Goal: Task Accomplishment & Management: Manage account settings

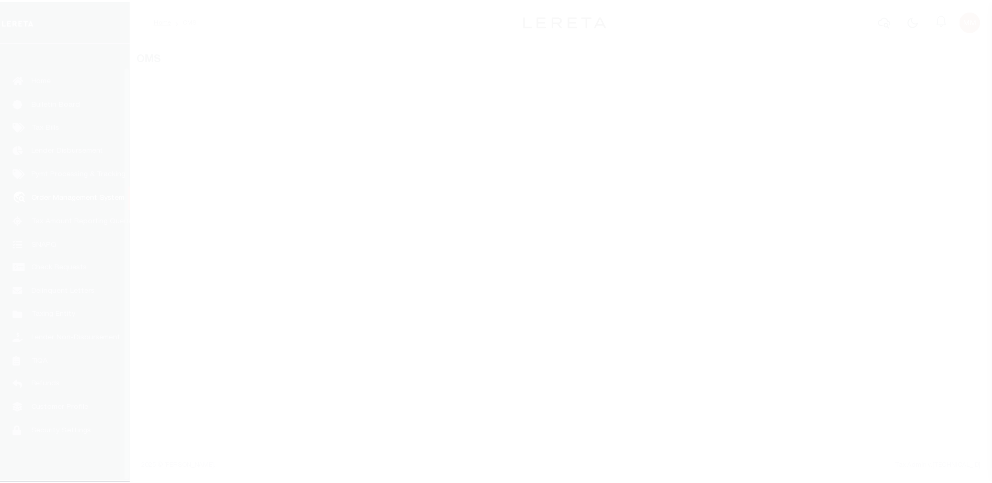
scroll to position [26, 0]
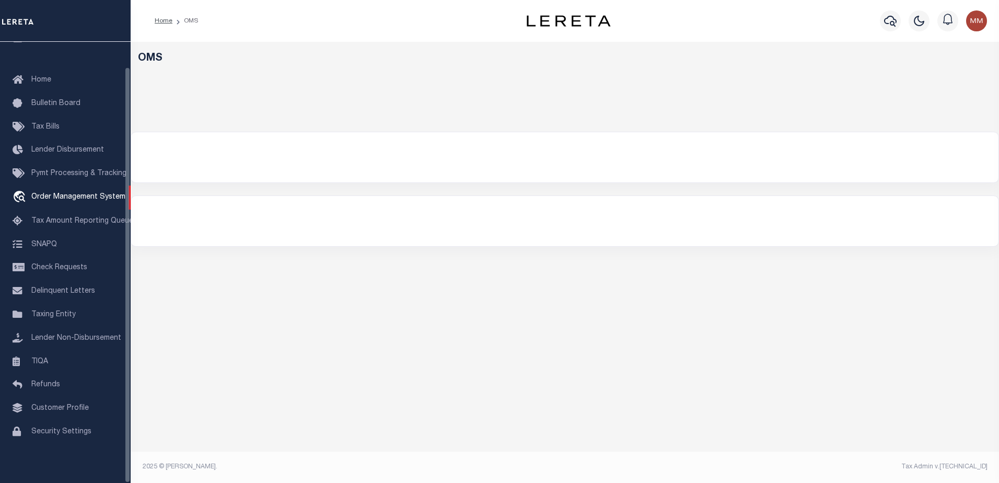
select select "200"
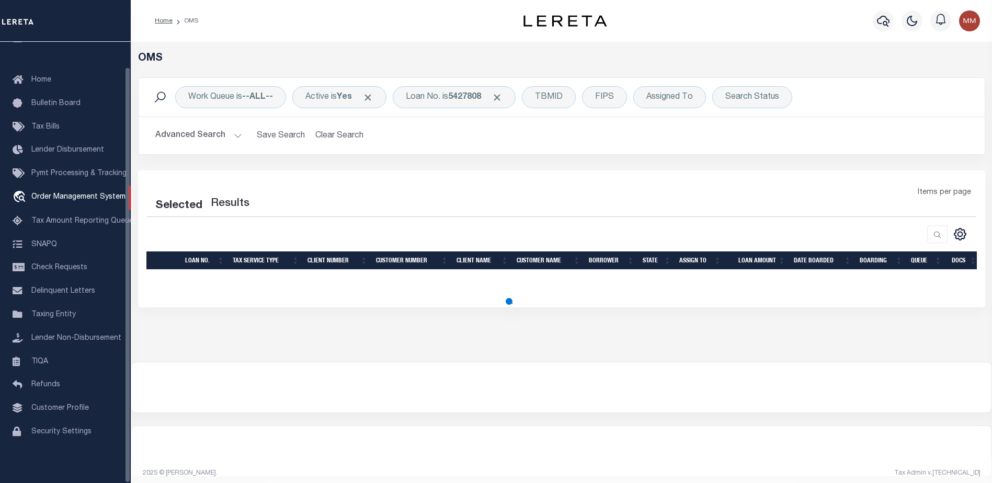
select select "200"
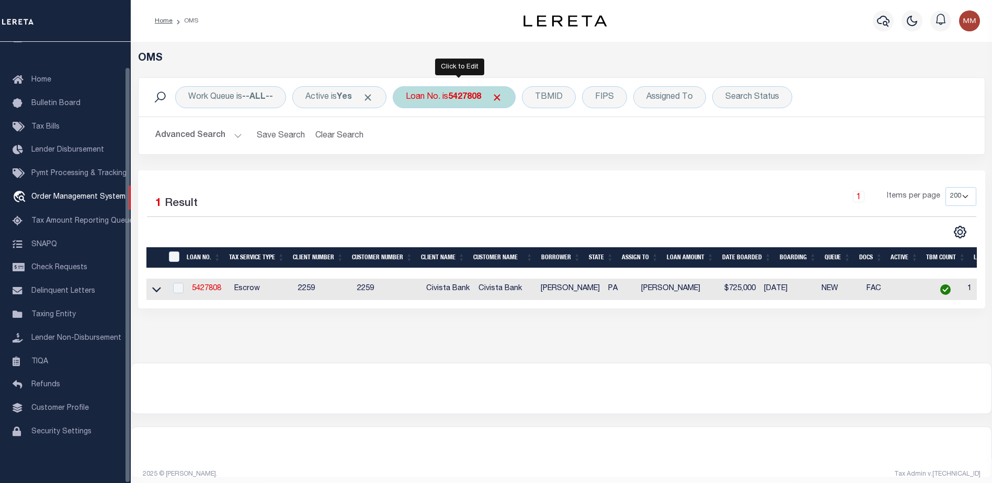
click at [463, 95] on b "5427808" at bounding box center [464, 97] width 33 height 8
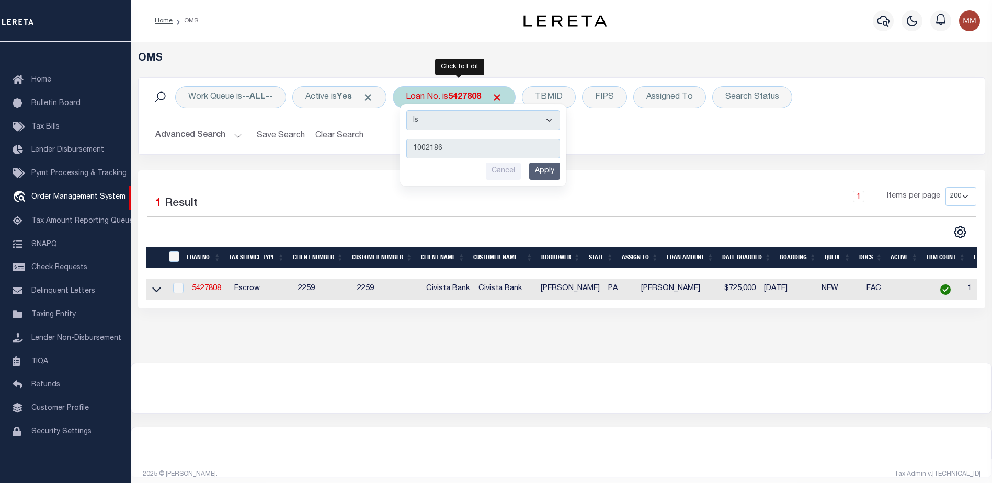
type input "10021864"
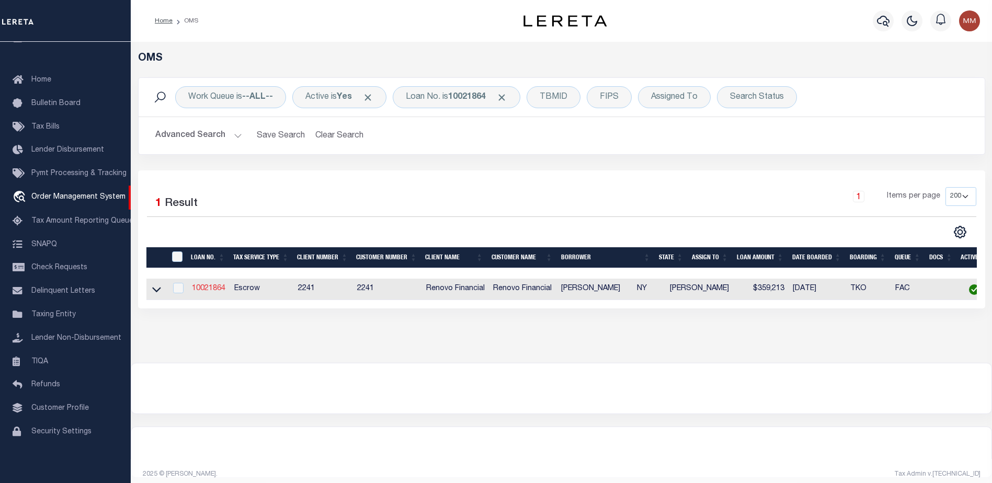
click at [212, 290] on link "10021864" at bounding box center [208, 288] width 33 height 7
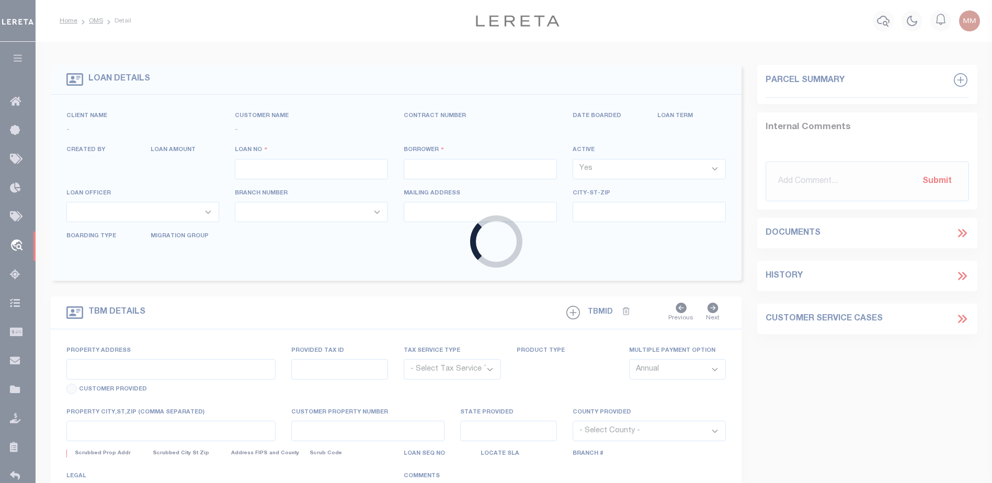
type input "10021864"
type input "[PERSON_NAME]"
select select
type input "16 Wilbur Ave"
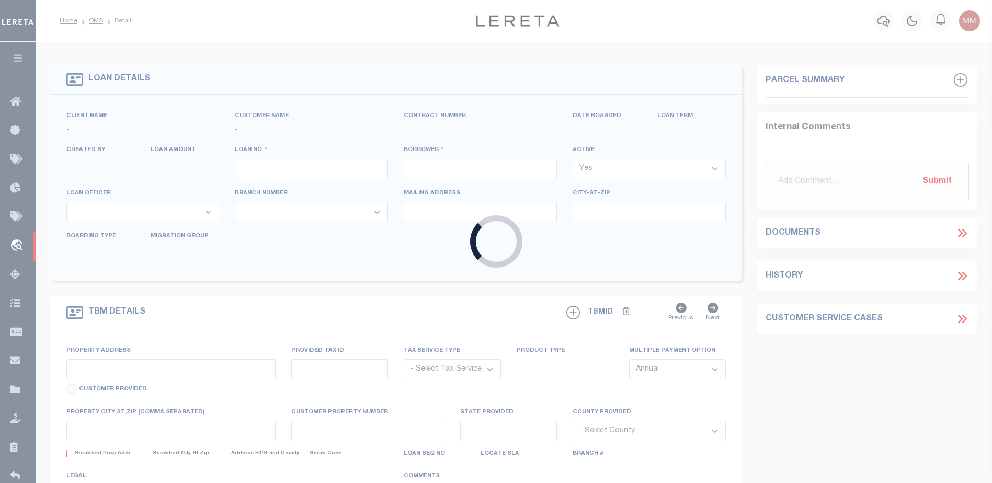
type input "Middletown NY 10940"
select select "10"
select select "Escrow"
select select "25067"
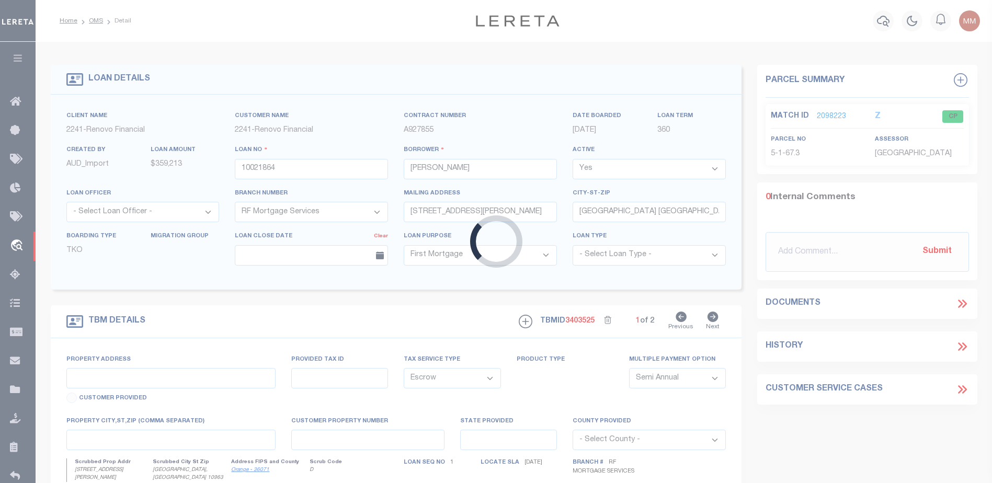
type input "[STREET_ADDRESS][PERSON_NAME]"
type input "33448900500000010673000000"
select select
type input "[GEOGRAPHIC_DATA], [GEOGRAPHIC_DATA] 10963"
type input "a0kUS000007f1Ab"
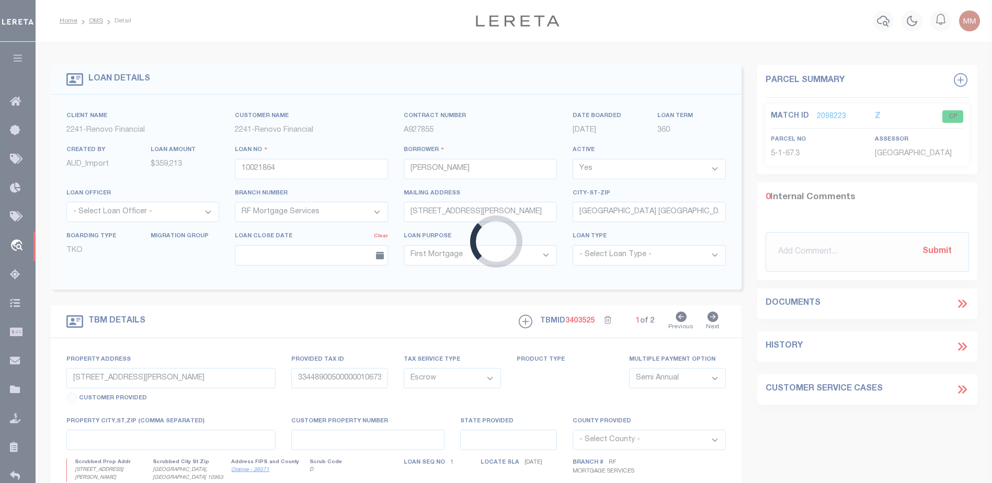
type input "NY"
select select
type textarea "Liability Limited to Customer Provided Parcel"
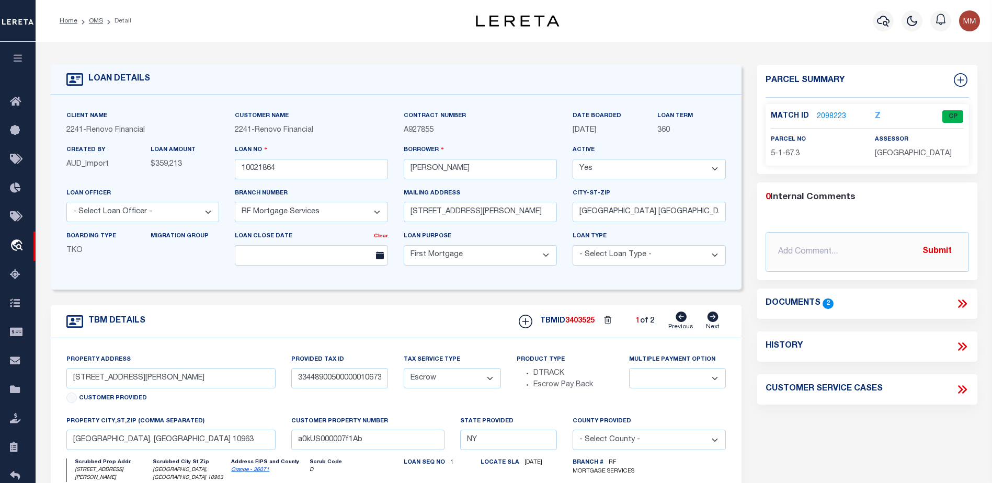
click at [710, 317] on icon at bounding box center [712, 317] width 11 height 10
type input "33448900500000010672000000"
select select
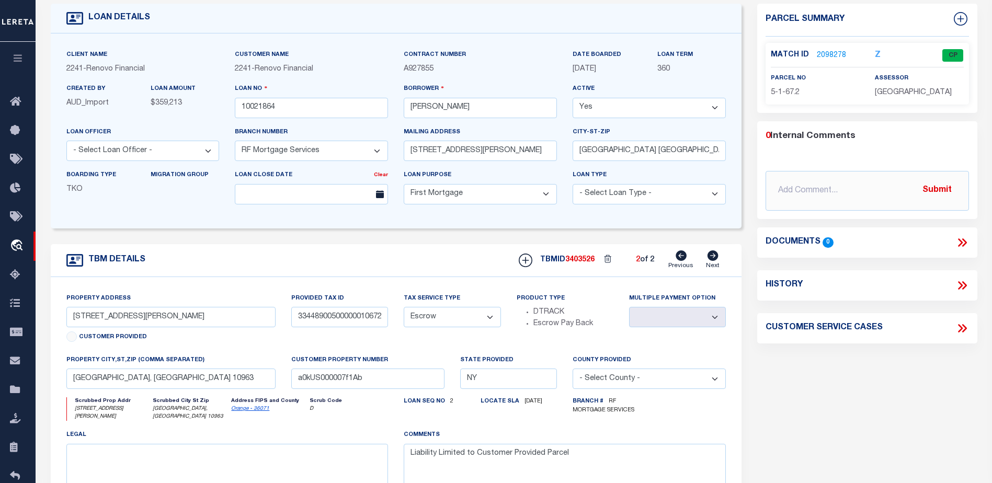
scroll to position [52, 0]
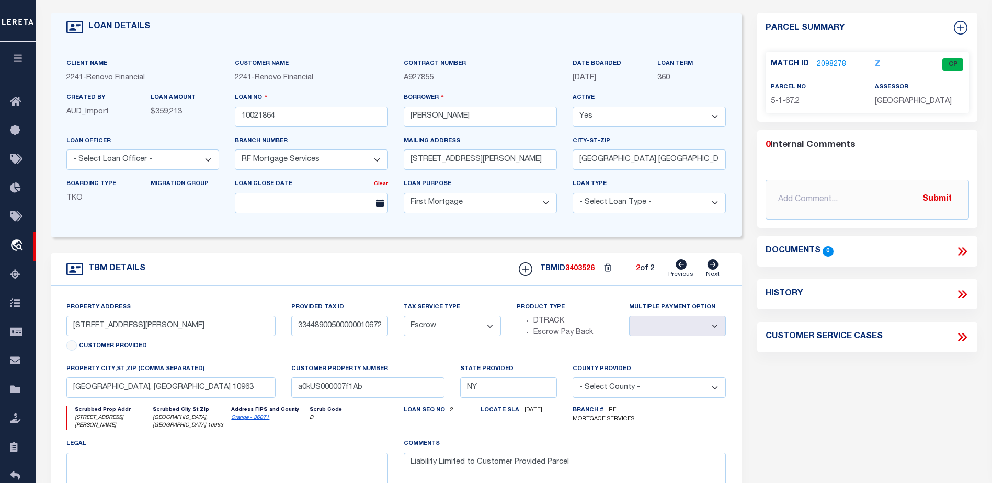
click at [679, 268] on icon at bounding box center [680, 264] width 11 height 10
type input "33448900500000010673000000"
select select
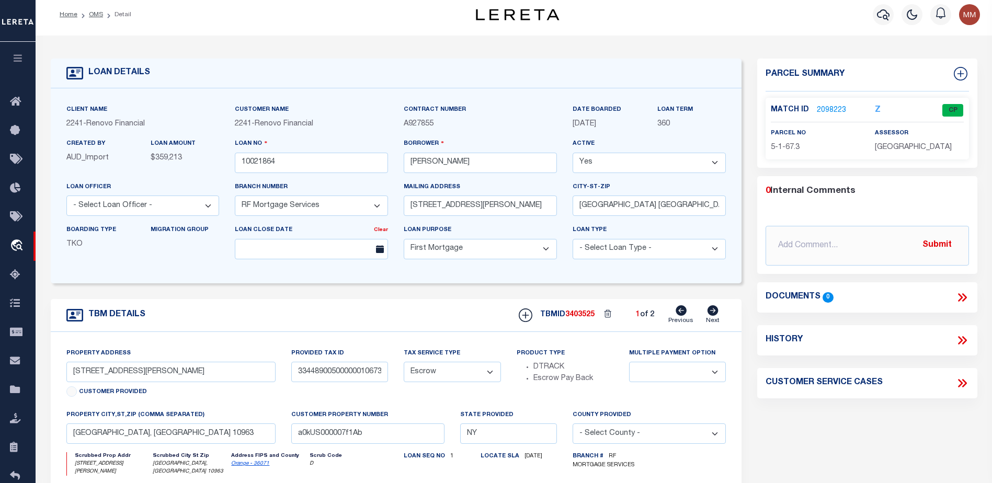
scroll to position [0, 0]
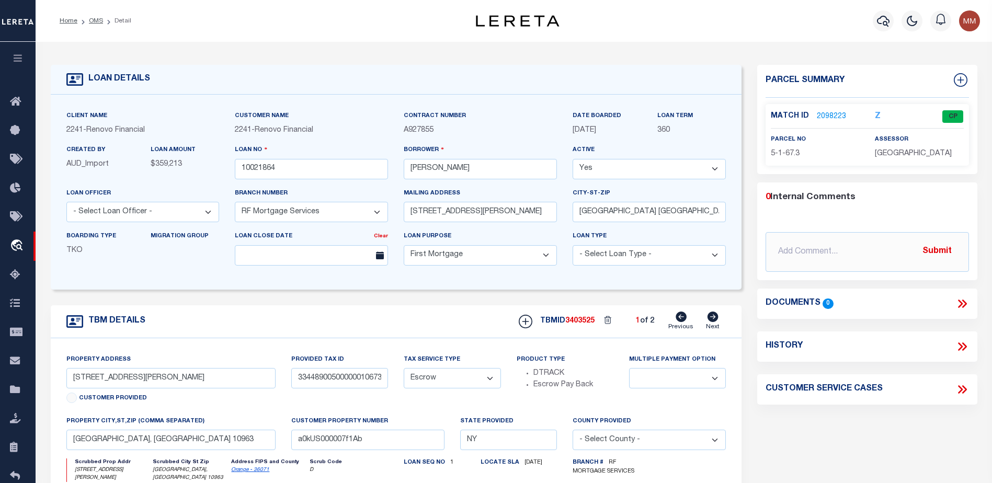
click at [831, 111] on link "2098223" at bounding box center [830, 116] width 29 height 11
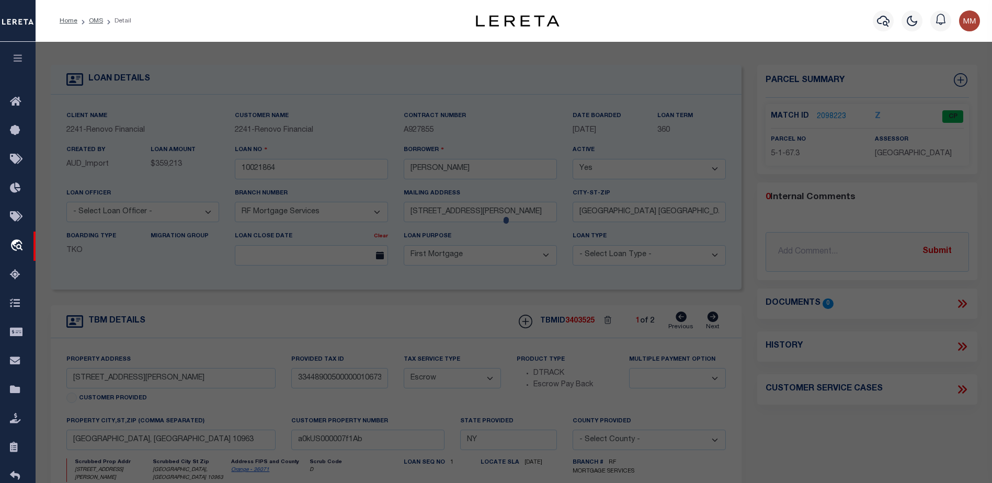
checkbox input "false"
select select "CP"
type input "Opulent Homes Inc."
select select "AGW"
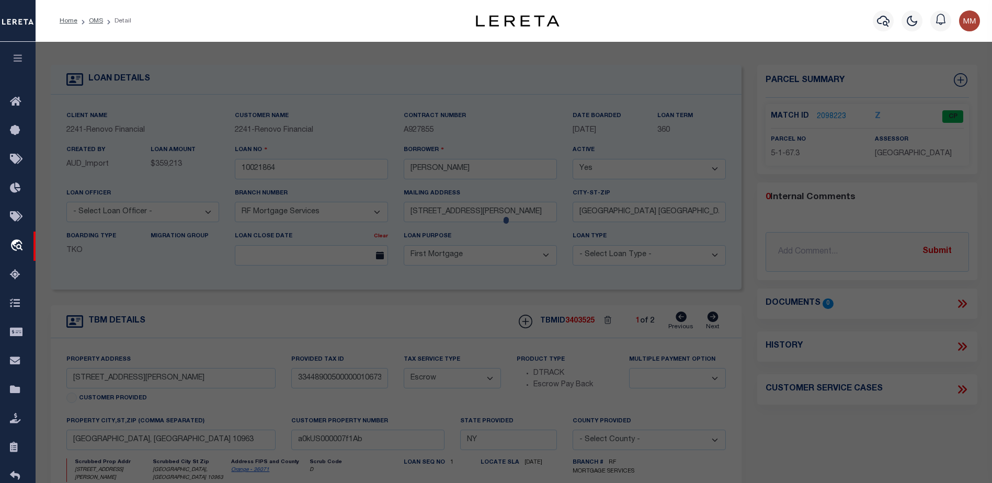
select select
type input "170 Whitlock Rd"
checkbox input "false"
type input "Mount Hope NY"
type textarea "Lt 3 Lands Of Raker"
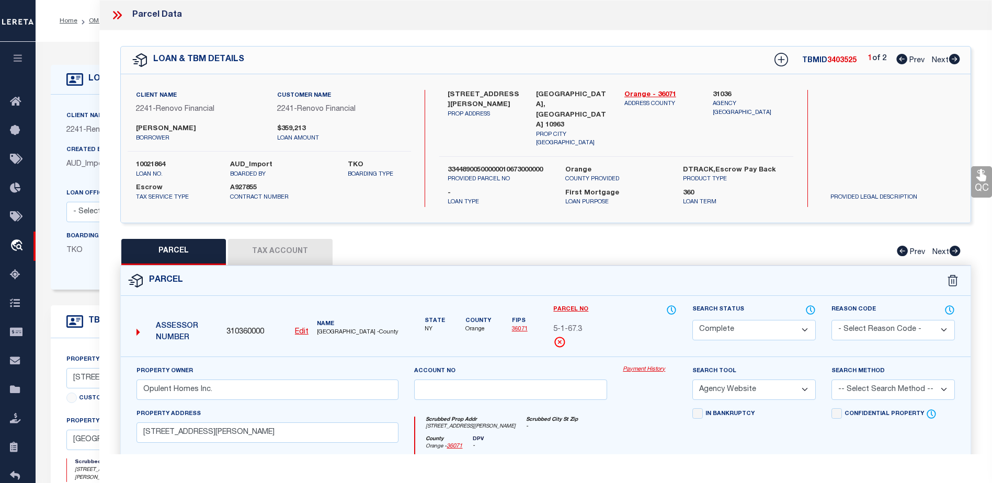
click at [627, 366] on link "Payment History" at bounding box center [649, 369] width 54 height 9
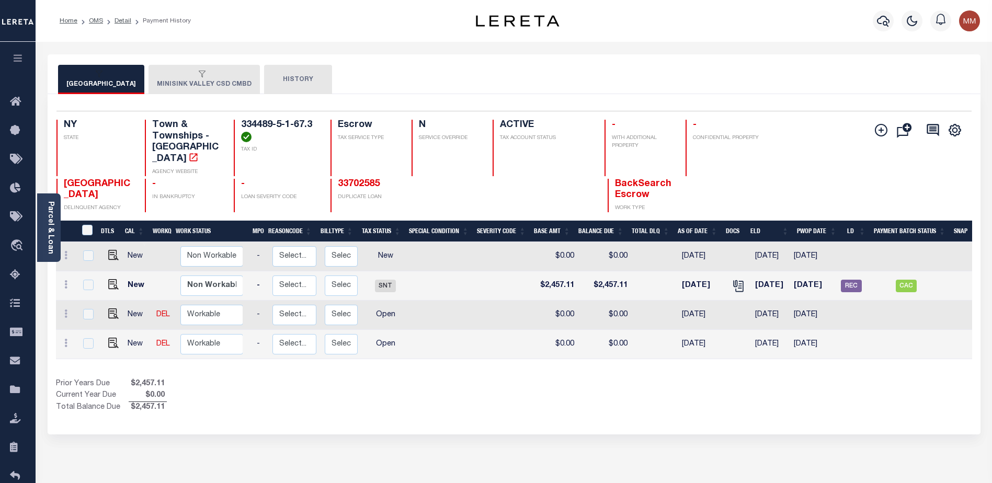
click at [78, 79] on div "button" at bounding box center [98, 74] width 65 height 9
click at [207, 81] on button "MINISINK VALLEY CSD CMBD" at bounding box center [203, 79] width 111 height 29
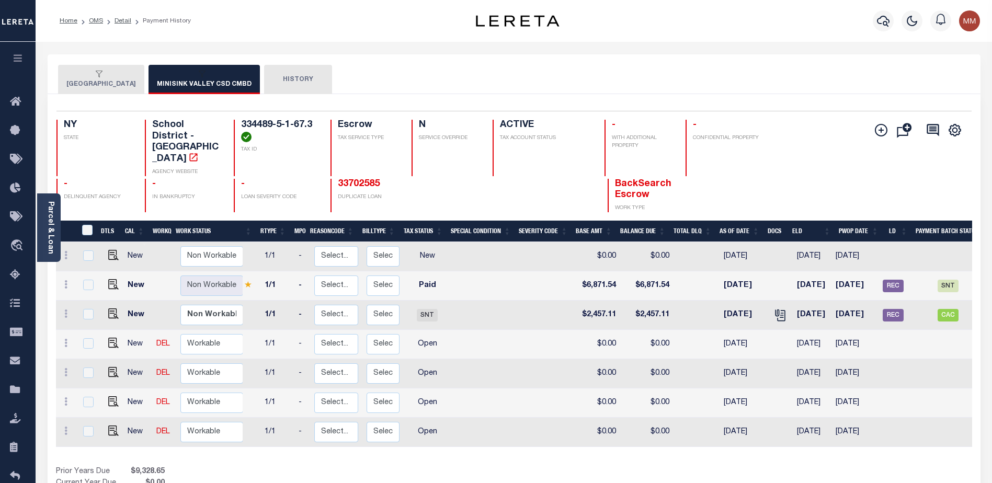
scroll to position [0, 125]
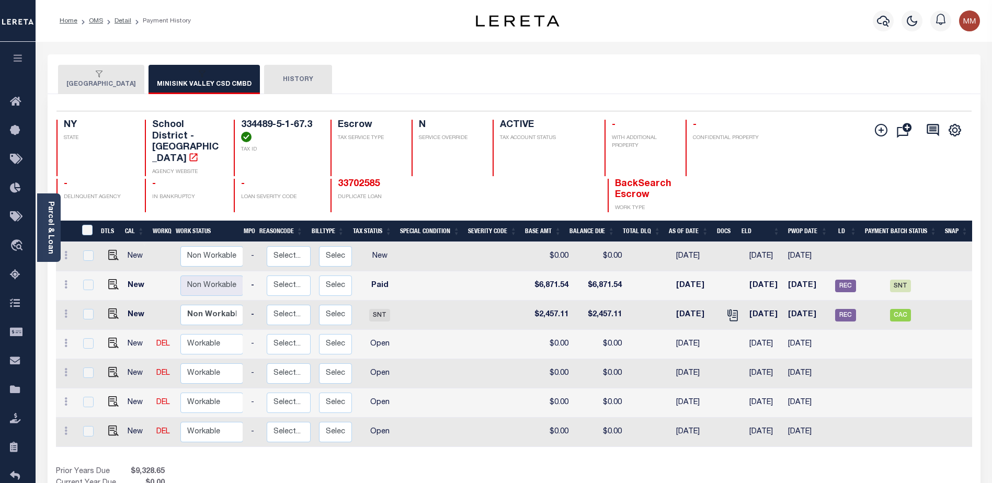
click at [114, 86] on button "MOUNT HOPE TOWN" at bounding box center [101, 79] width 86 height 29
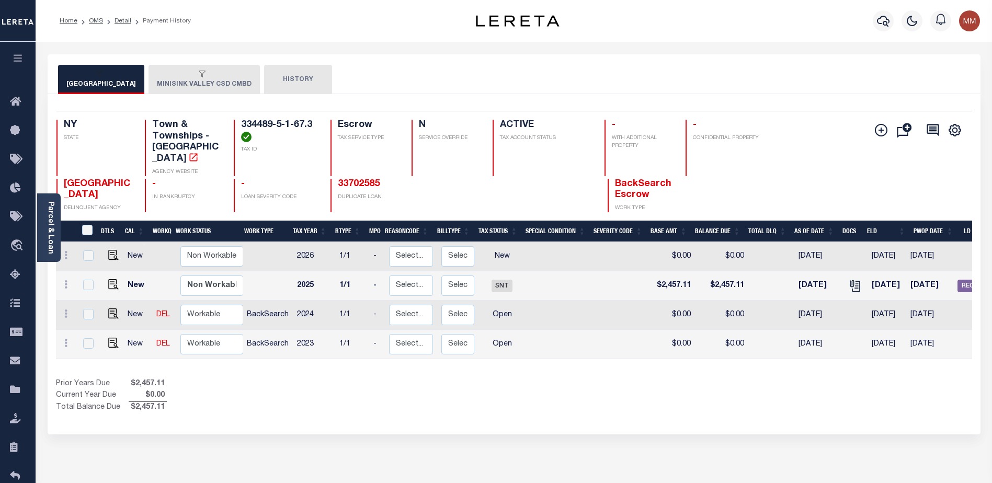
click at [123, 78] on div "button" at bounding box center [98, 74] width 65 height 9
click at [154, 82] on button "MINISINK VALLEY CSD CMBD" at bounding box center [203, 79] width 111 height 29
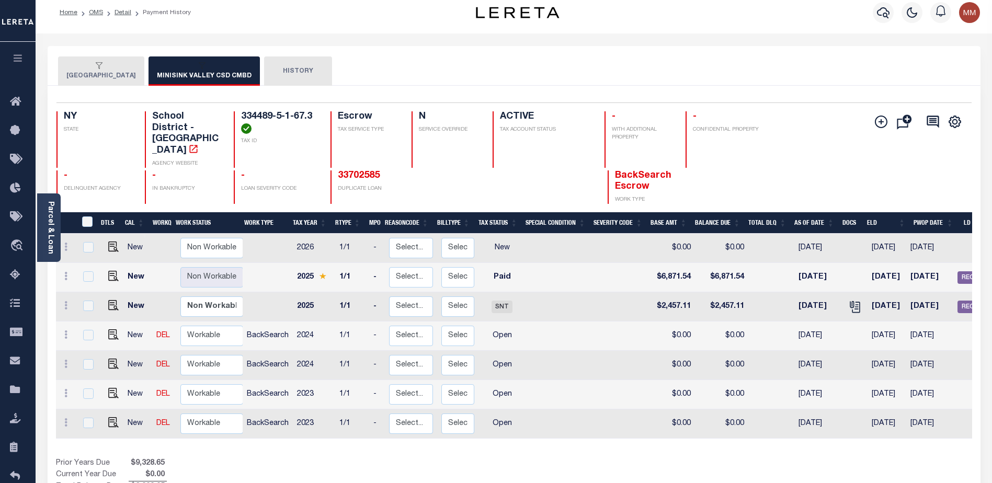
scroll to position [0, 0]
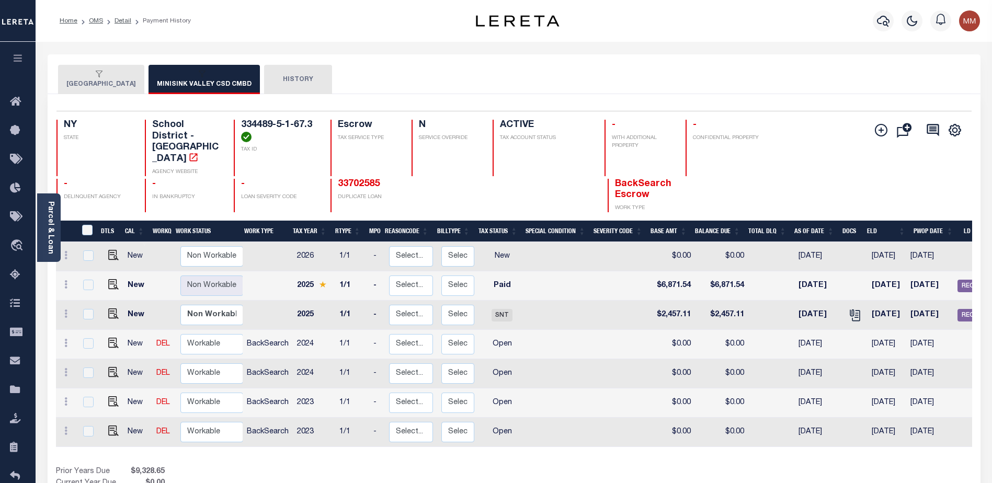
click at [17, 61] on icon "button" at bounding box center [18, 57] width 12 height 9
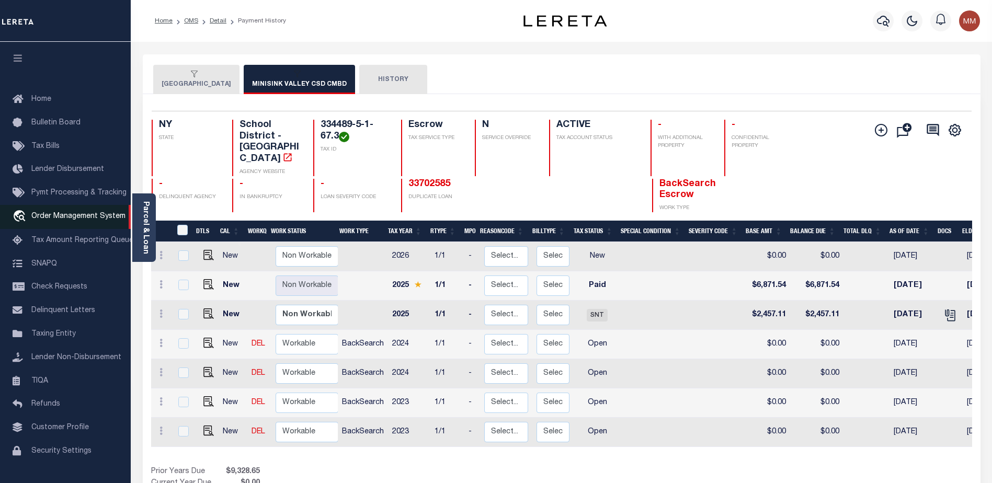
click at [84, 216] on span "Order Management System" at bounding box center [78, 216] width 94 height 7
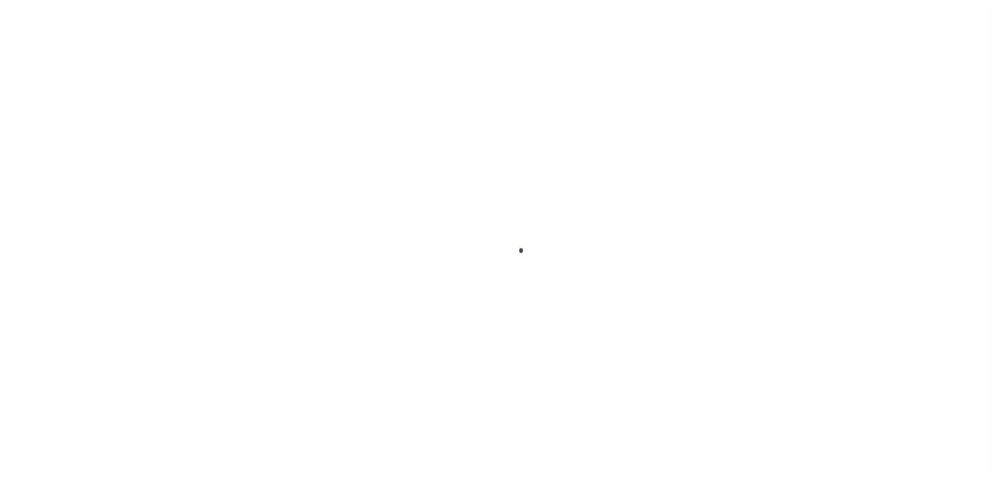
scroll to position [26, 0]
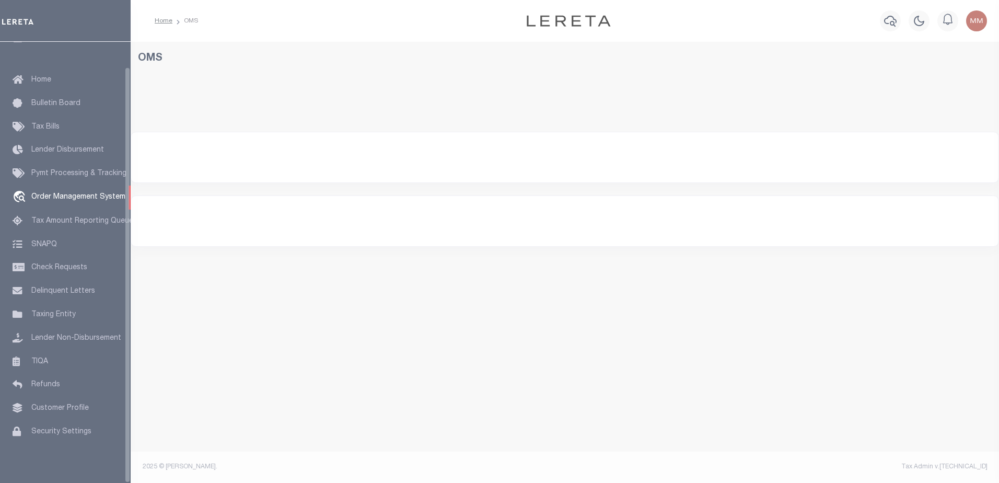
select select "200"
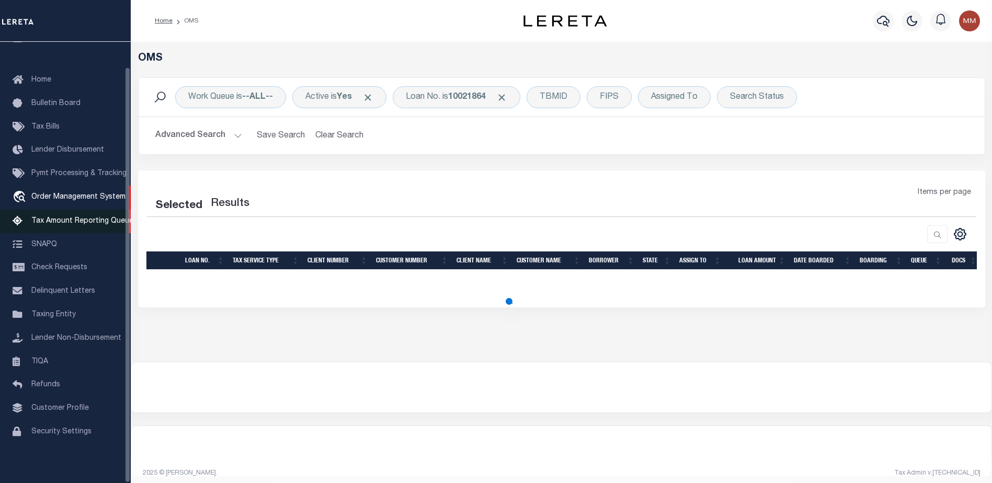
select select "200"
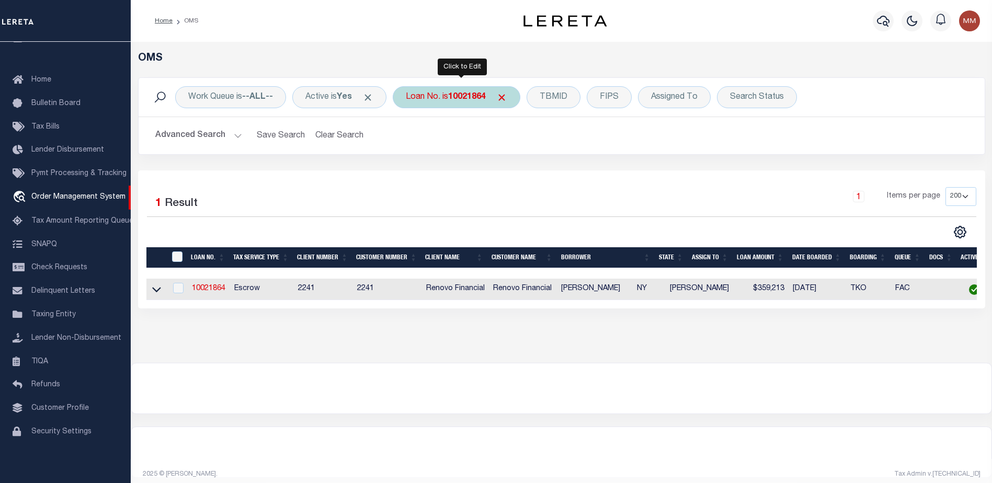
click at [457, 98] on b "10021864" at bounding box center [467, 97] width 38 height 8
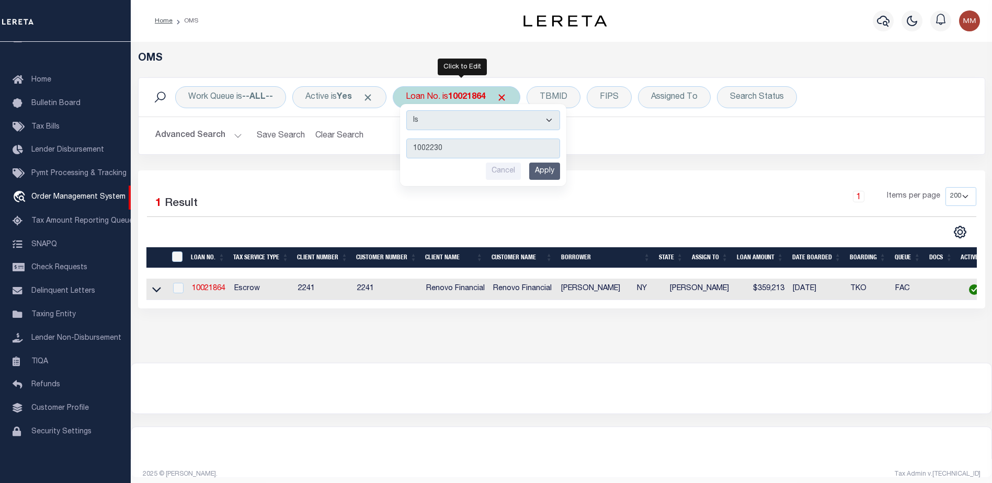
type input "10022309"
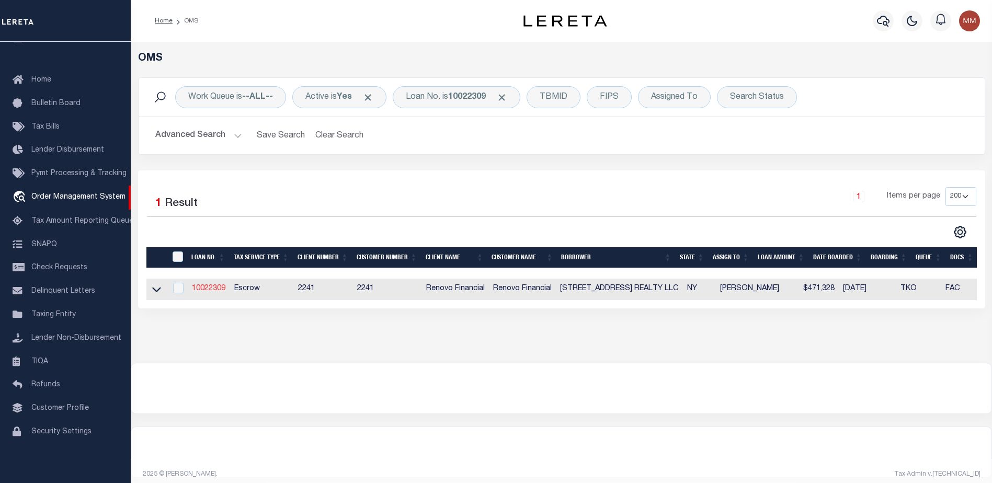
click at [213, 287] on link "10022309" at bounding box center [208, 288] width 33 height 7
type input "10022309"
type input "[STREET_ADDRESS] REALTY LLC"
select select
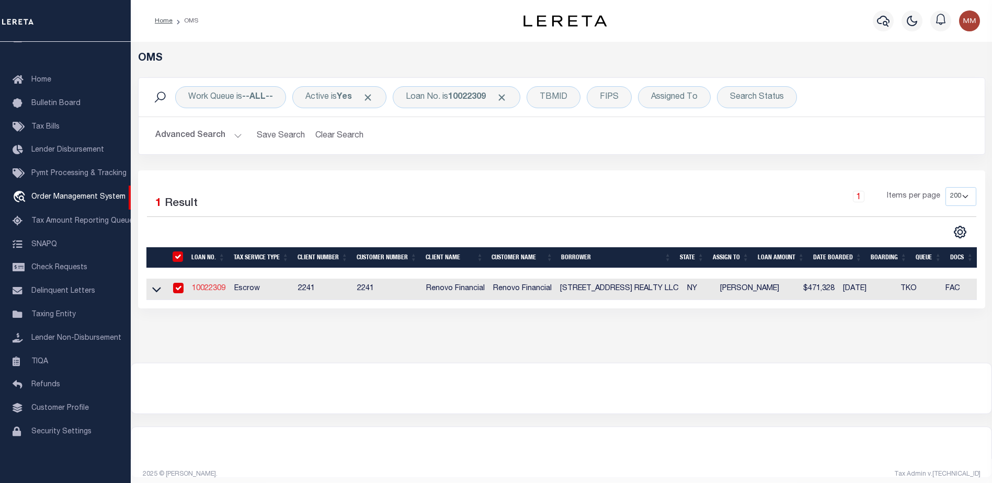
select select "400"
select select "Escrow"
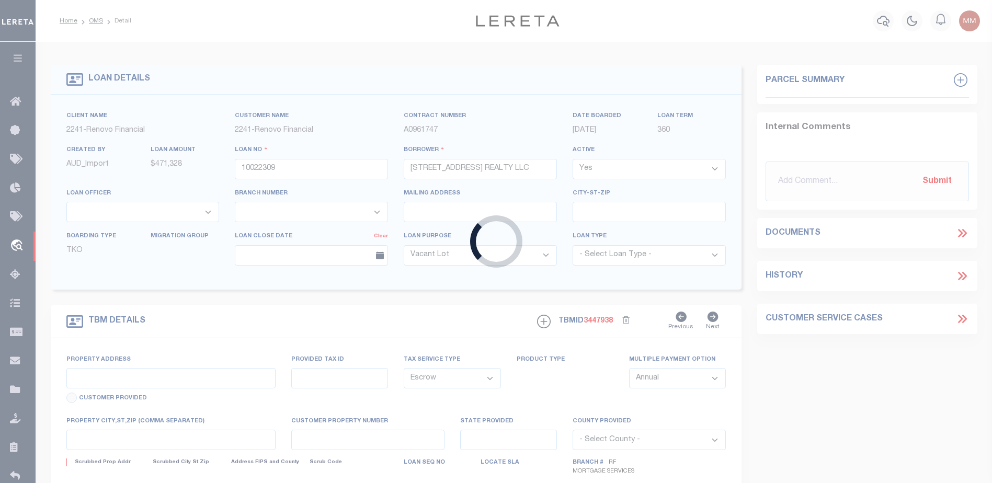
type input "[STREET_ADDRESS]"
type input "[GEOGRAPHIC_DATA]"
type input "a0kUS00000BomxZ"
type input "NY"
select select
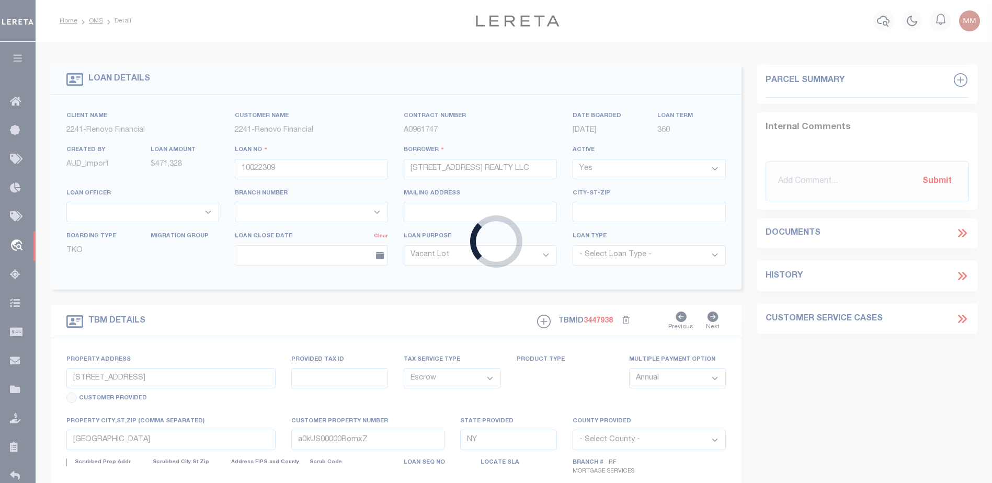
select select "25067"
select select "4"
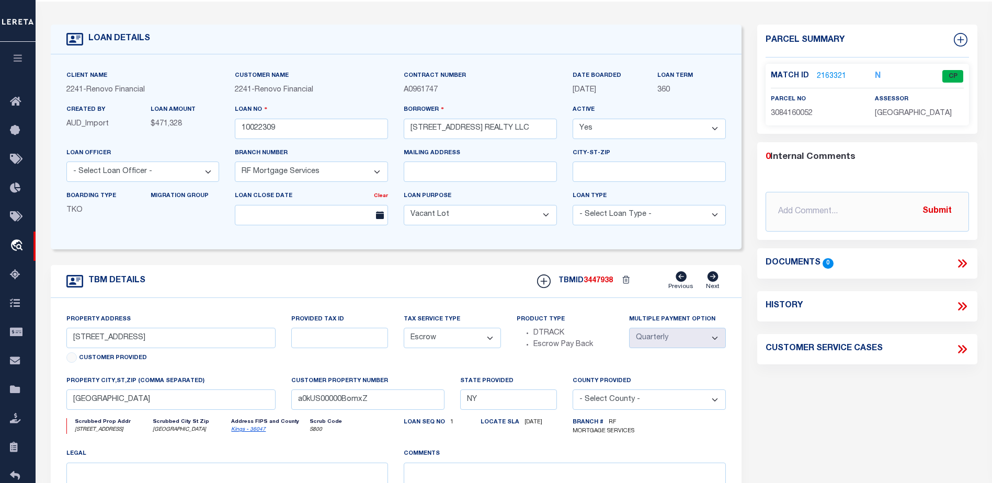
scroll to position [52, 0]
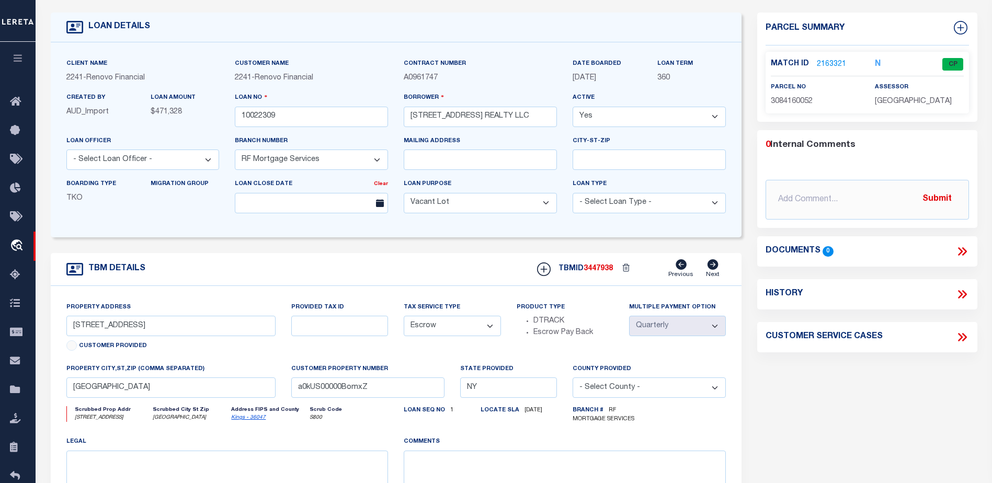
click at [710, 267] on icon at bounding box center [712, 264] width 11 height 10
click at [716, 270] on icon at bounding box center [712, 264] width 11 height 10
click at [830, 64] on link "2163321" at bounding box center [830, 64] width 29 height 11
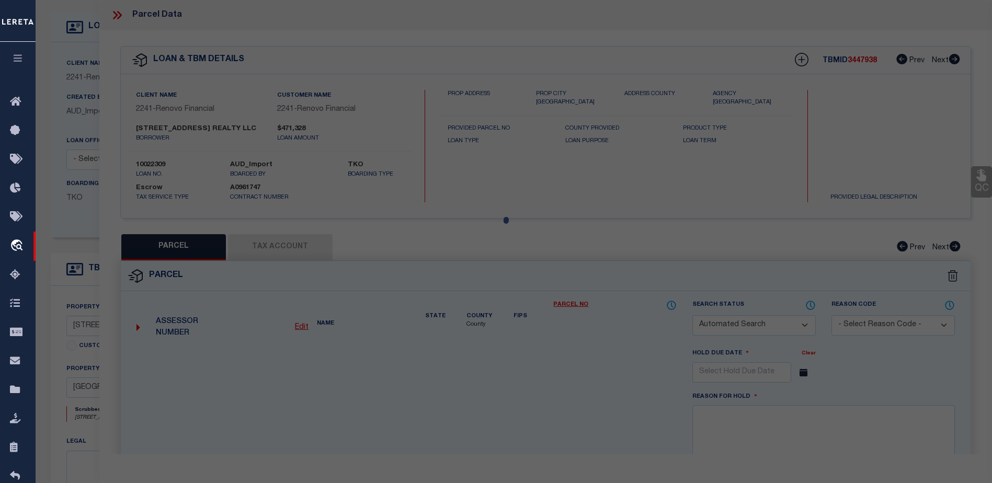
checkbox input "false"
select select "CP"
type input "2044 BERGEN AVE. REALTY, LLC"
select select "AGW"
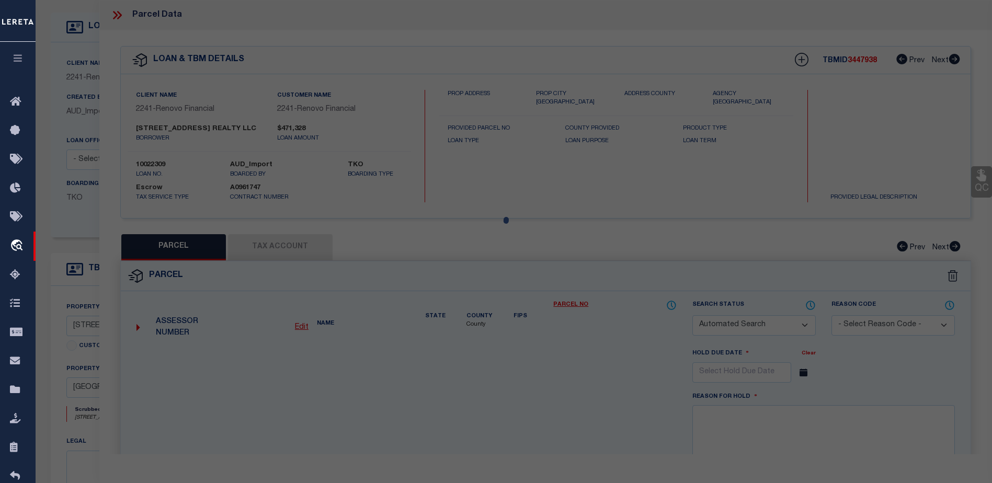
select select
type input "2044 BERGEN AVENUE"
type input "Brooklyn, NY 11234"
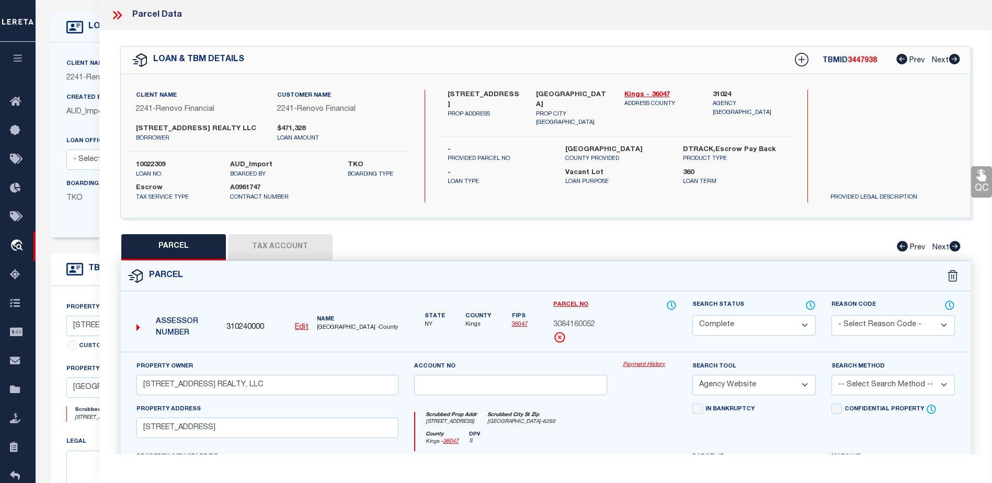
click at [635, 362] on link "Payment History" at bounding box center [649, 365] width 54 height 9
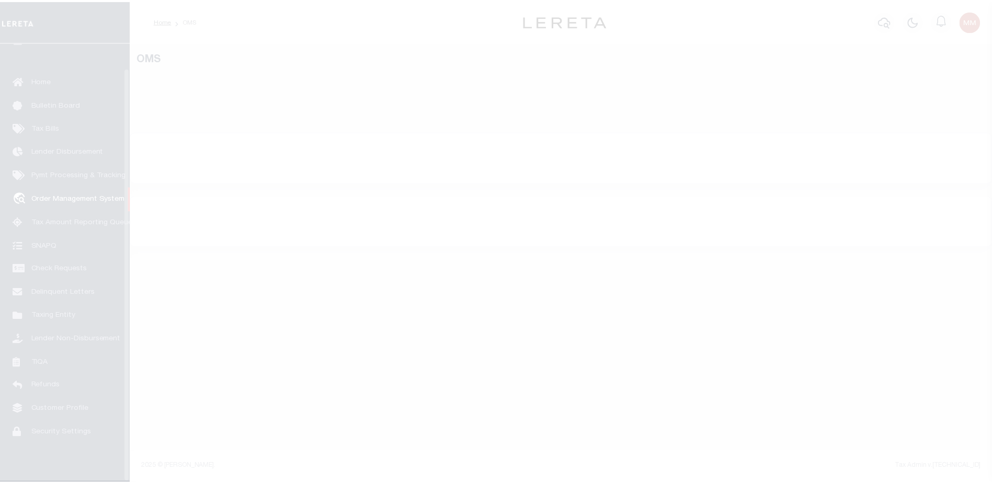
scroll to position [26, 0]
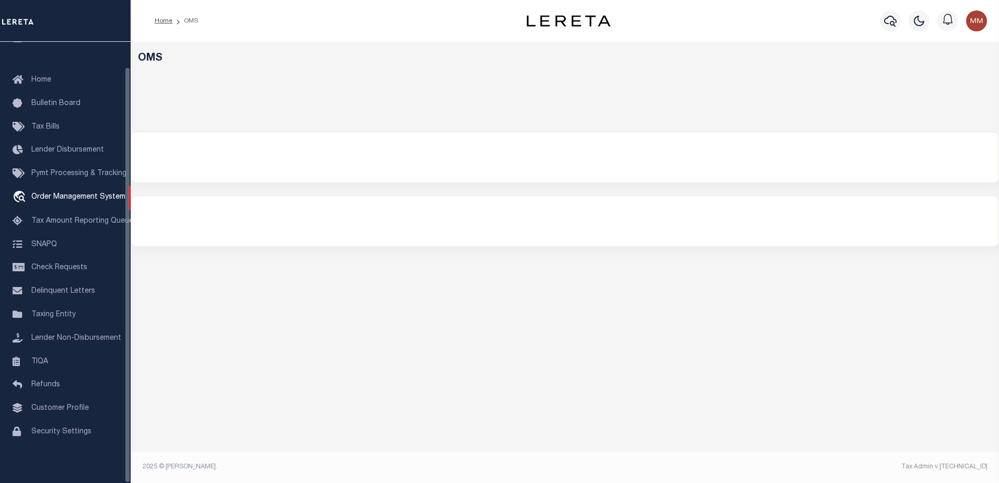
select select "200"
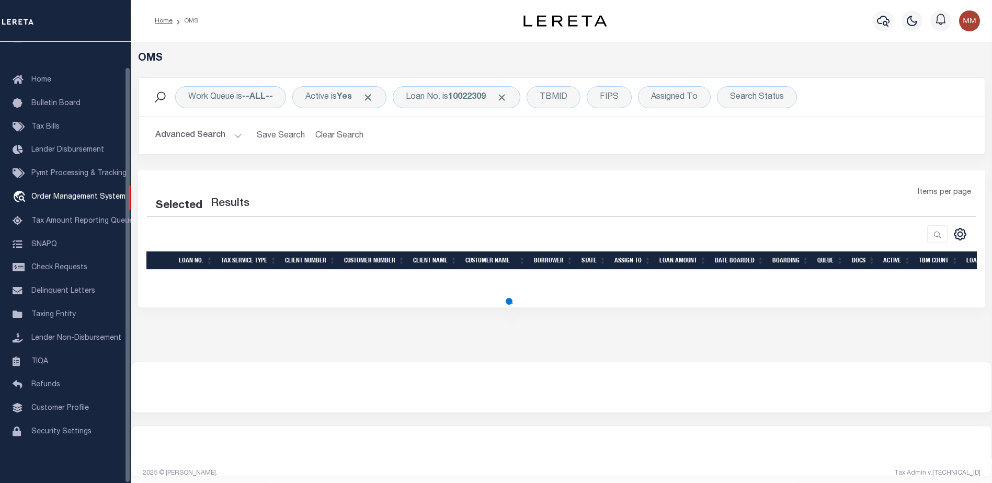
select select "200"
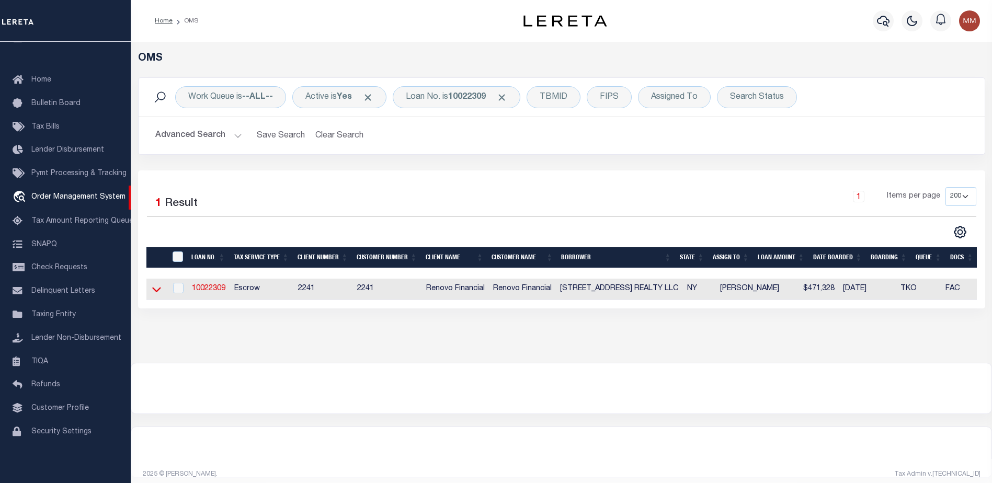
click at [154, 293] on icon at bounding box center [156, 289] width 9 height 11
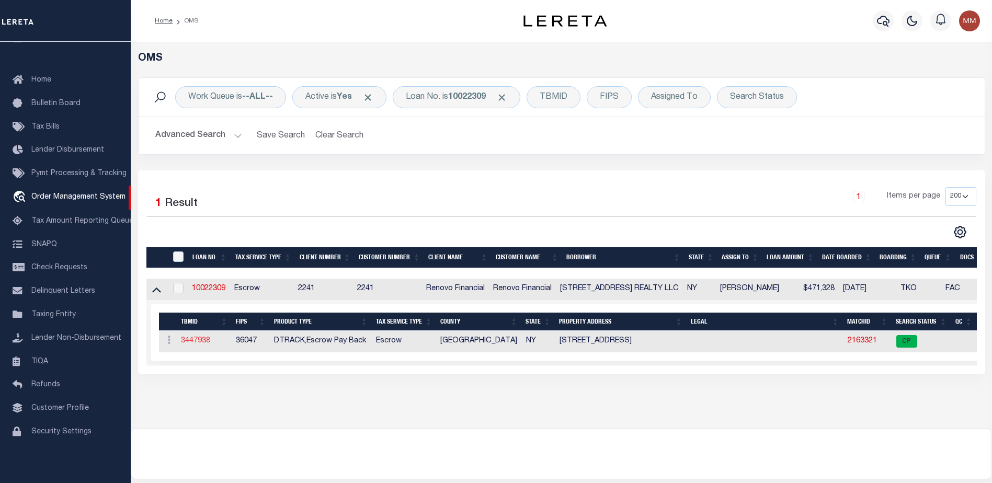
click at [204, 343] on link "3447938" at bounding box center [195, 340] width 29 height 7
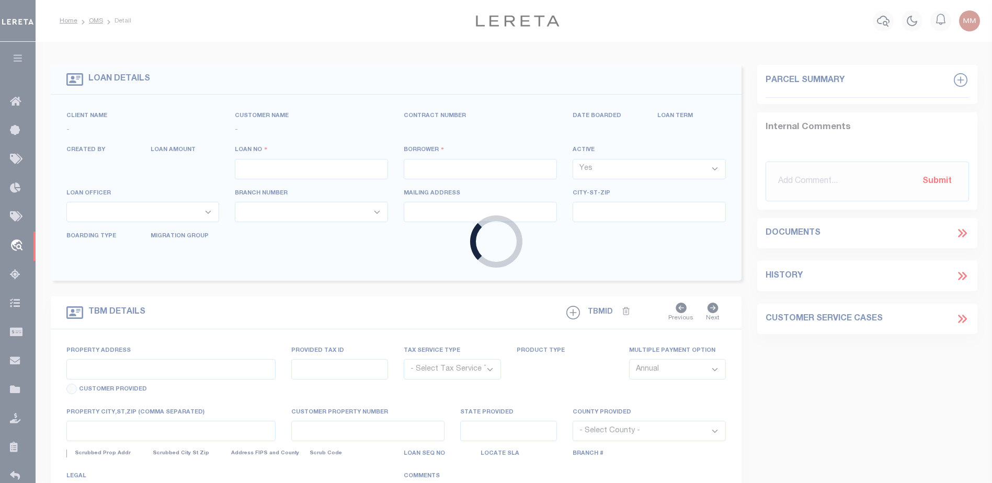
type input "10022309"
type input "[STREET_ADDRESS] REALTY LLC"
select select
select select "400"
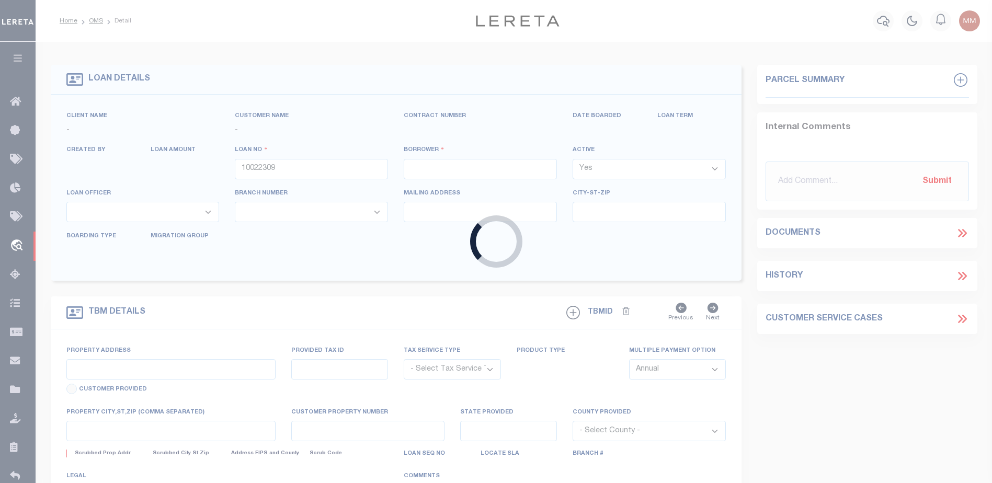
select select "Escrow"
select select "25067"
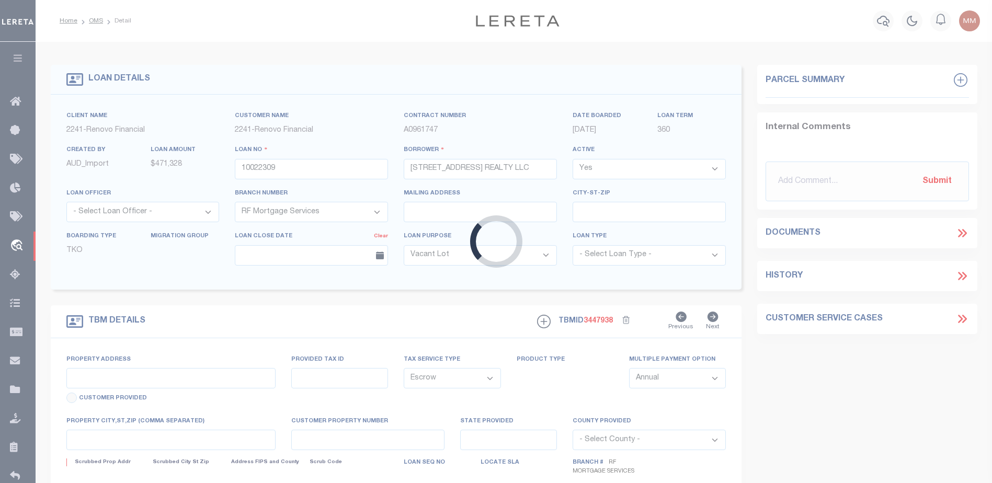
type input "[STREET_ADDRESS]"
type input "[GEOGRAPHIC_DATA]"
type input "a0kUS00000BomxZ"
type input "NY"
select select
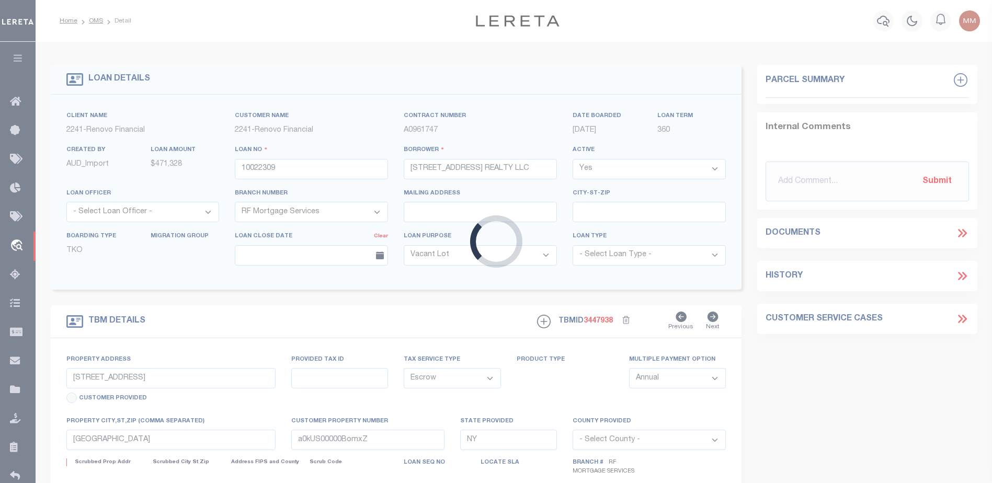
select select "4"
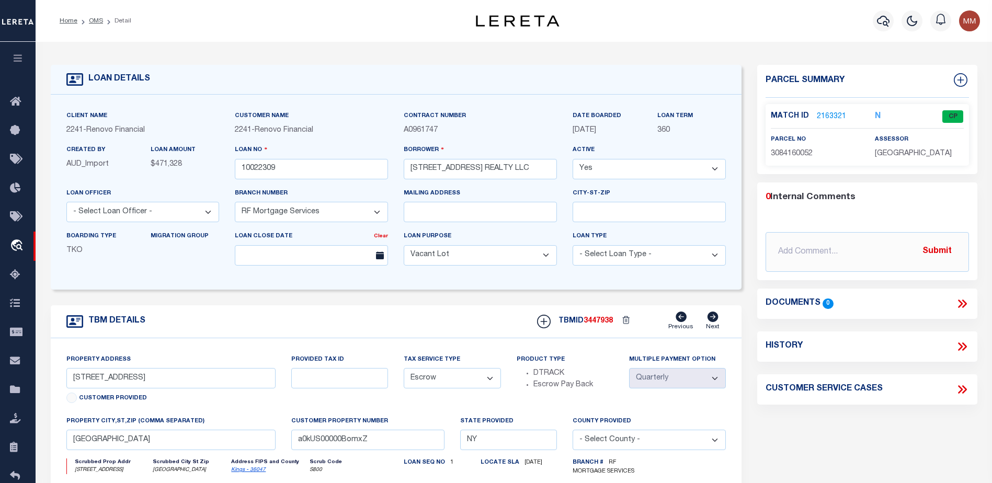
click at [832, 118] on link "2163321" at bounding box center [830, 116] width 29 height 11
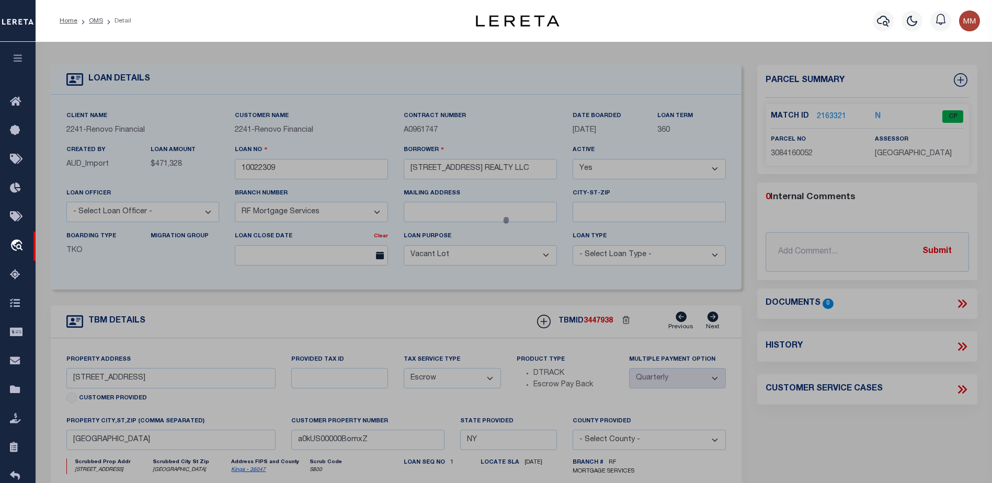
checkbox input "false"
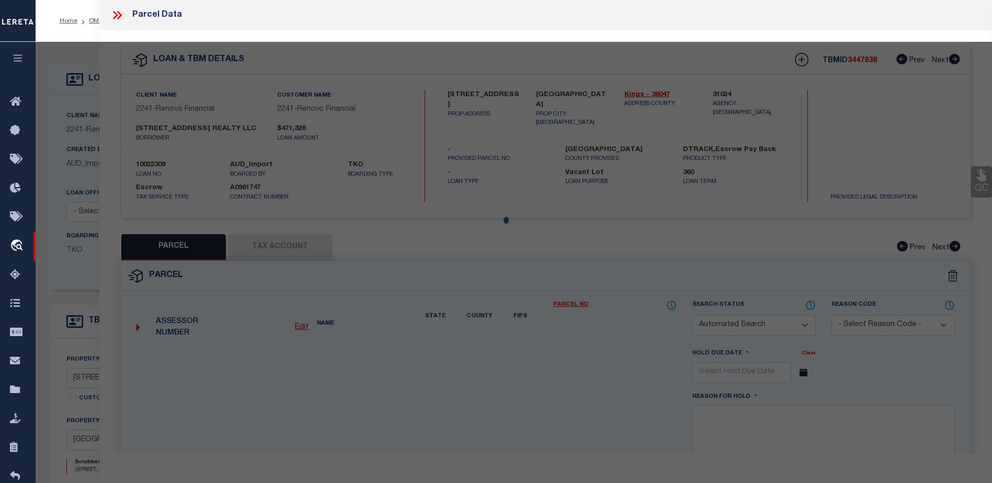
select select "CP"
type input "[STREET_ADDRESS] REALTY, LLC"
select select "AGW"
select select
type input "[STREET_ADDRESS]"
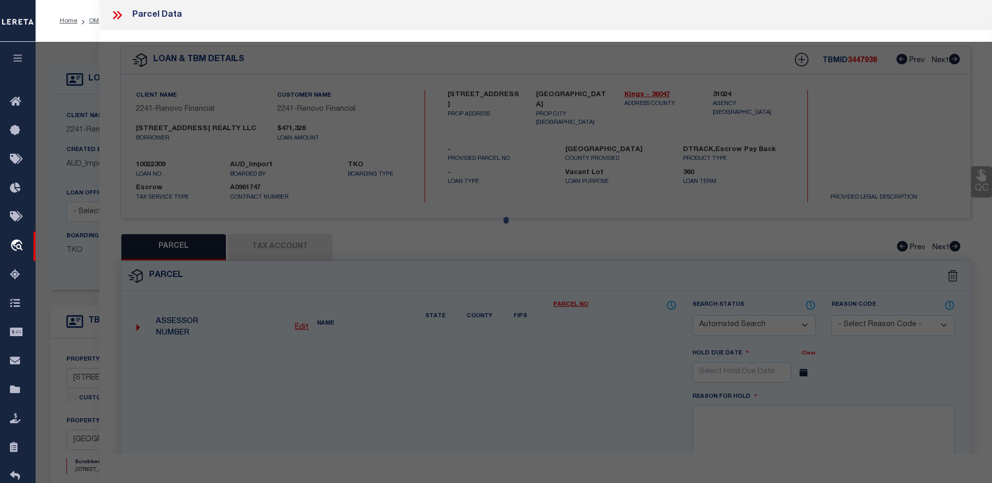
type input "[GEOGRAPHIC_DATA]"
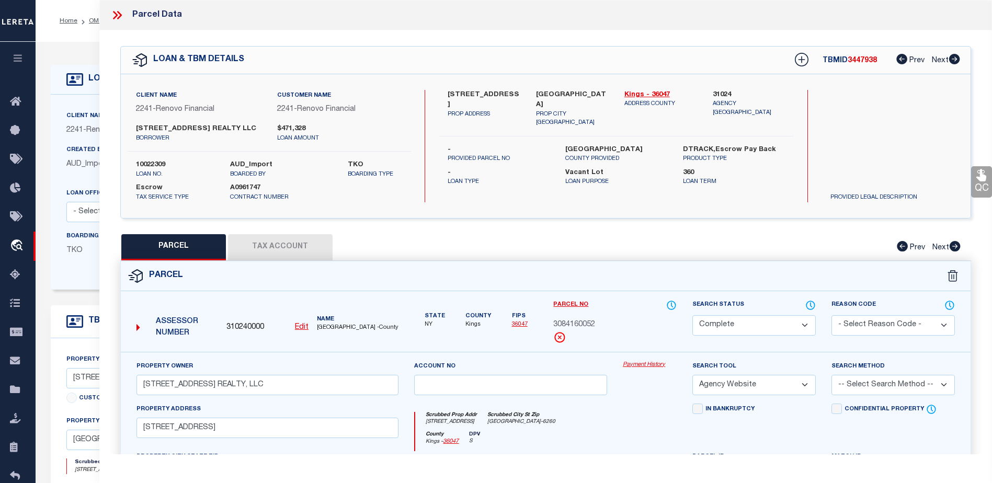
click at [633, 364] on link "Payment History" at bounding box center [649, 365] width 54 height 9
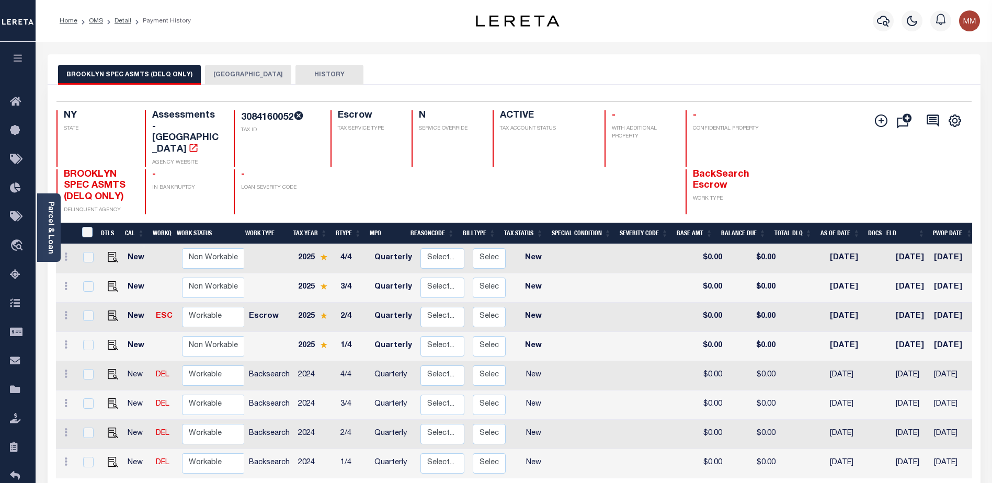
click at [14, 56] on icon "button" at bounding box center [18, 57] width 12 height 9
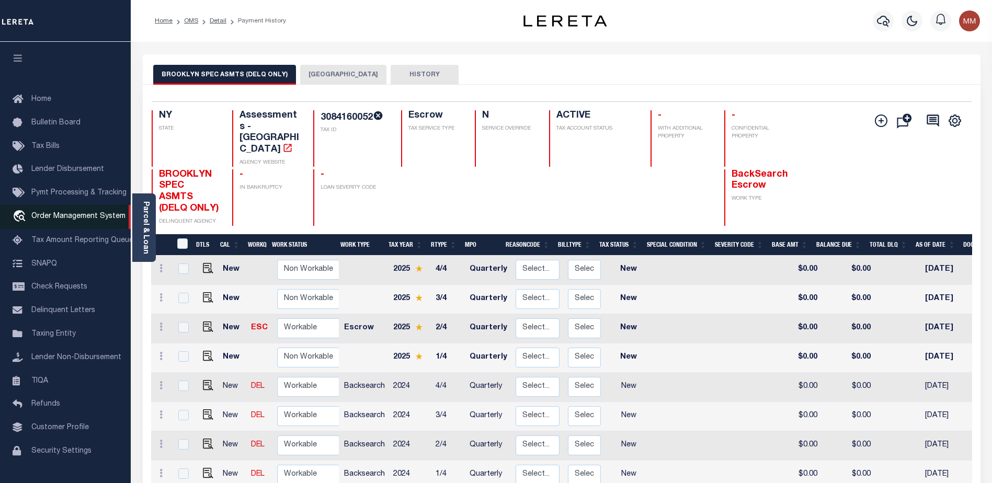
click at [72, 217] on span "Order Management System" at bounding box center [78, 216] width 94 height 7
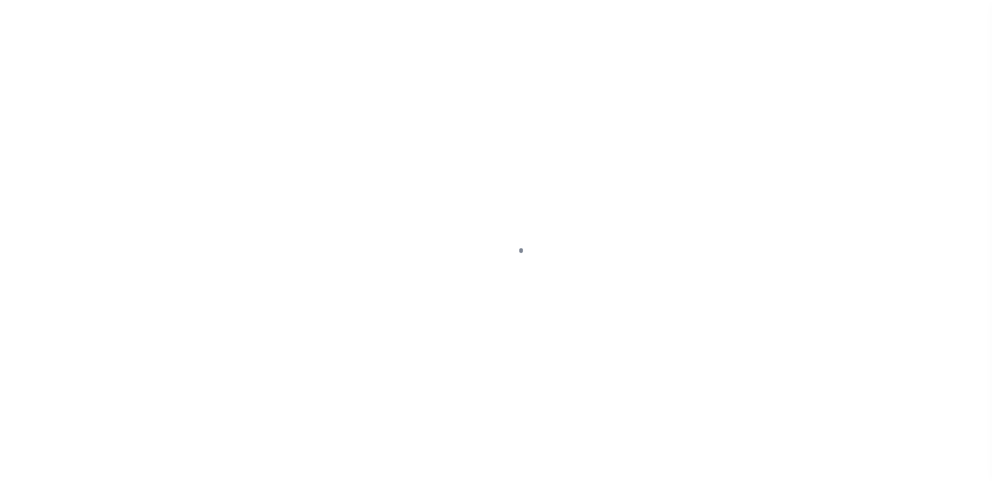
scroll to position [26, 0]
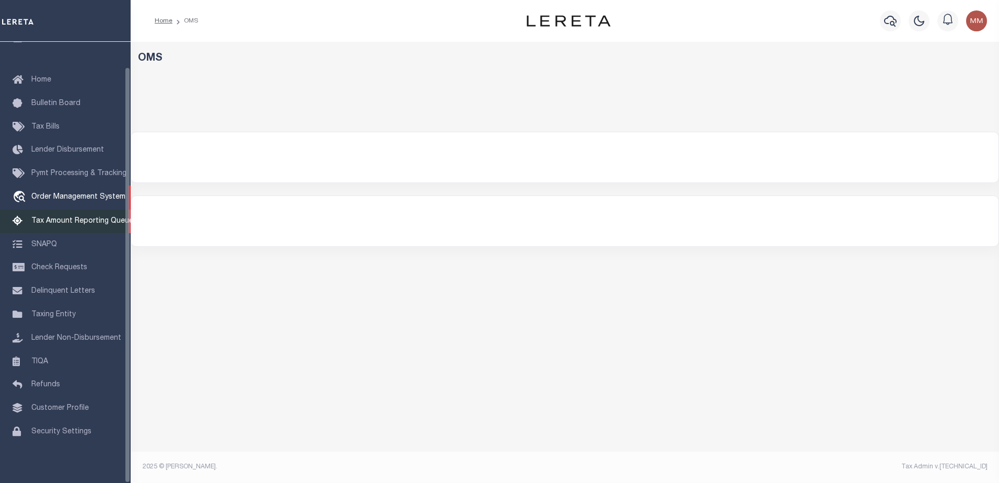
select select "200"
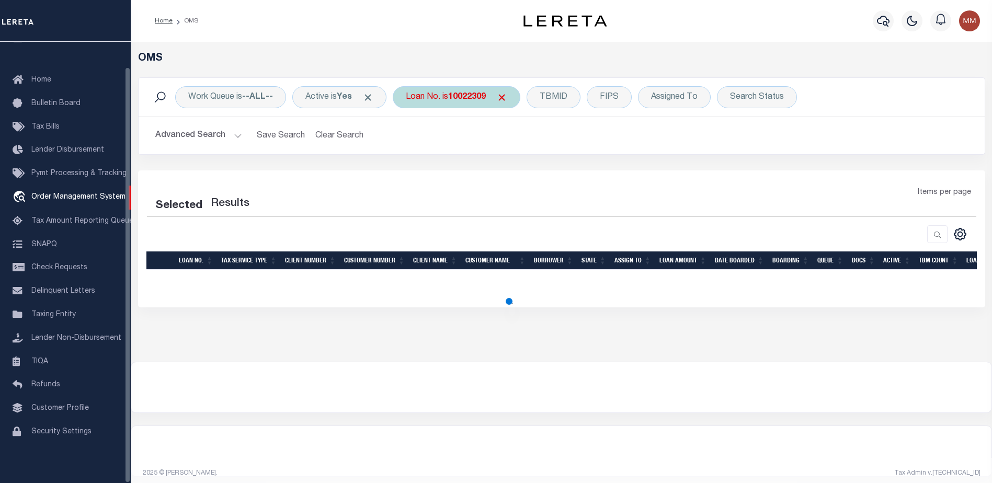
select select "200"
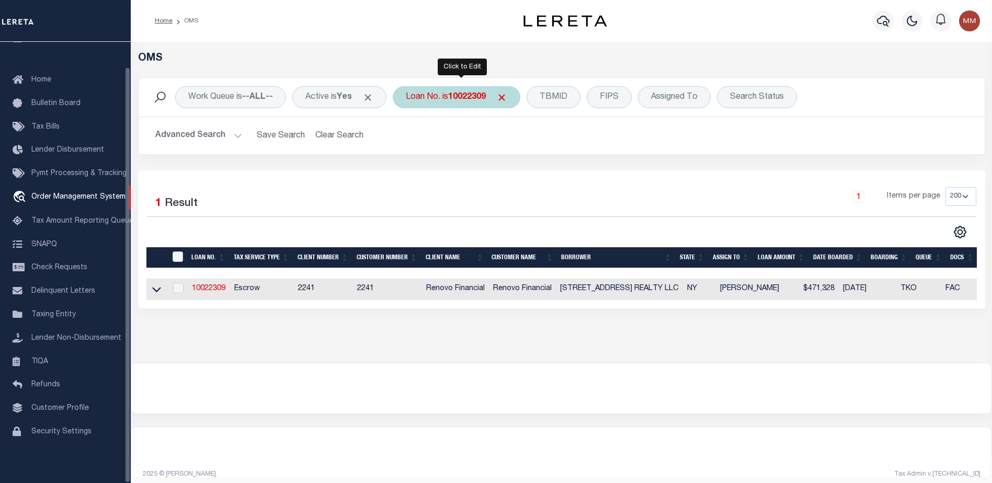
click at [461, 97] on b "10022309" at bounding box center [467, 97] width 38 height 8
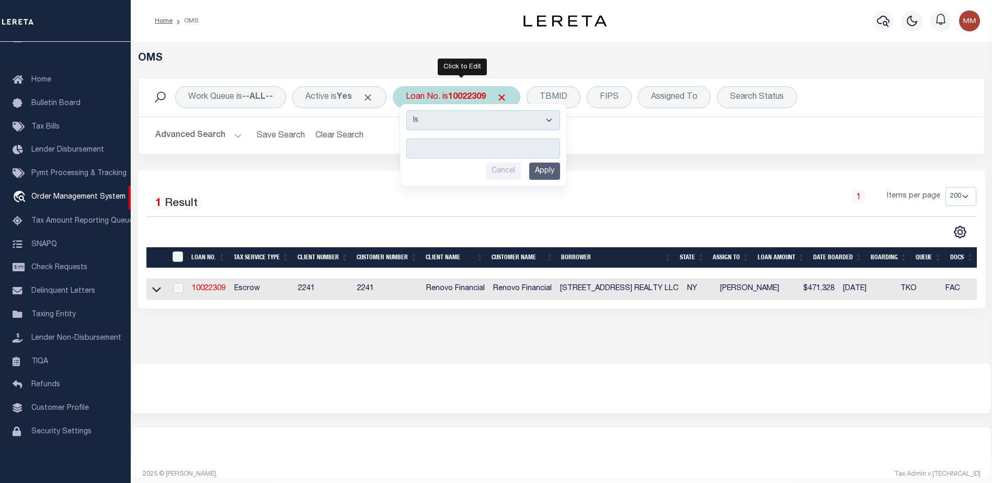
click at [446, 147] on input "text" at bounding box center [483, 149] width 154 height 20
type input "10021864"
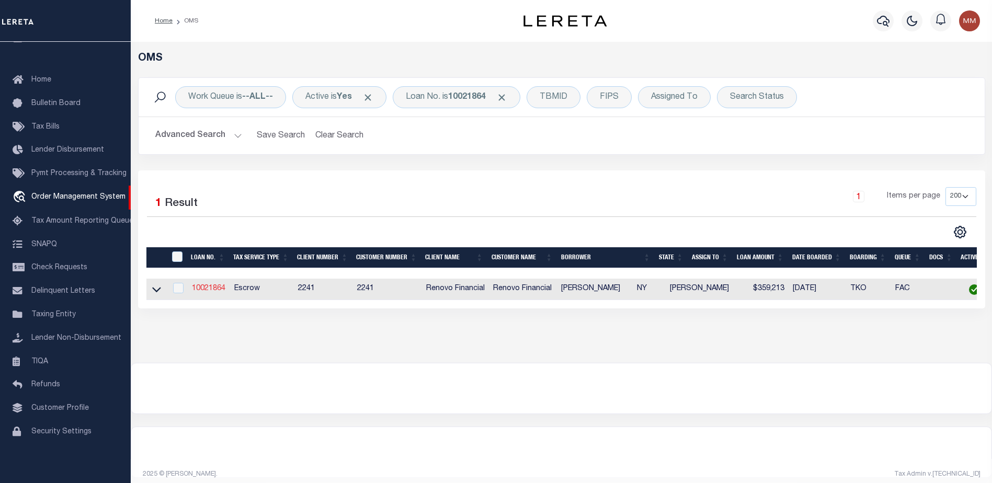
click at [218, 289] on link "10021864" at bounding box center [208, 288] width 33 height 7
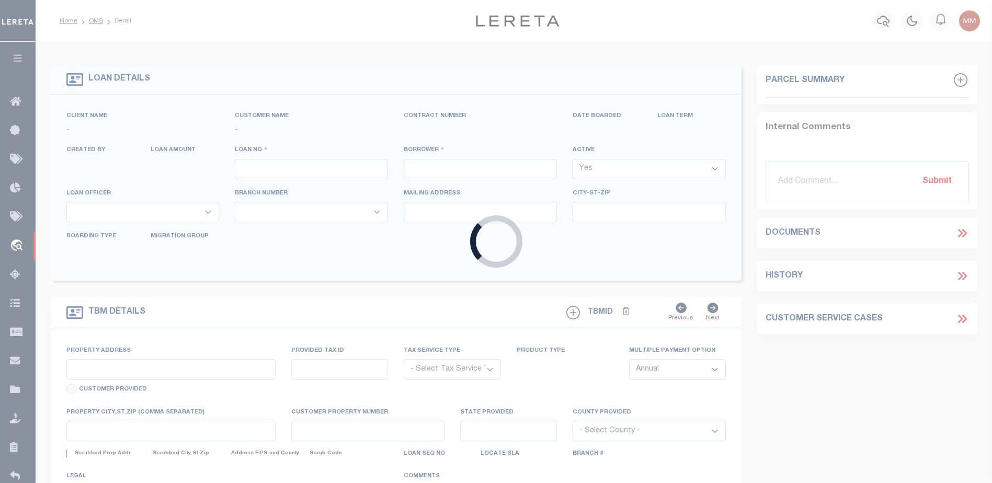
type input "10021864"
type input "[PERSON_NAME]"
select select
type input "[STREET_ADDRESS][PERSON_NAME]"
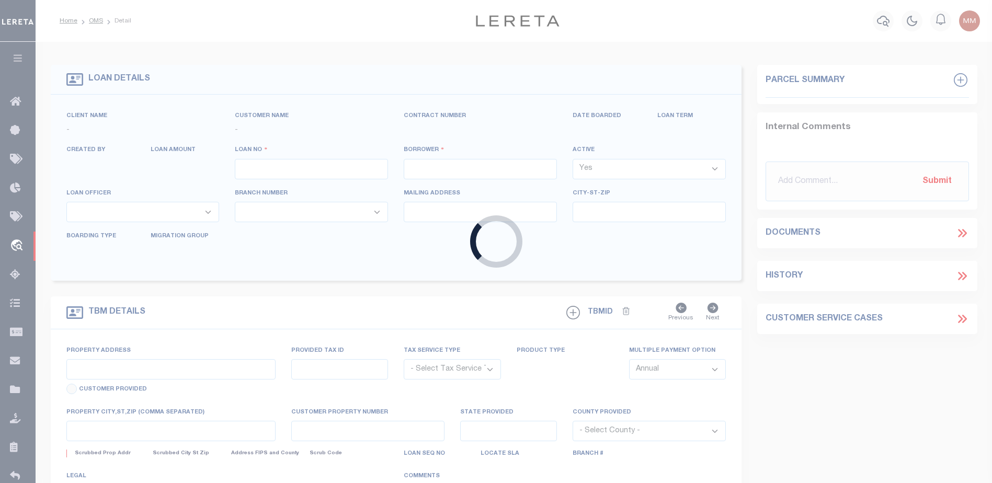
type input "[GEOGRAPHIC_DATA] [GEOGRAPHIC_DATA] 10940"
select select "10"
select select "Escrow"
select select "25067"
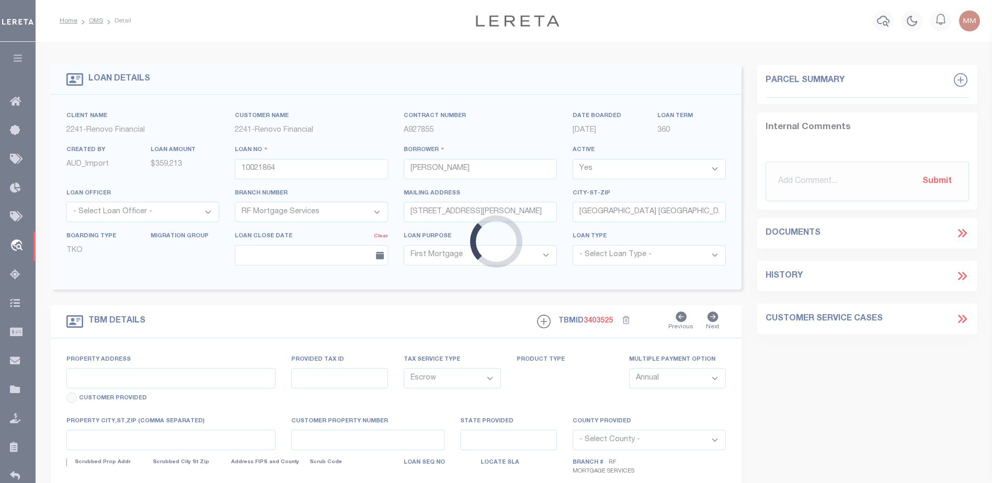
type input "[STREET_ADDRESS][PERSON_NAME]"
type input "33448900500000010673000000"
type input "[GEOGRAPHIC_DATA], [GEOGRAPHIC_DATA] 10963"
type input "a0kUS000007f1Ab"
type input "NY"
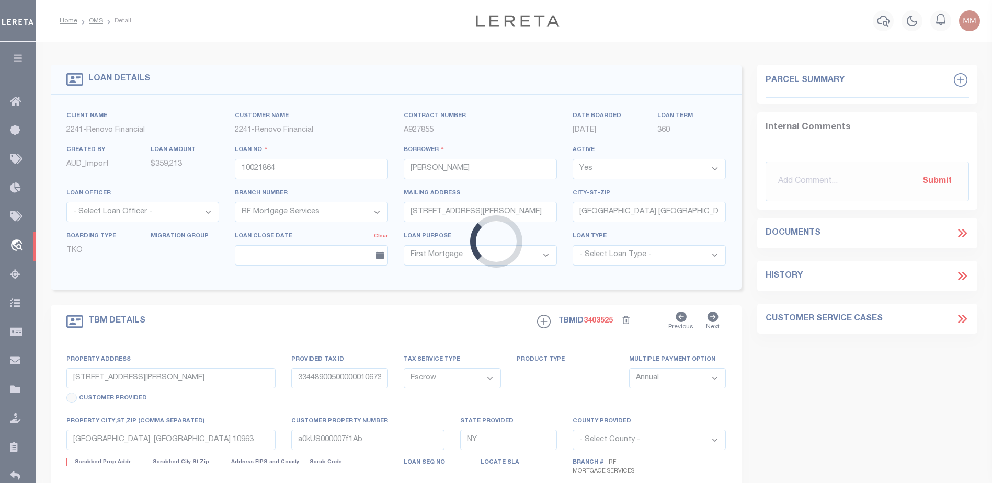
select select
type textarea "Liability Limited to Customer Provided Parcel"
select select
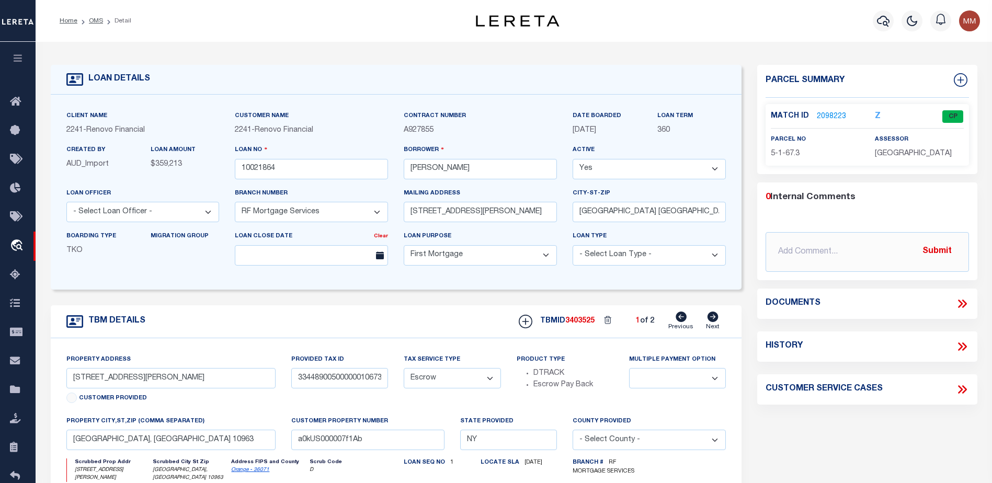
click at [835, 116] on link "2098223" at bounding box center [830, 116] width 29 height 11
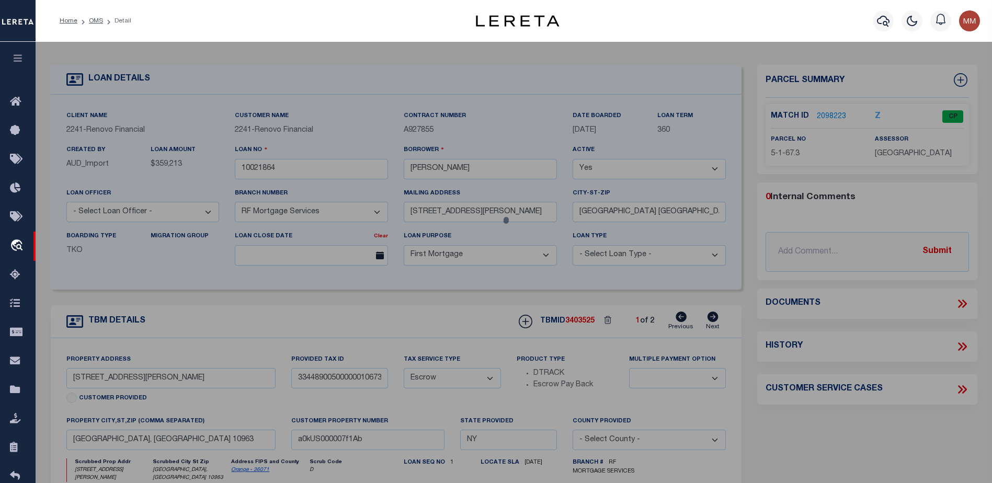
checkbox input "false"
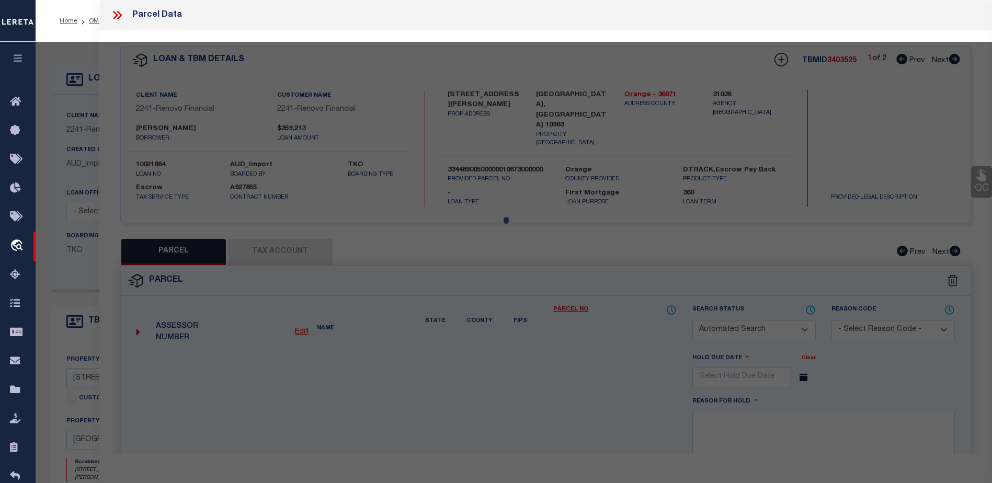
select select "CP"
type input "Opulent Homes Inc."
select select "AGW"
select select
type input "[STREET_ADDRESS][PERSON_NAME]"
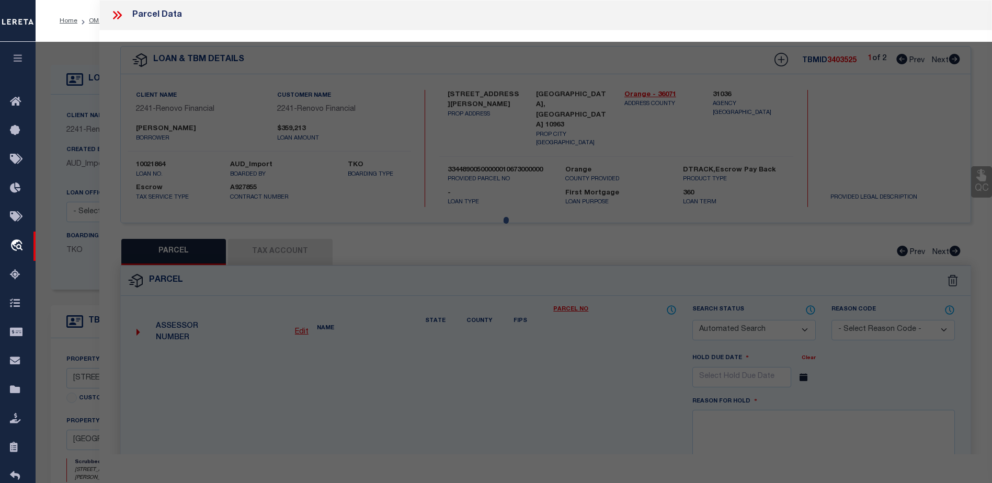
checkbox input "false"
type input "Mount Hope NY"
type textarea "Lt 3 Lands Of [PERSON_NAME]"
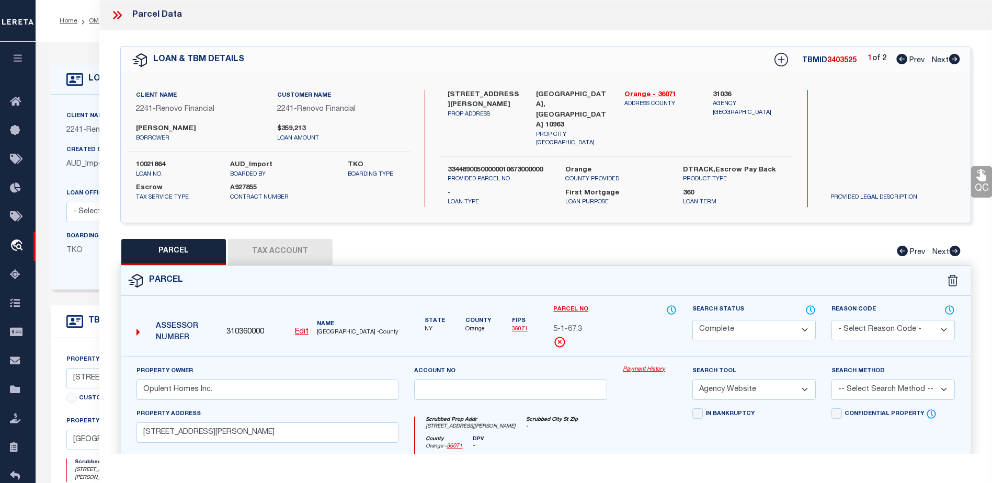
click at [647, 365] on link "Payment History" at bounding box center [649, 369] width 54 height 9
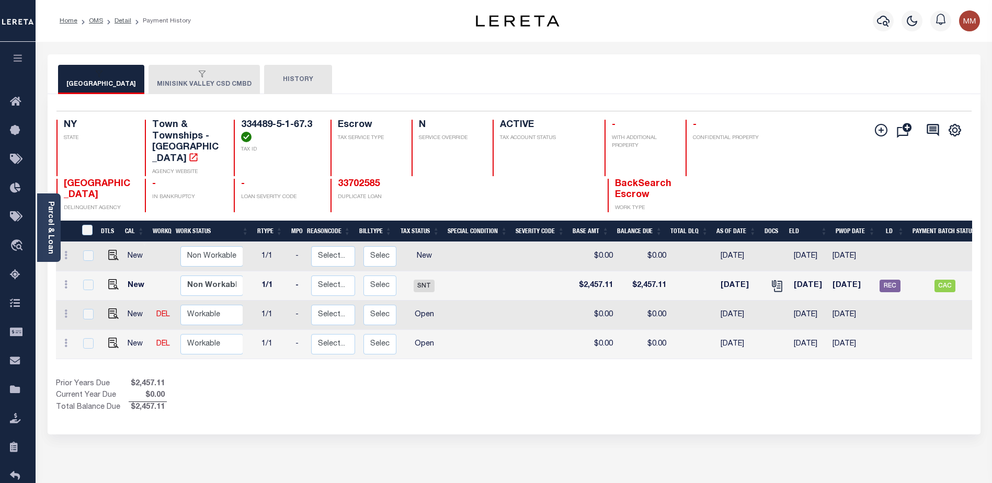
scroll to position [0, 103]
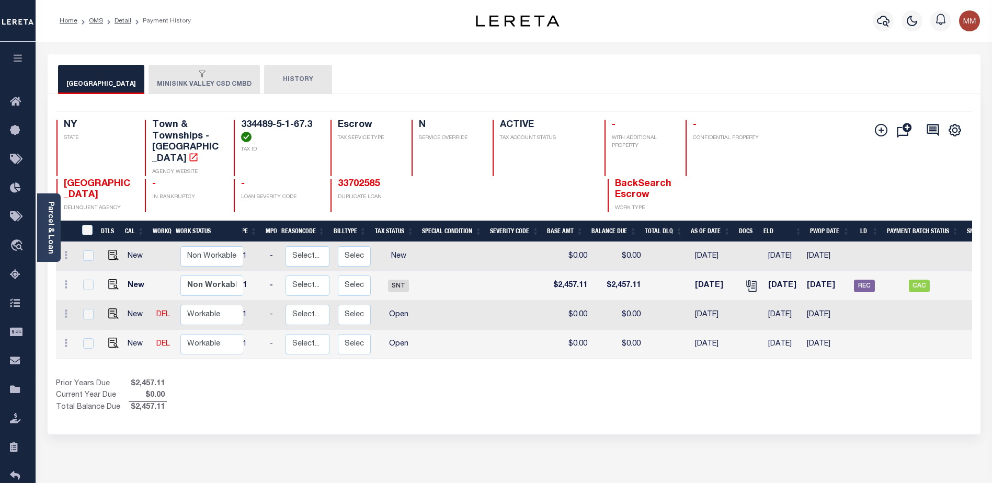
click at [536, 356] on div "DTLS CAL WorkQ Work Status Work Type Tax Year RType MPO ReasonCode BillType Tax…" at bounding box center [514, 317] width 916 height 193
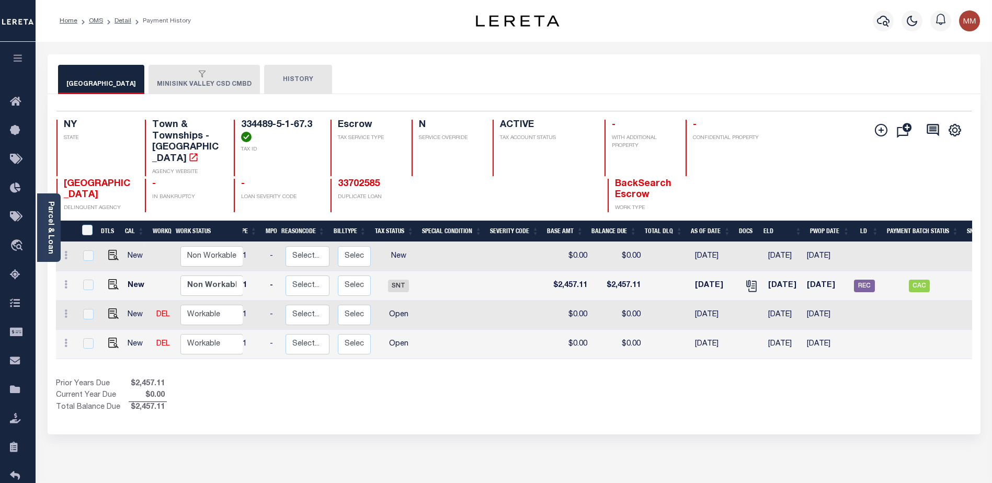
drag, startPoint x: 536, startPoint y: 356, endPoint x: 569, endPoint y: 430, distance: 81.4
click at [569, 430] on div "MOUNT HOPE TOWN MINISINK VALLEY CSD CMBD HISTORY 4 1" at bounding box center [514, 349] width 948 height 590
click at [19, 55] on icon "button" at bounding box center [18, 57] width 12 height 9
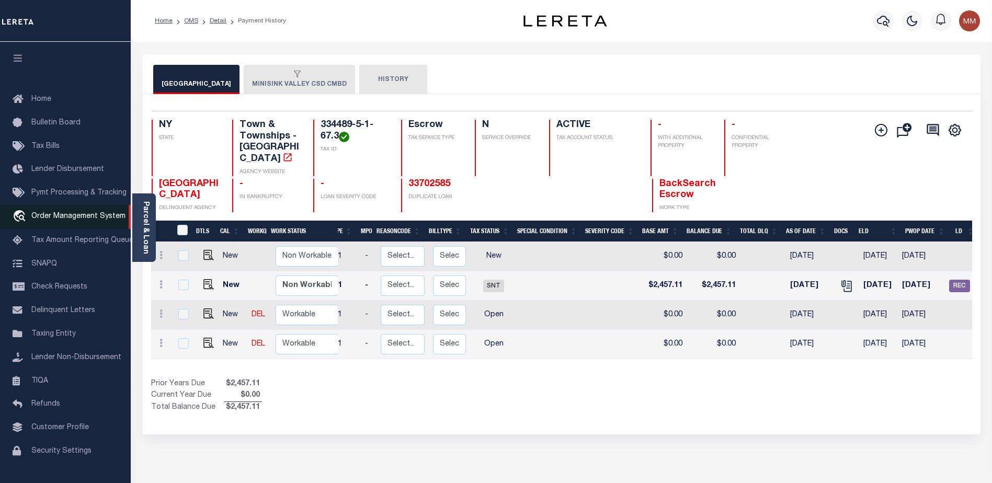
click at [76, 219] on span "Order Management System" at bounding box center [78, 216] width 94 height 7
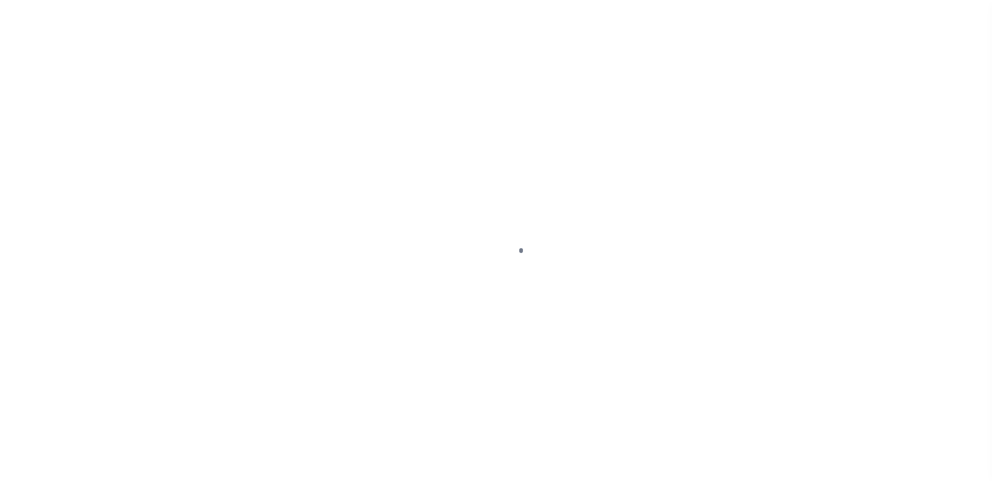
scroll to position [26, 0]
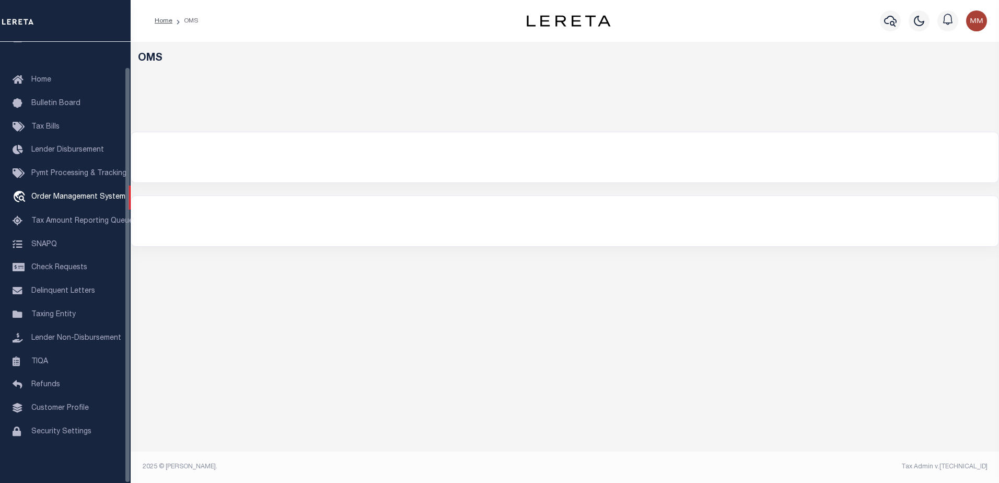
select select "200"
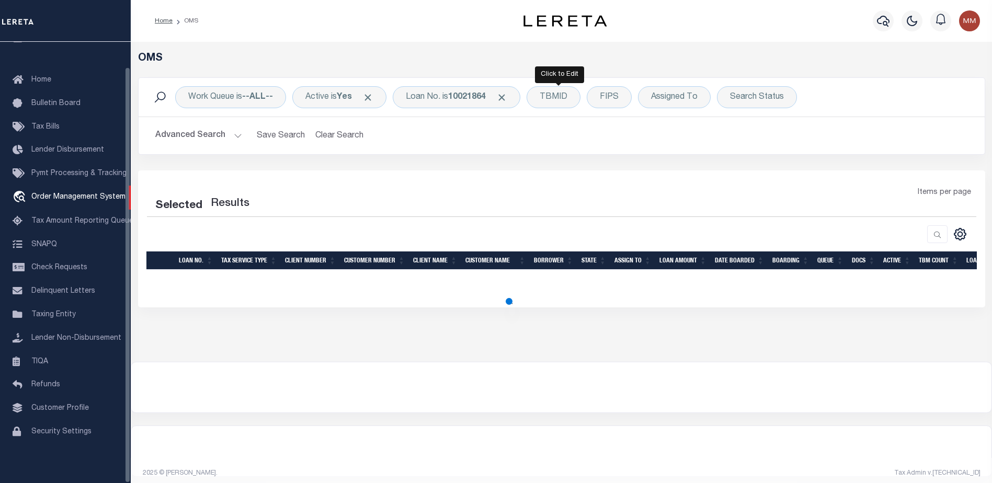
select select "200"
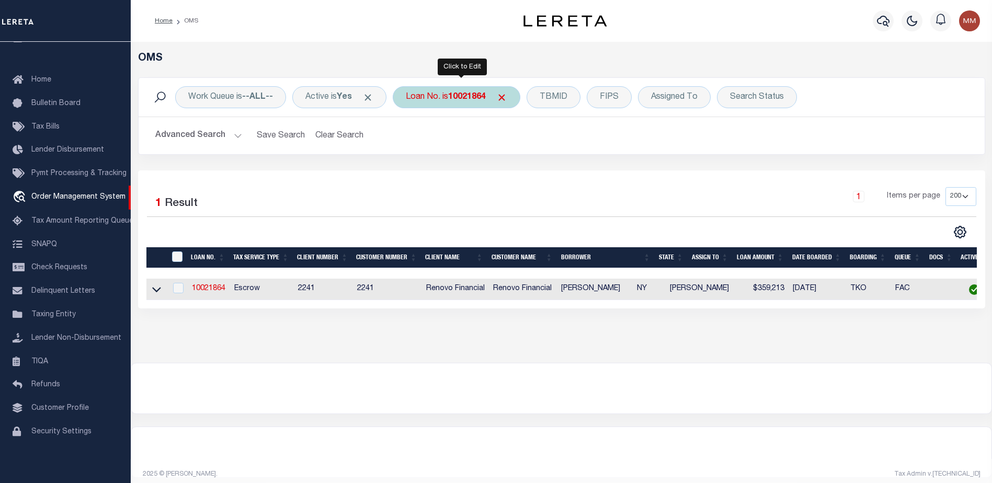
click at [479, 95] on b "10021864" at bounding box center [467, 97] width 38 height 8
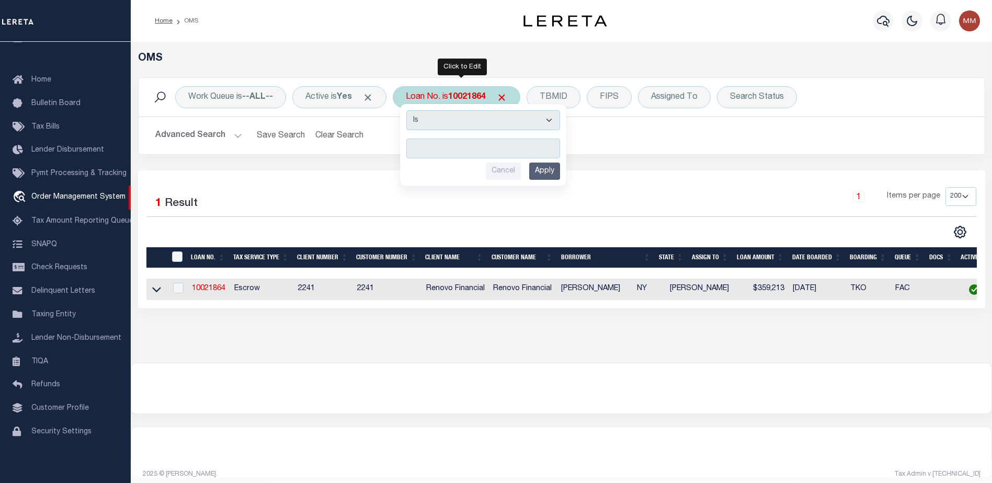
click at [441, 141] on input "text" at bounding box center [483, 149] width 154 height 20
type input "10022309"
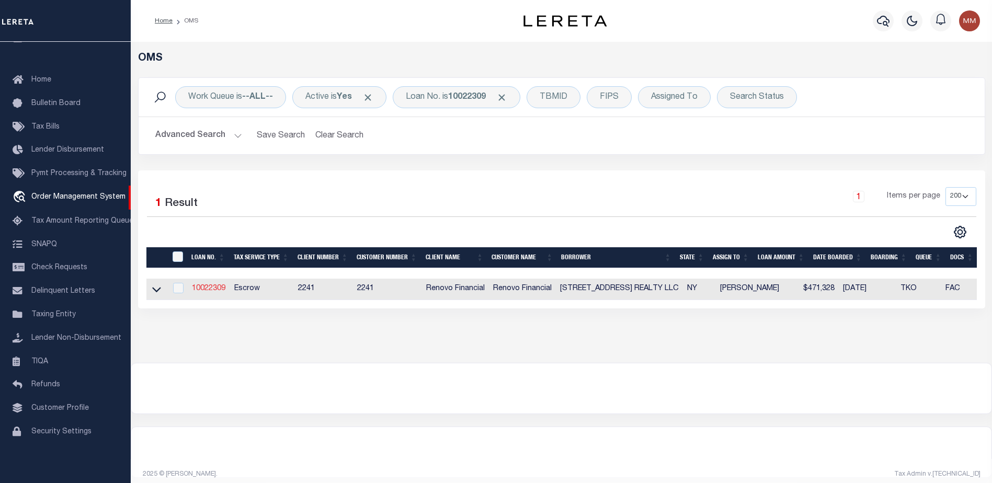
click at [216, 292] on link "10022309" at bounding box center [208, 288] width 33 height 7
type input "10022309"
type input "[STREET_ADDRESS] REALTY LLC"
select select
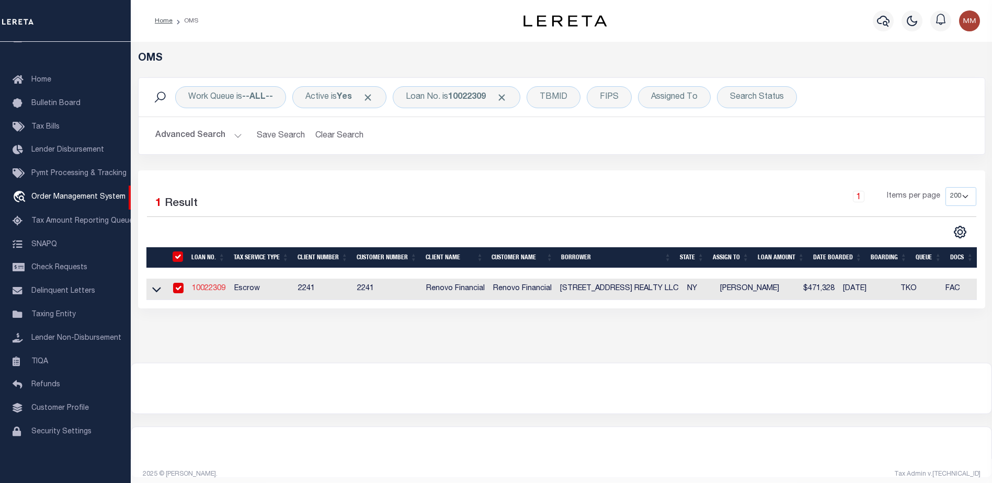
select select "400"
select select "Escrow"
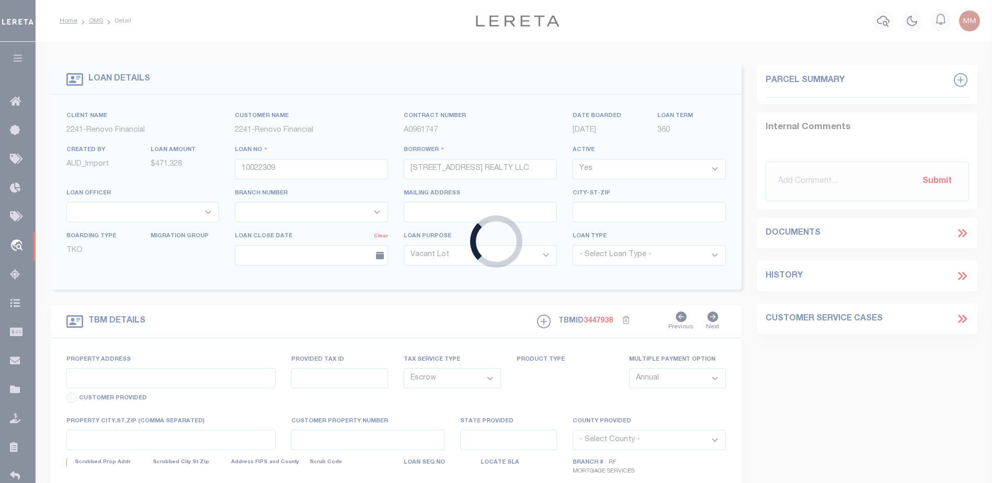
type input "[STREET_ADDRESS]"
type input "[GEOGRAPHIC_DATA]"
type input "a0kUS00000BomxZ"
type input "NY"
select select
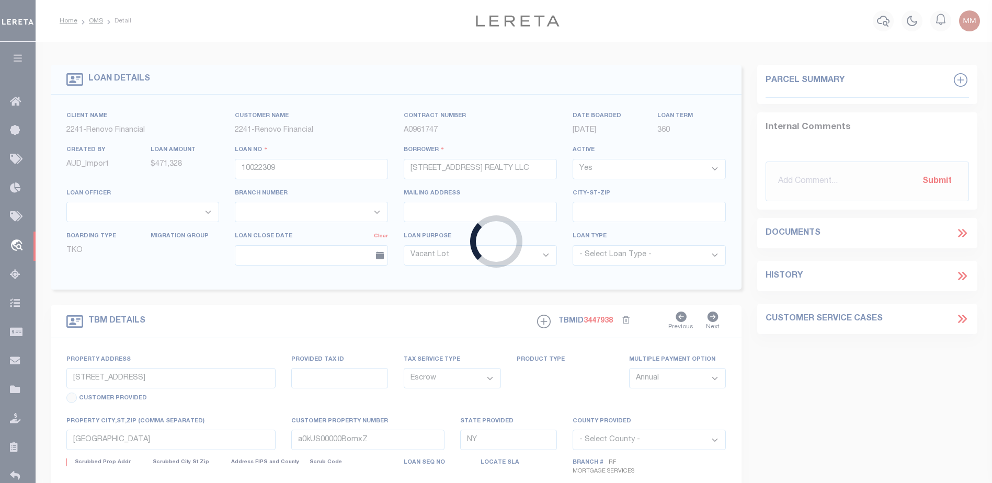
select select "25067"
select select "4"
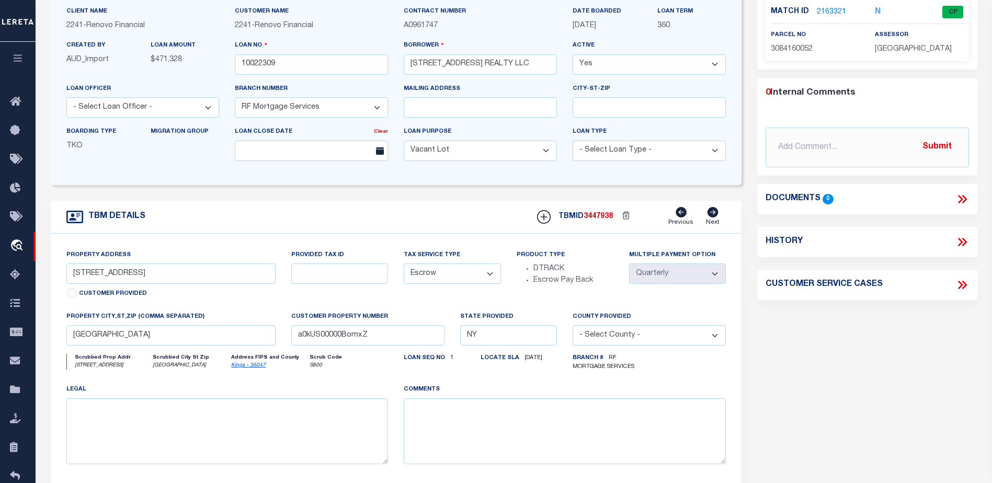
scroll to position [52, 0]
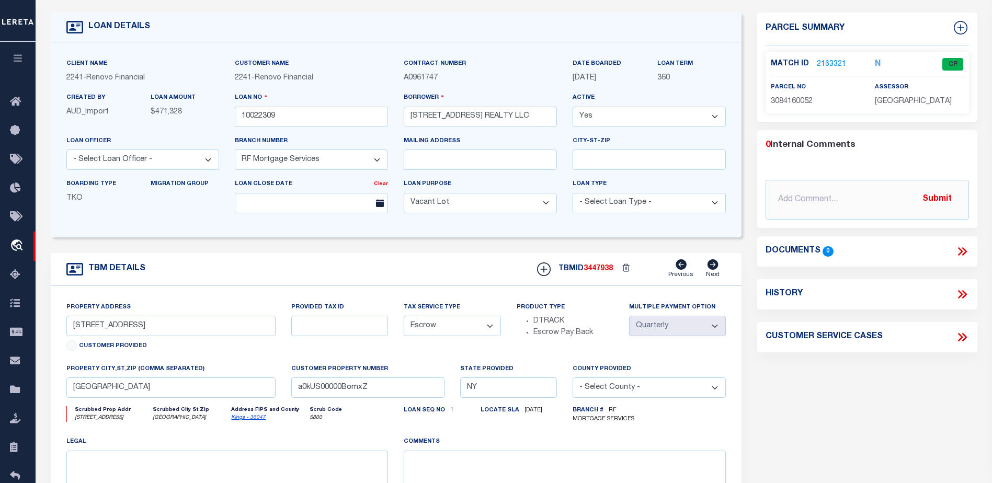
click at [824, 60] on link "2163321" at bounding box center [830, 64] width 29 height 11
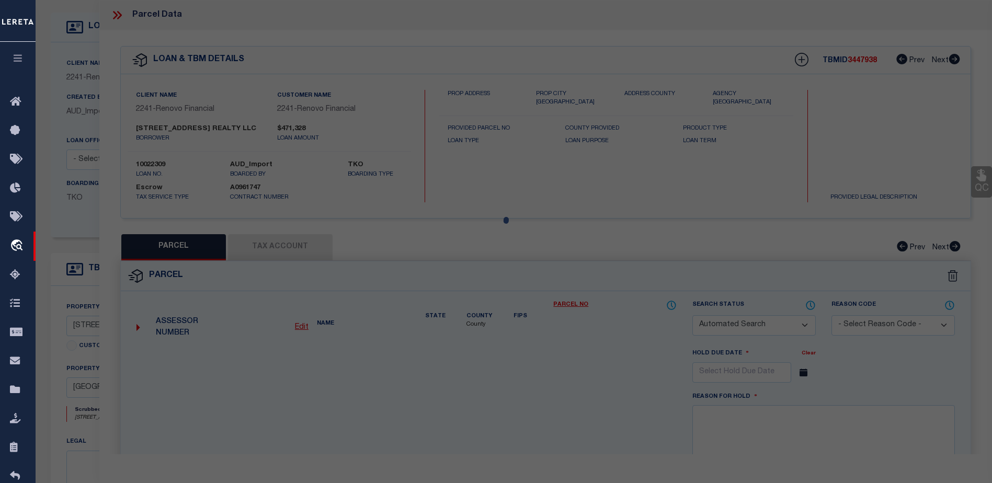
checkbox input "false"
select select "CP"
type input "[STREET_ADDRESS] REALTY, LLC"
select select "AGW"
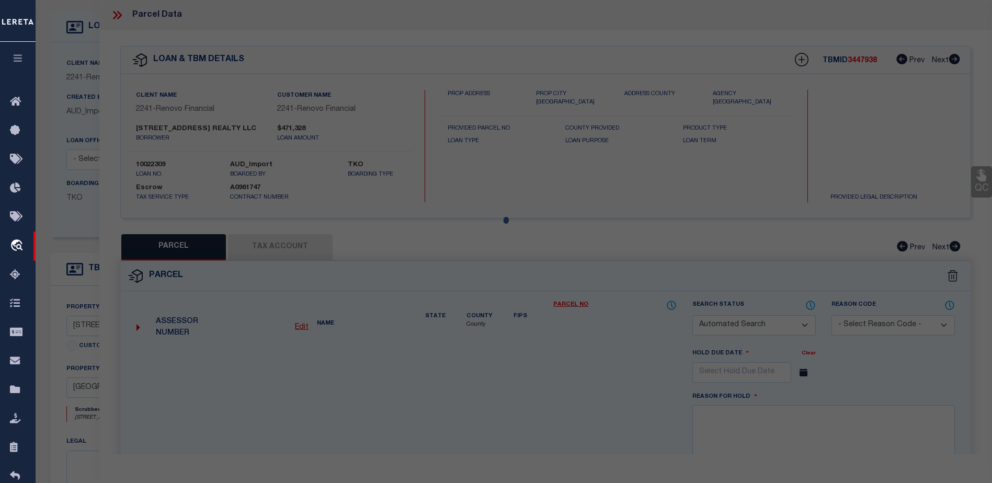
select select
type input "[STREET_ADDRESS]"
type input "[GEOGRAPHIC_DATA]"
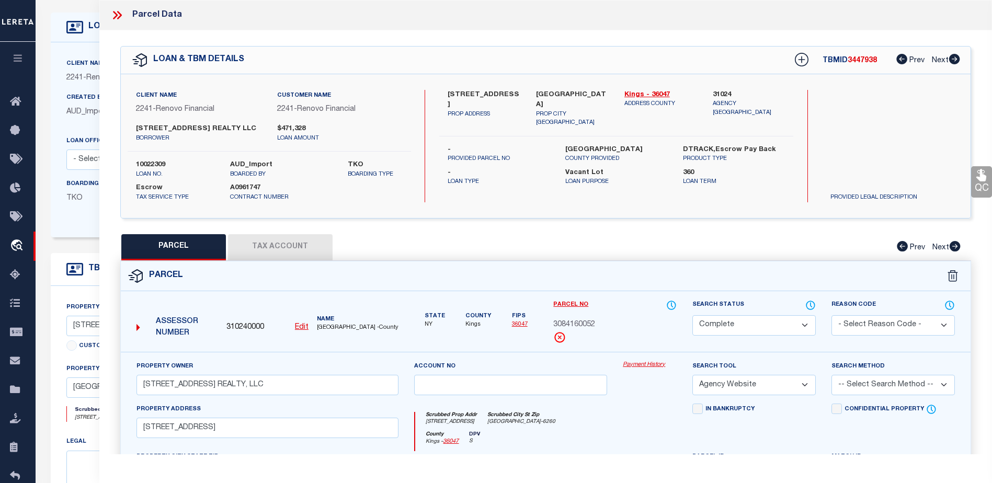
click at [636, 364] on link "Payment History" at bounding box center [649, 365] width 54 height 9
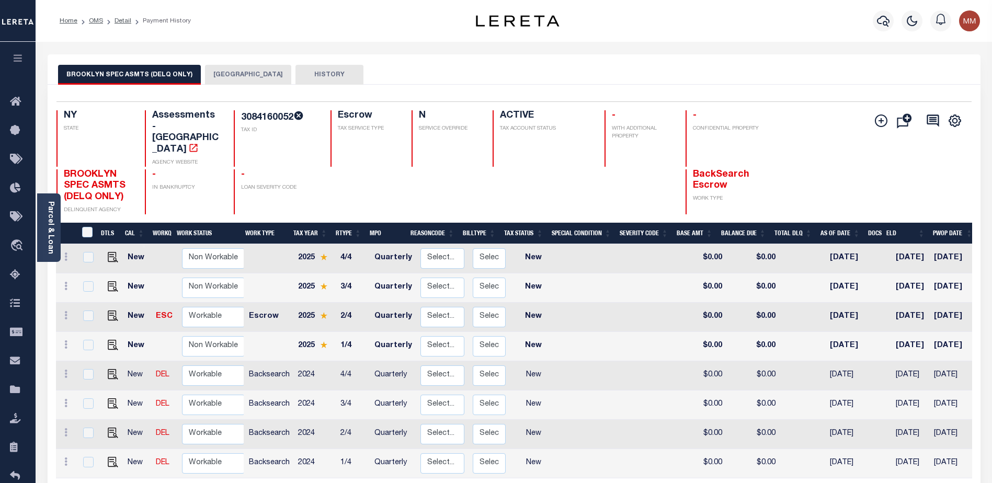
click at [101, 170] on span "BROOKLYN SPEC ASMTS (DELQ ONLY)" at bounding box center [95, 186] width 62 height 32
click at [175, 117] on h4 "Assessments - [GEOGRAPHIC_DATA]" at bounding box center [186, 132] width 69 height 45
click at [190, 116] on h4 "Assessments - [GEOGRAPHIC_DATA]" at bounding box center [186, 132] width 69 height 45
click at [248, 114] on h4 "3084160052" at bounding box center [279, 116] width 76 height 13
click at [345, 113] on h4 "Escrow" at bounding box center [368, 115] width 61 height 11
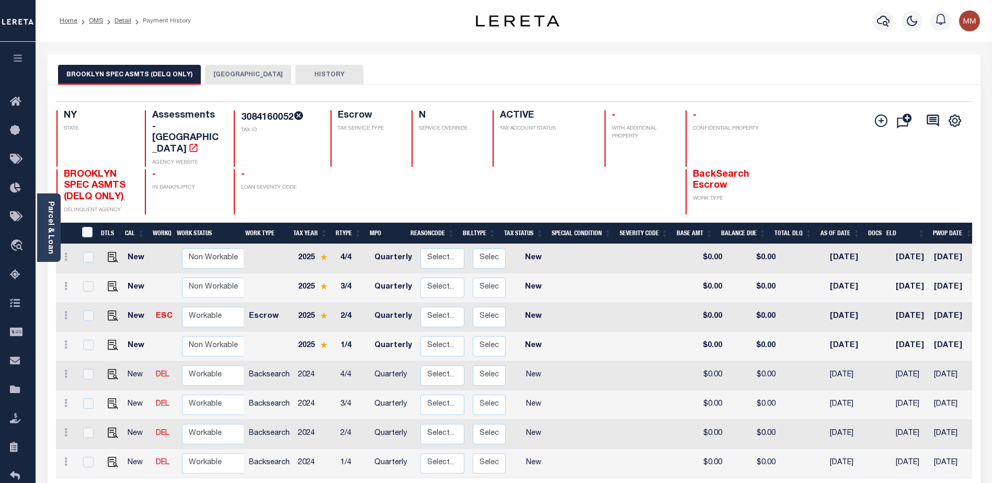
click at [230, 78] on button "[GEOGRAPHIC_DATA]" at bounding box center [248, 75] width 86 height 20
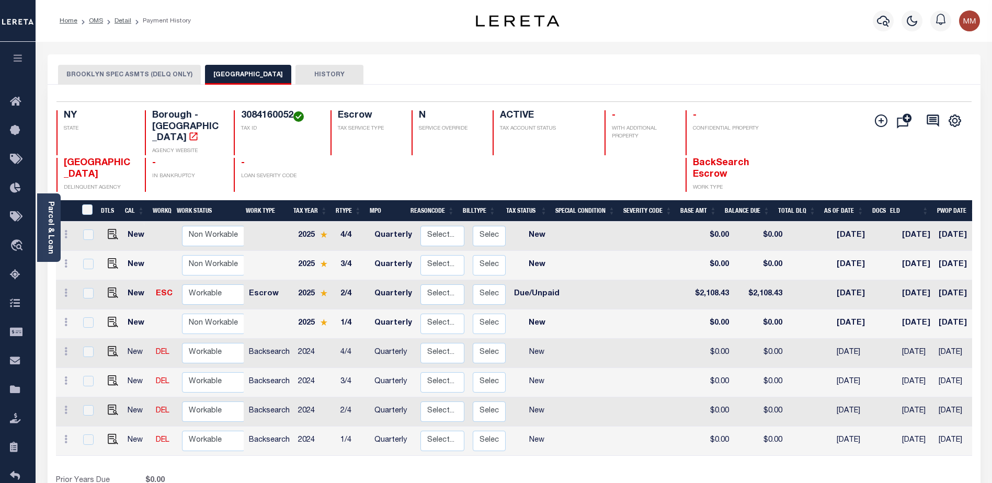
click at [212, 72] on button "[GEOGRAPHIC_DATA]" at bounding box center [248, 75] width 86 height 20
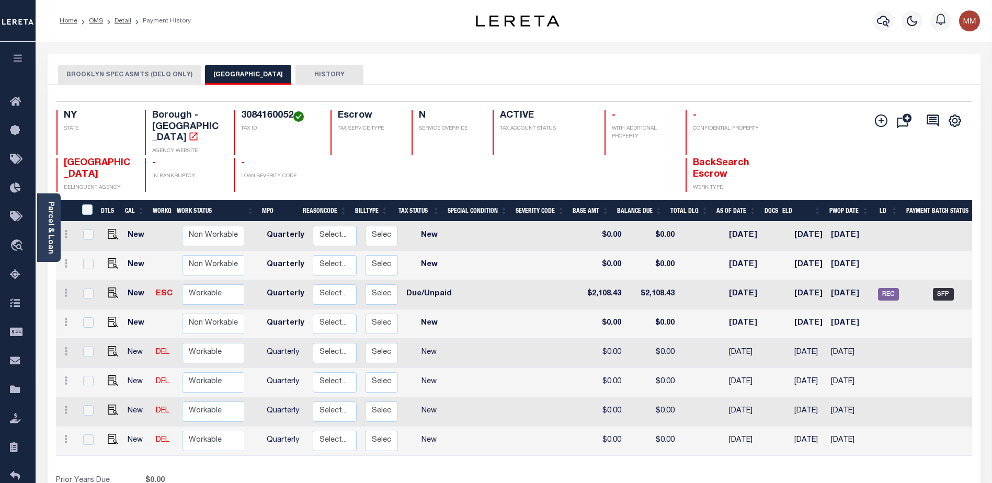
click at [952, 288] on span "SFP" at bounding box center [942, 294] width 21 height 13
checkbox input "true"
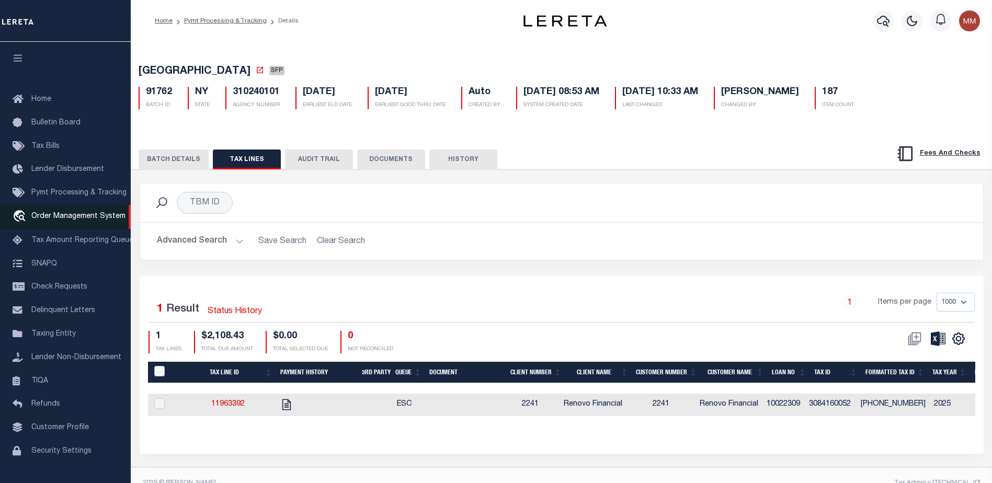
click at [69, 216] on span "Order Management System" at bounding box center [78, 216] width 94 height 7
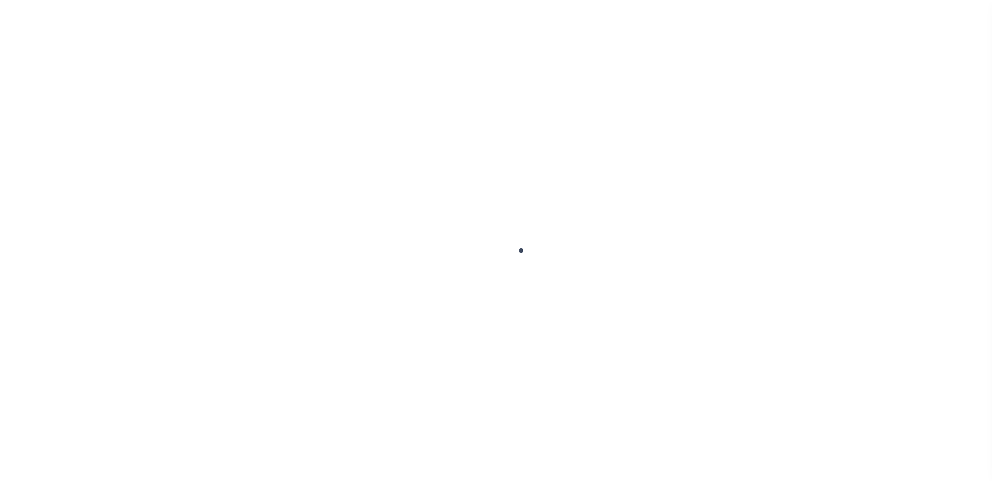
scroll to position [26, 0]
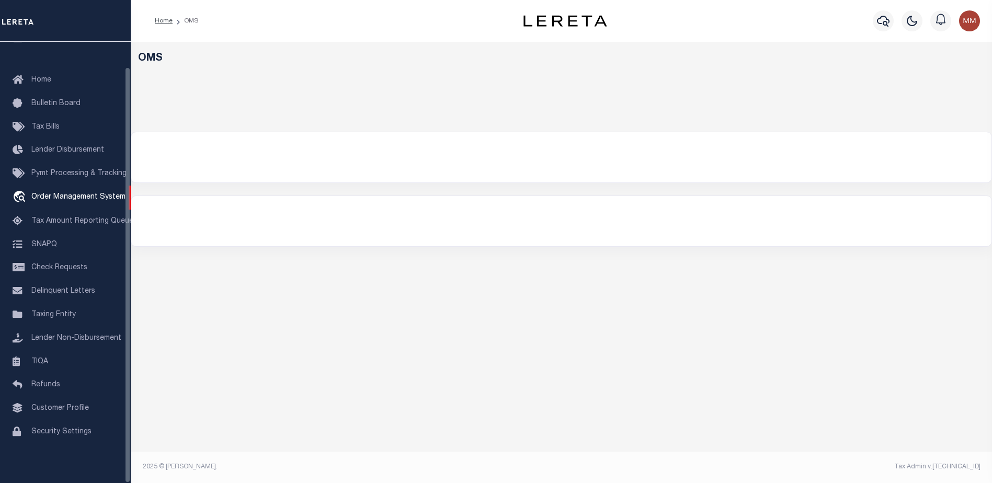
select select "200"
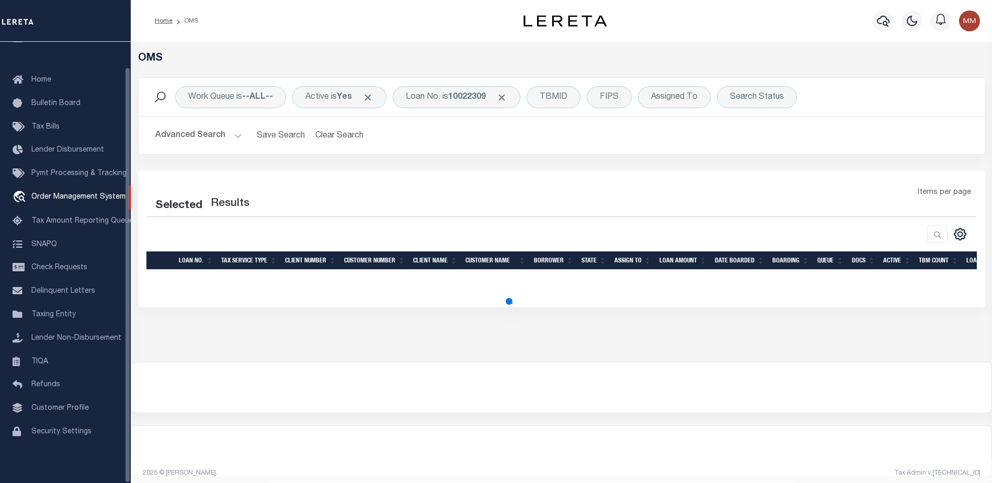
select select "200"
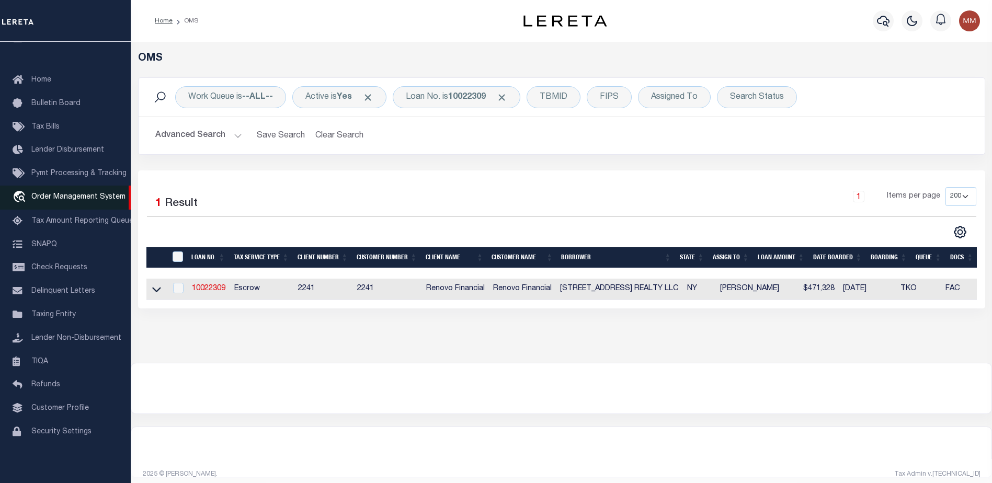
click at [81, 193] on span "Order Management System" at bounding box center [78, 196] width 94 height 7
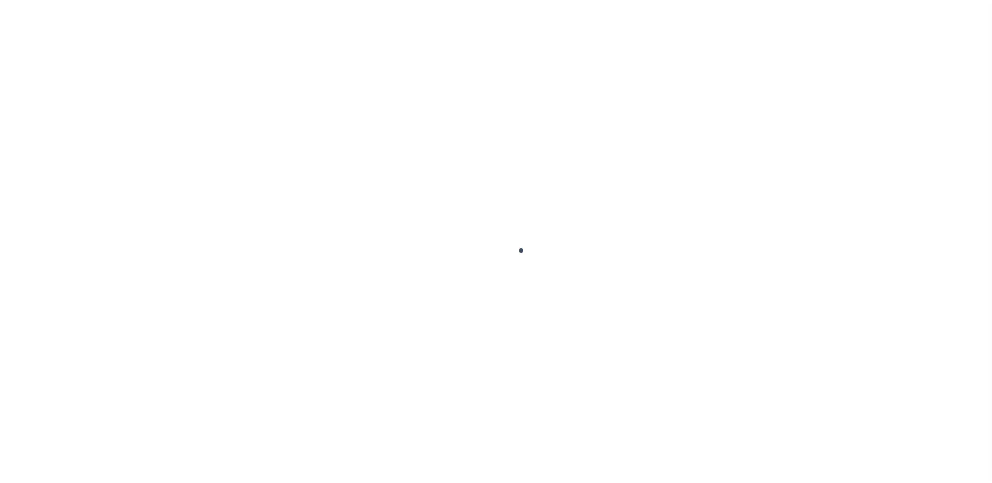
scroll to position [26, 0]
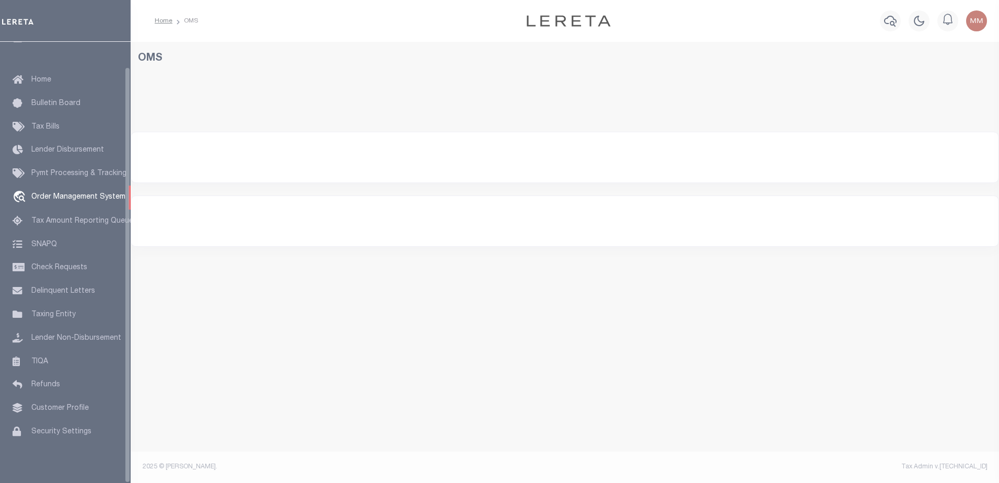
select select "200"
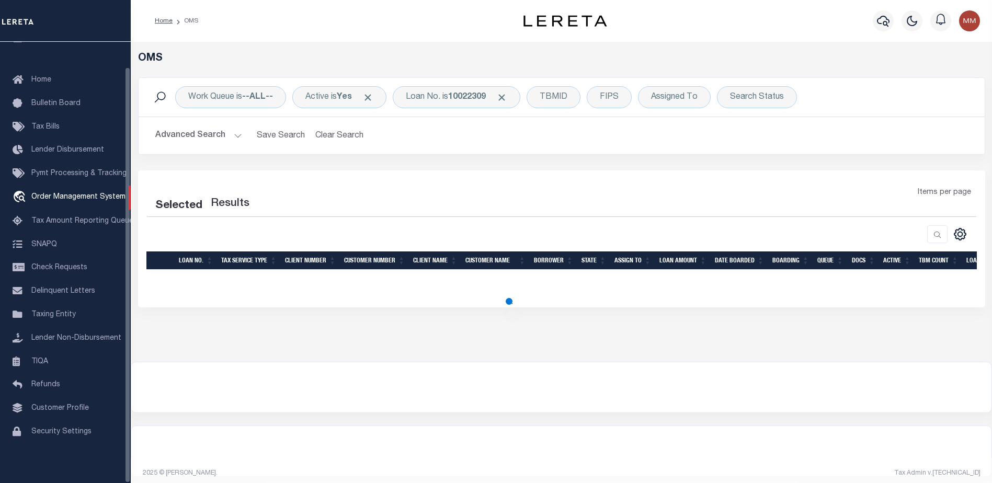
select select "200"
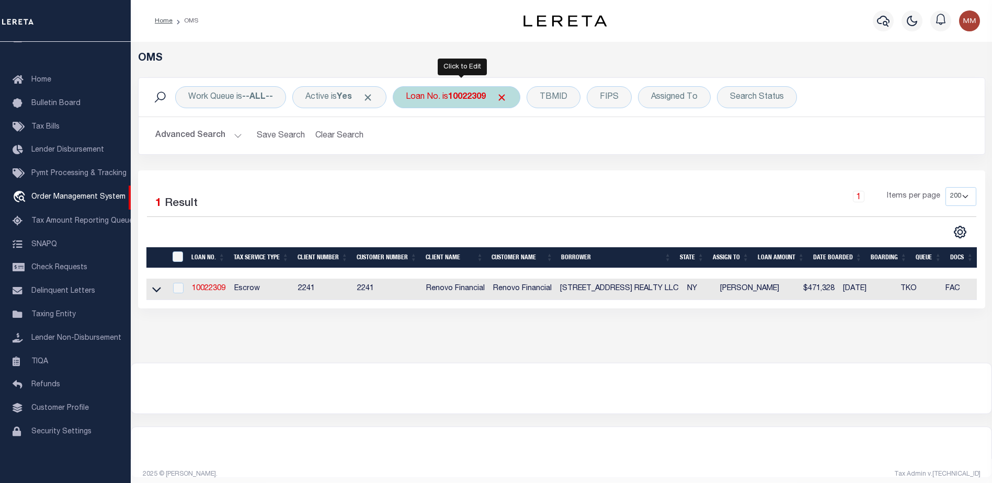
click at [473, 98] on b "10022309" at bounding box center [467, 97] width 38 height 8
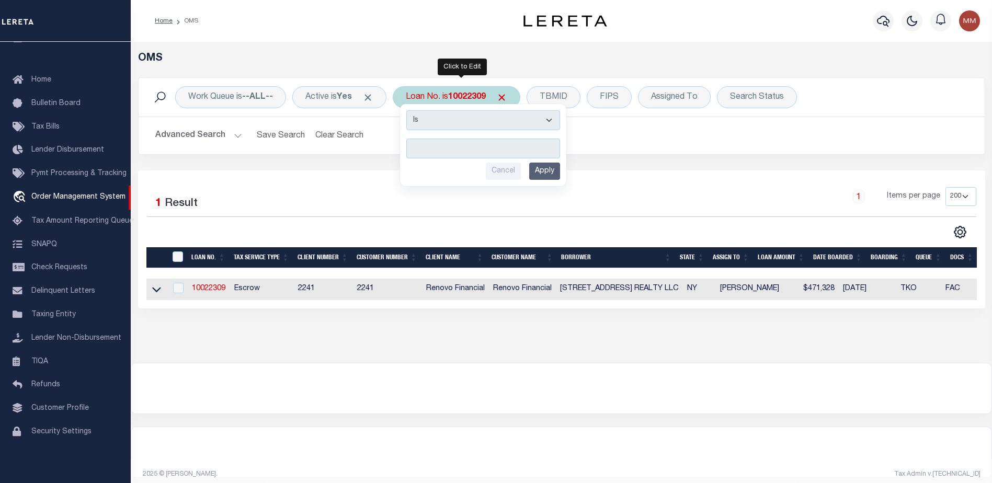
click at [448, 141] on input "text" at bounding box center [483, 149] width 154 height 20
type input "10040003"
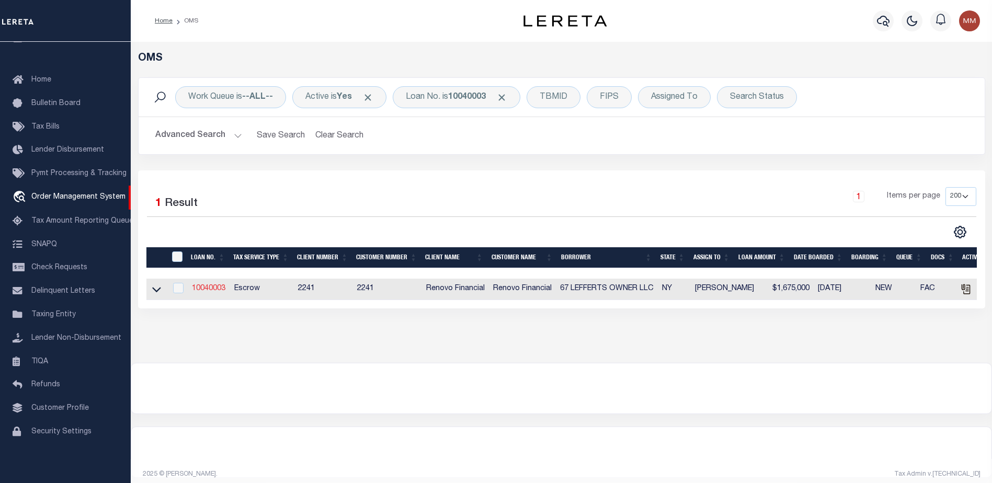
click at [220, 289] on link "10040003" at bounding box center [208, 288] width 33 height 7
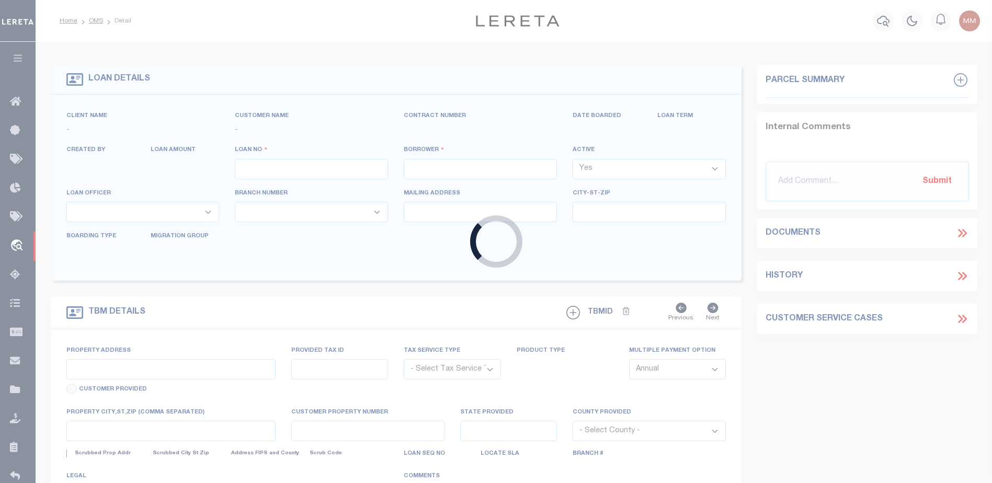
type input "10040003"
type input "67 LEFFERTS OWNER LLC"
select select
select select "10"
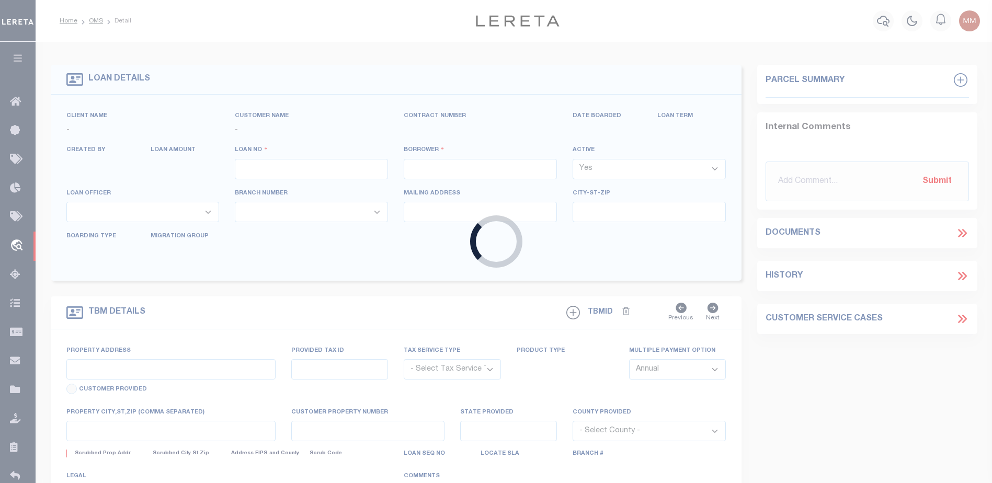
select select "Escrow"
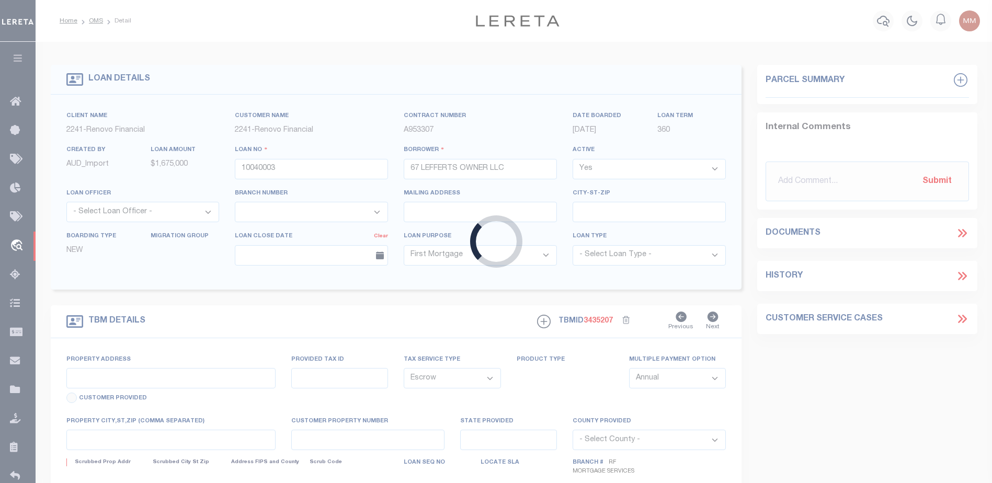
type input "67 Lefferts Place"
type input "Brooklyn, NY 11238"
type input "a0kUS000009Zcy5"
type input "NY"
select select "25067"
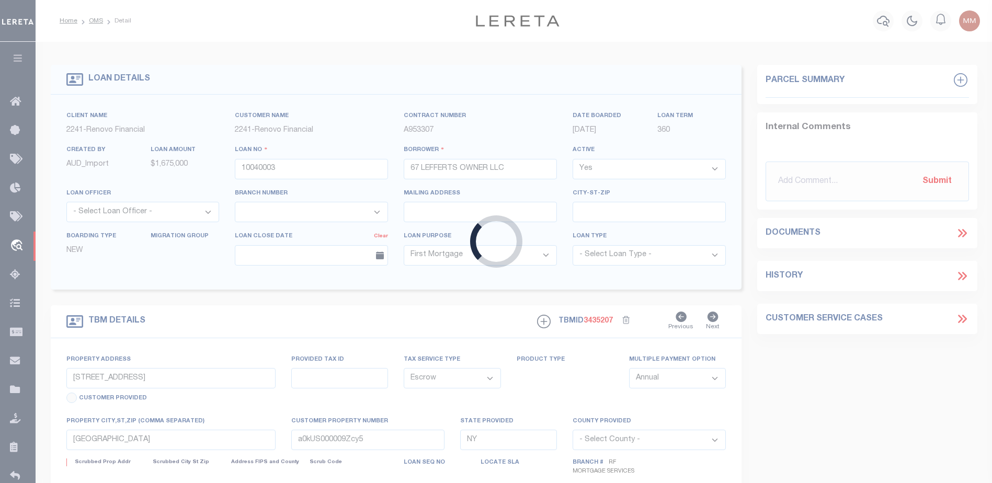
select select
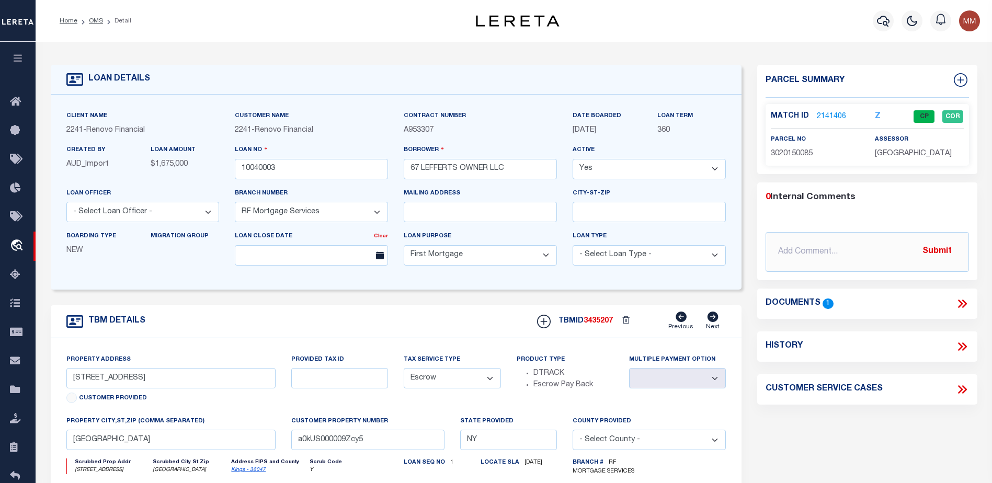
click at [837, 115] on link "2141406" at bounding box center [830, 116] width 29 height 11
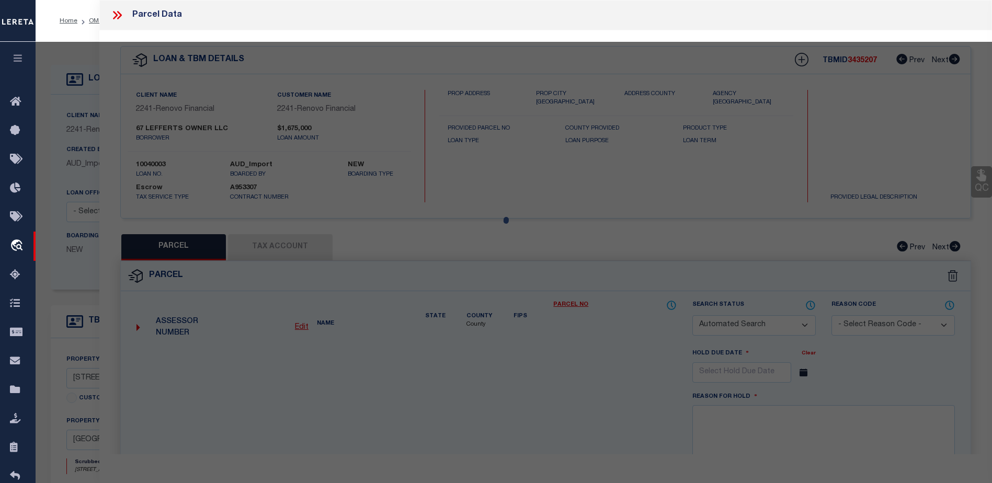
checkbox input "false"
select select "CP"
type input "67 LEFFERTS OWNER LLC"
select select "AGW"
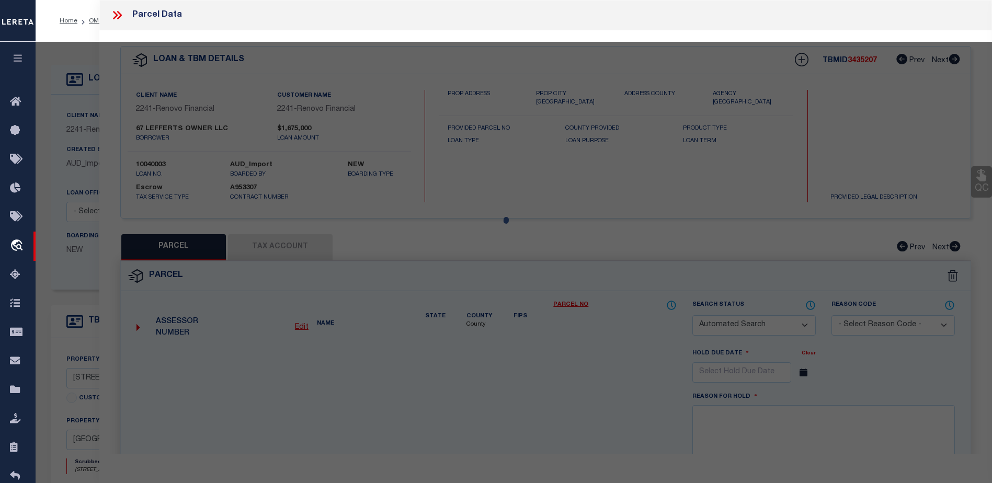
select select "LEG"
type input "67 LEFFERTS PLACE"
type input "Brooklyn, NY 11238"
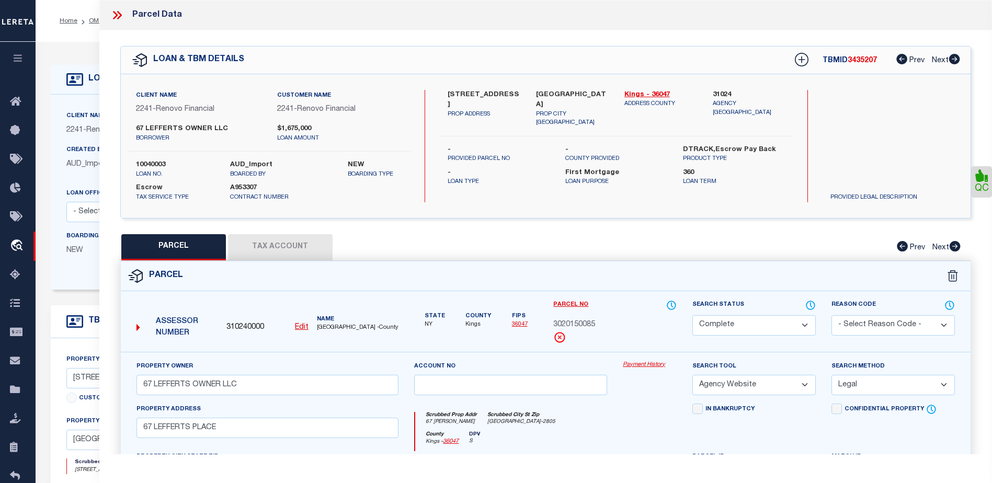
click at [639, 364] on link "Payment History" at bounding box center [649, 365] width 54 height 9
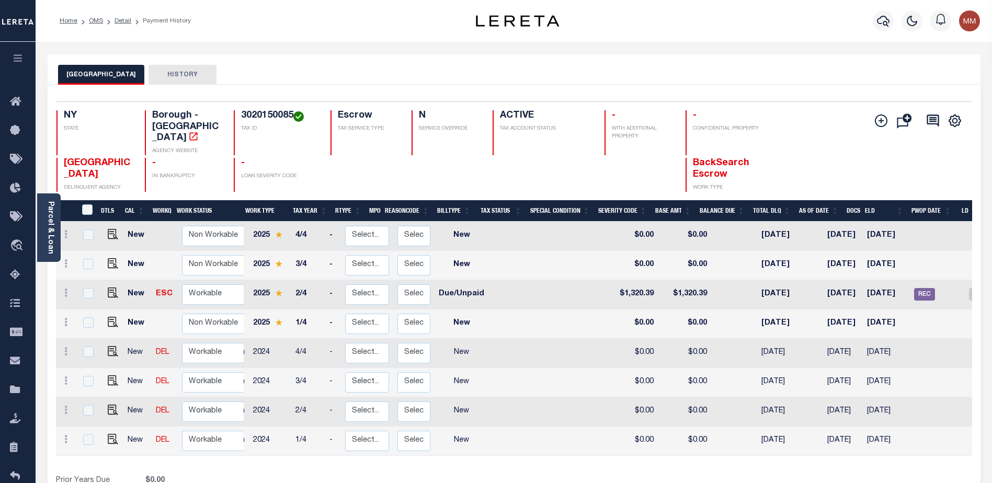
scroll to position [0, 49]
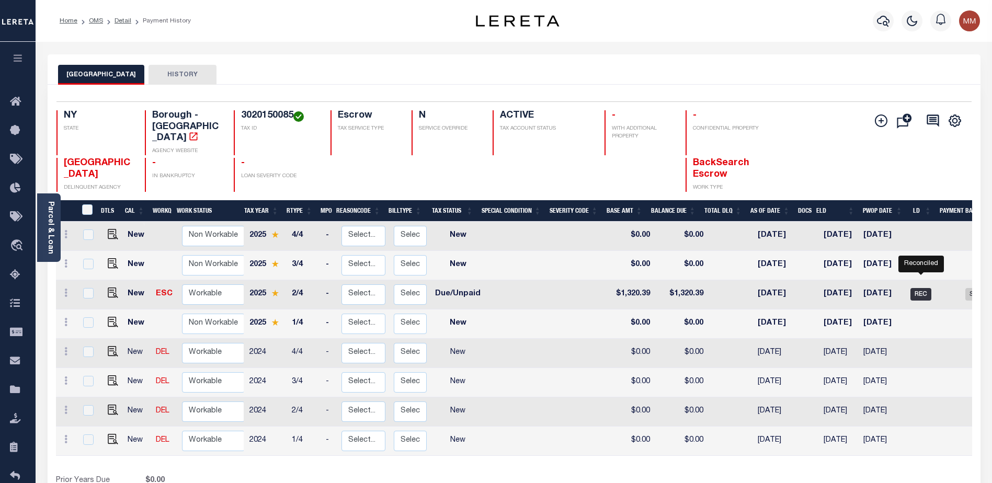
click at [917, 288] on span "REC" at bounding box center [920, 294] width 21 height 13
checkbox input "true"
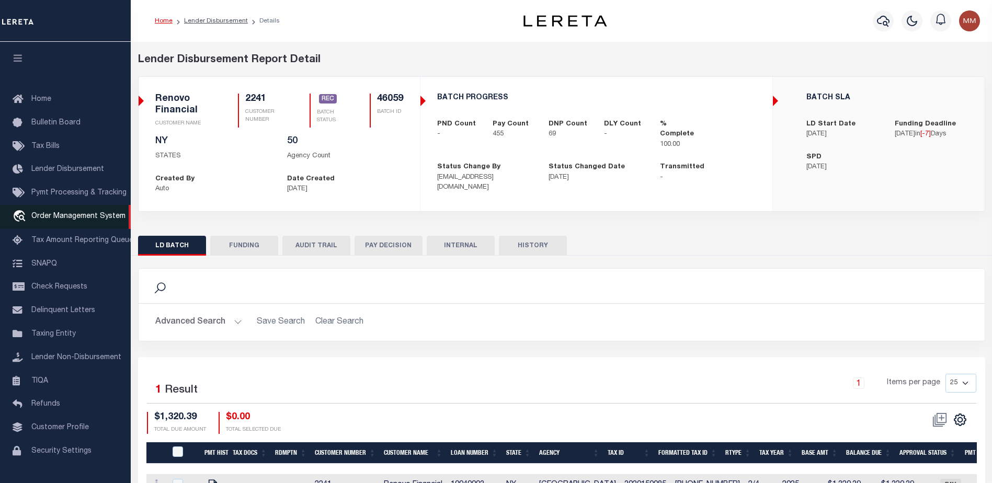
click at [66, 217] on span "Order Management System" at bounding box center [78, 216] width 94 height 7
click at [80, 215] on span "Order Management System" at bounding box center [78, 216] width 94 height 7
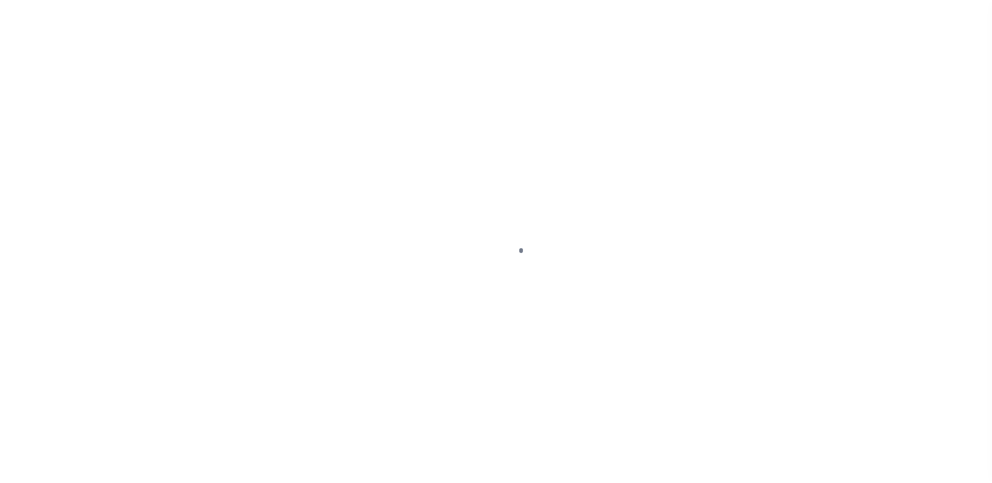
scroll to position [26, 0]
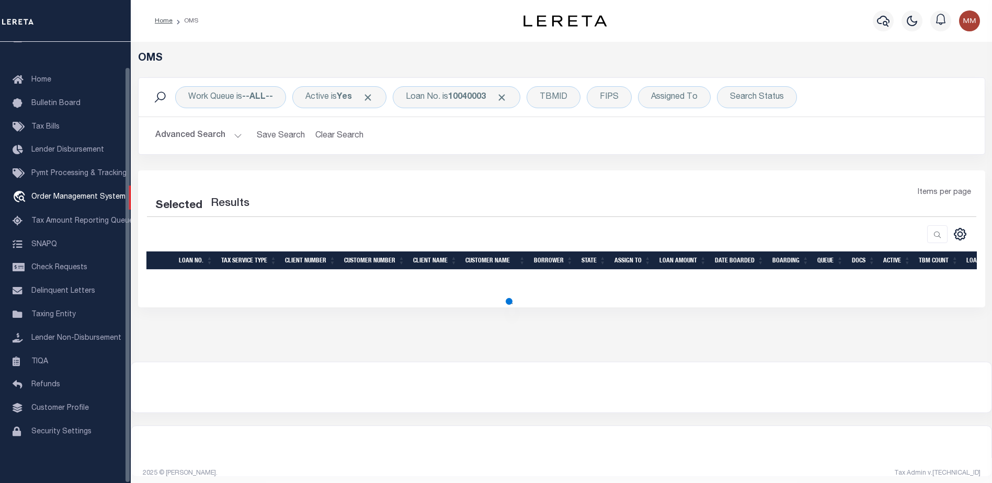
select select "200"
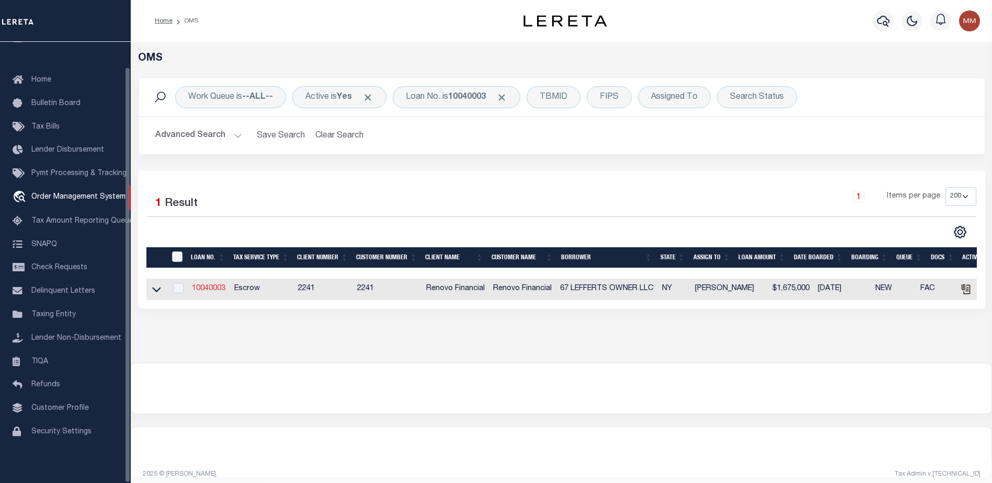
click at [211, 287] on link "10040003" at bounding box center [208, 288] width 33 height 7
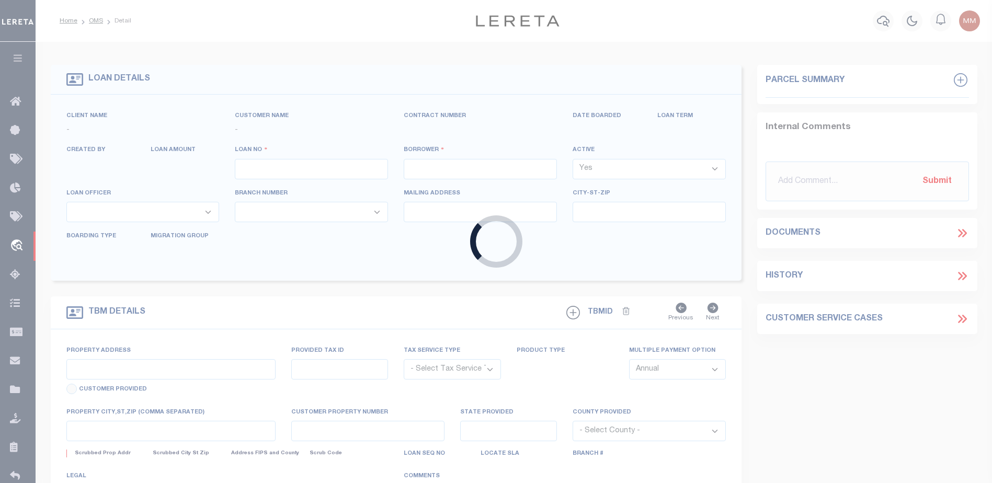
type input "10040003"
type input "67 LEFFERTS OWNER LLC"
select select
select select "10"
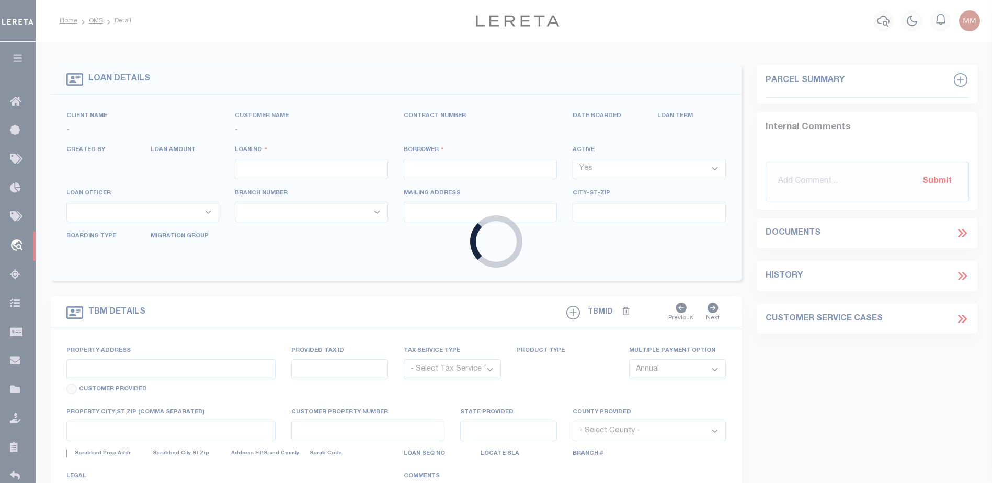
select select "Escrow"
select select "25067"
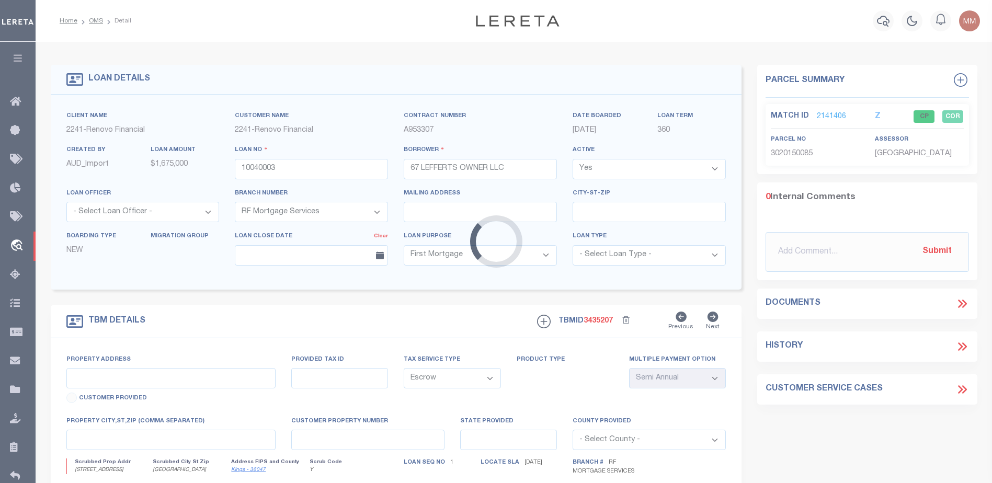
type input "[STREET_ADDRESS]"
select select
type input "[GEOGRAPHIC_DATA]"
type input "a0kUS000009Zcy5"
type input "NY"
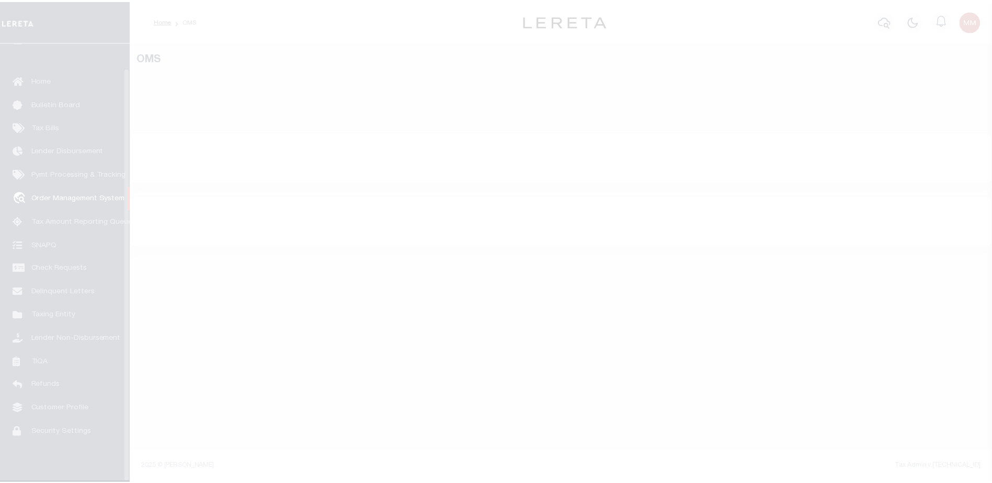
scroll to position [26, 0]
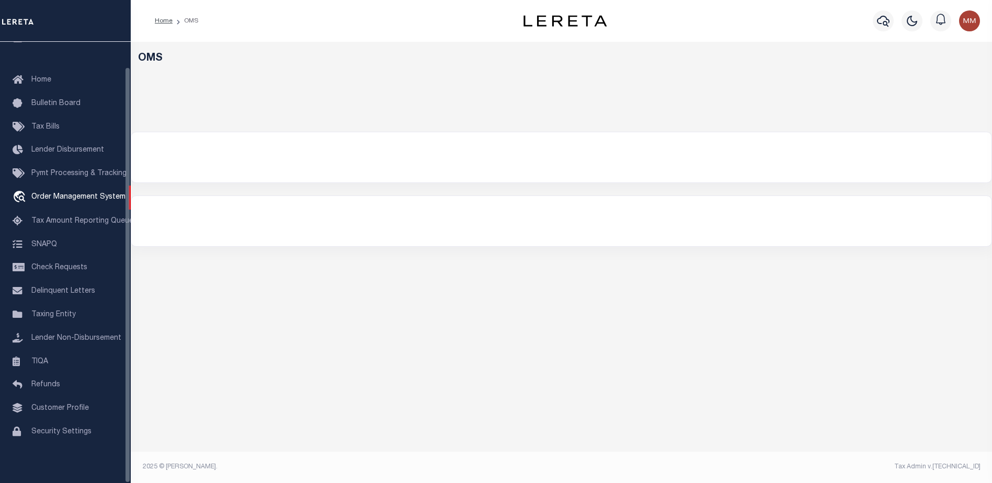
select select "200"
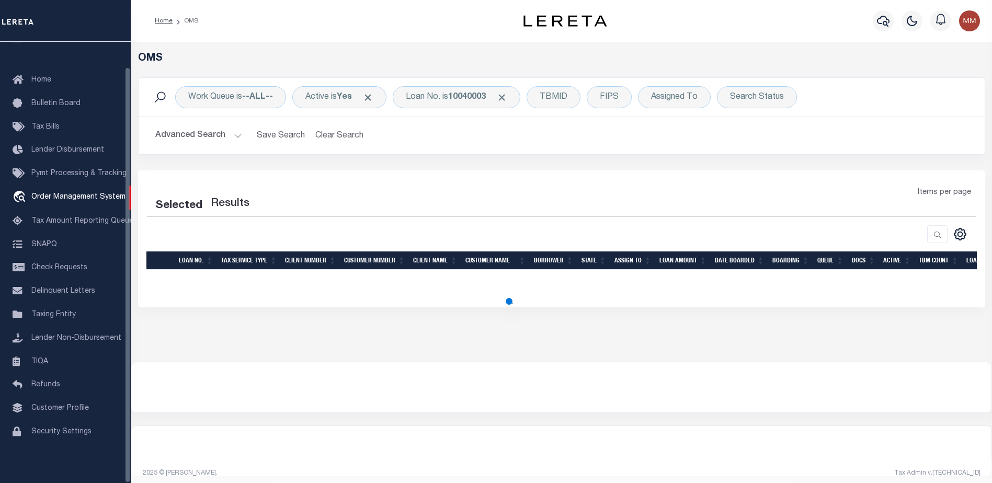
select select "200"
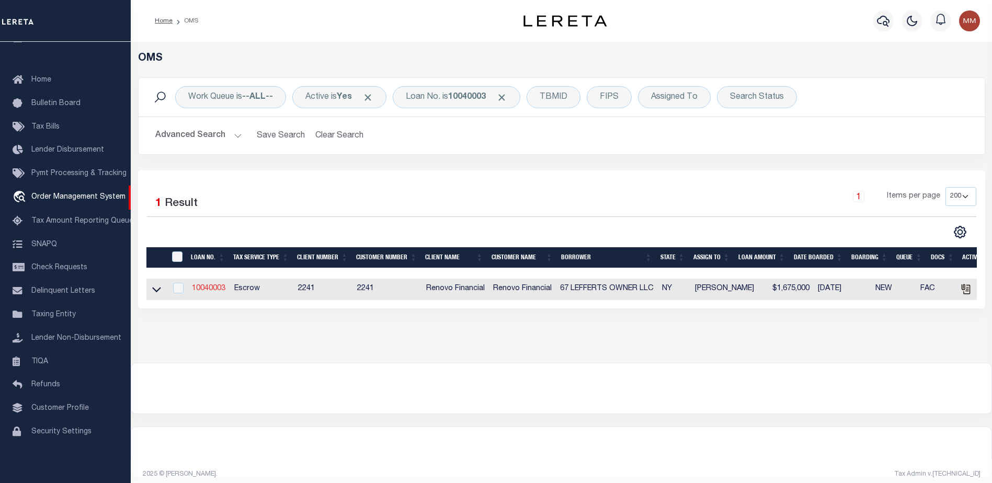
click at [211, 289] on link "10040003" at bounding box center [208, 288] width 33 height 7
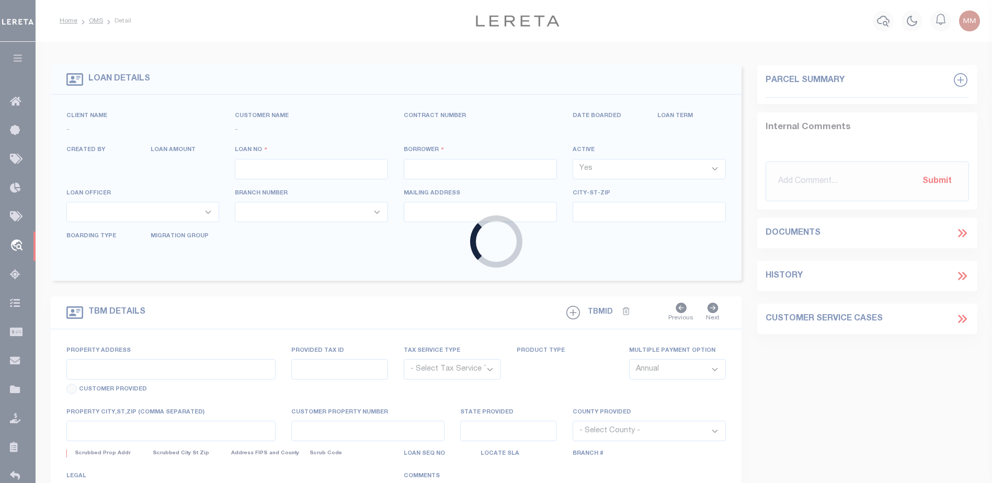
type input "10040003"
type input "67 LEFFERTS OWNER LLC"
select select
select select "10"
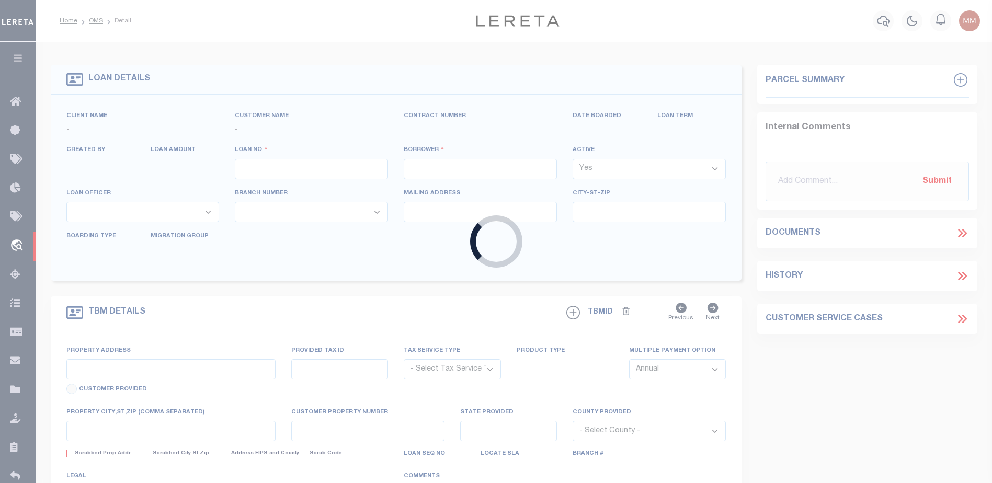
select select "Escrow"
select select "25067"
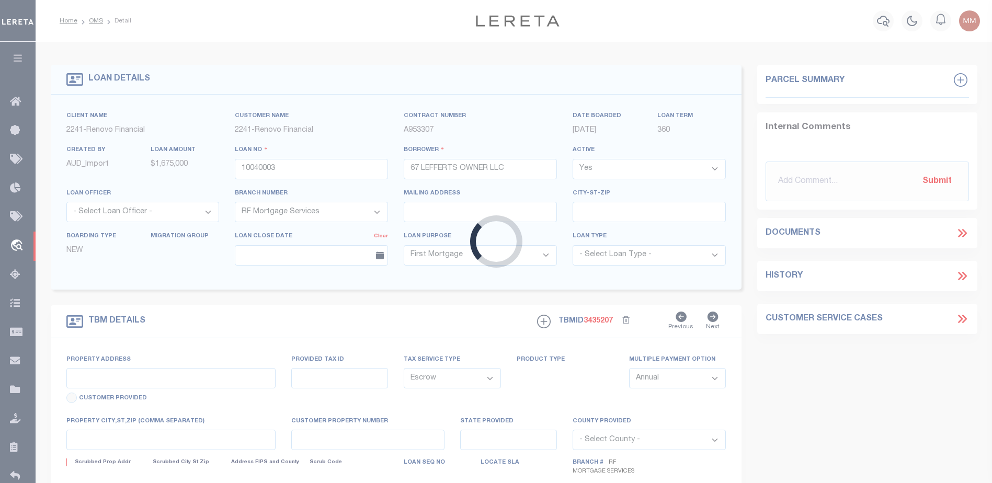
type input "[STREET_ADDRESS]"
type input "[GEOGRAPHIC_DATA]"
type input "a0kUS000009Zcy5"
type input "NY"
select select
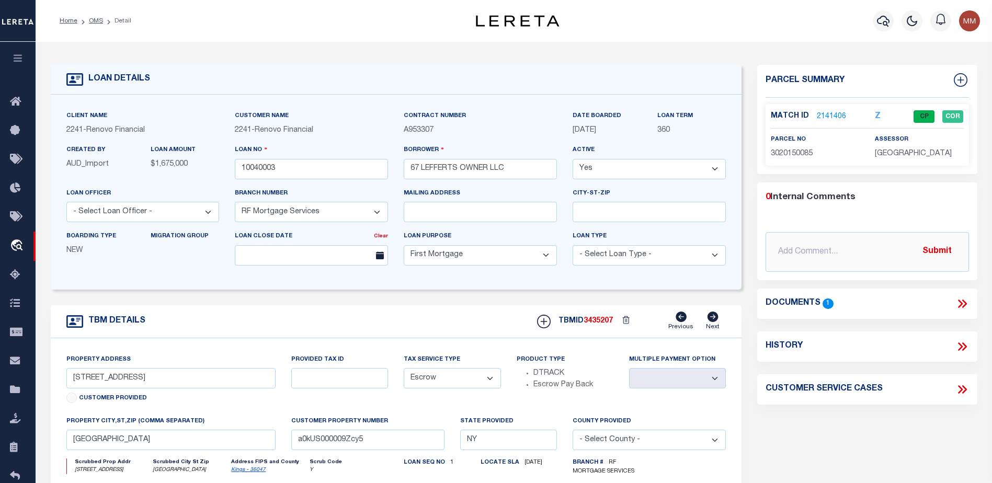
click at [828, 113] on link "2141406" at bounding box center [830, 116] width 29 height 11
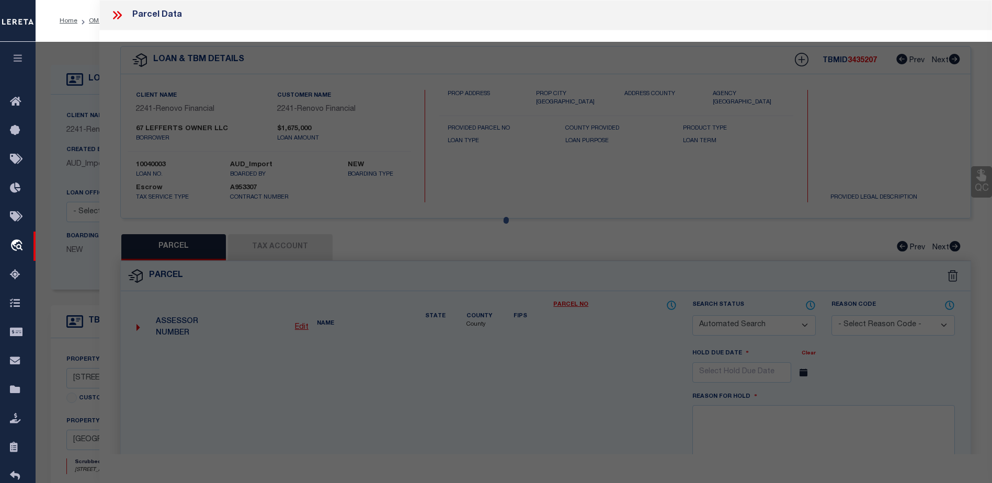
checkbox input "false"
select select "CP"
type input "67 LEFFERTS OWNER LLC"
select select "AGW"
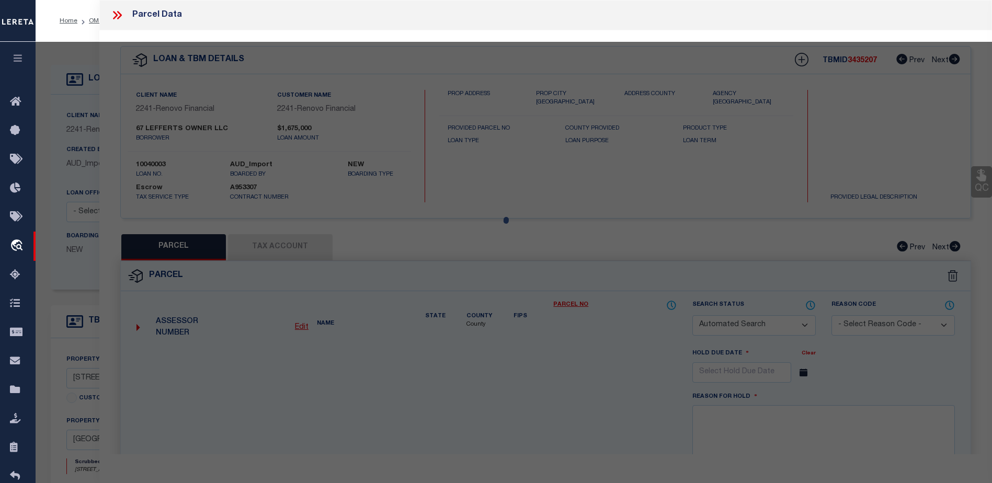
select select "LEG"
type input "67 LEFFERTS PLACE"
type input "[GEOGRAPHIC_DATA]"
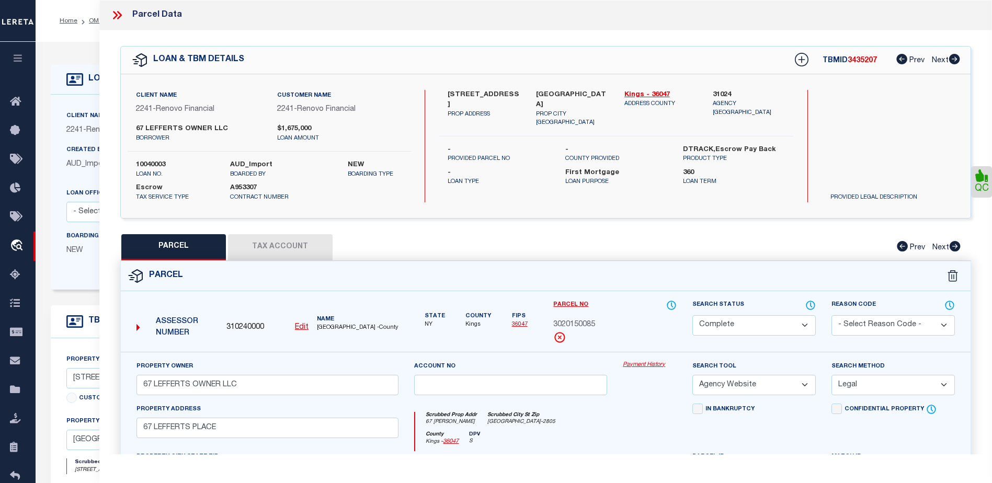
click at [652, 366] on link "Payment History" at bounding box center [649, 365] width 54 height 9
click at [18, 57] on icon "button" at bounding box center [18, 57] width 12 height 9
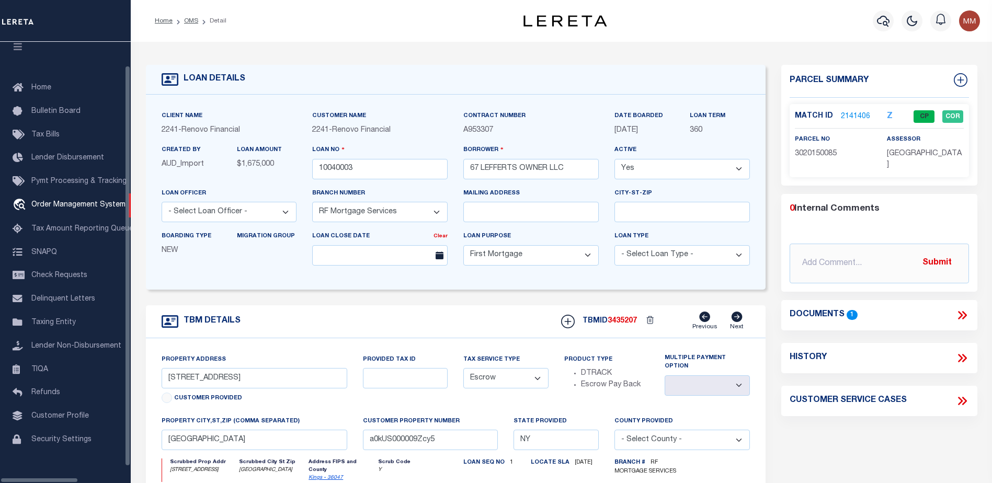
scroll to position [26, 0]
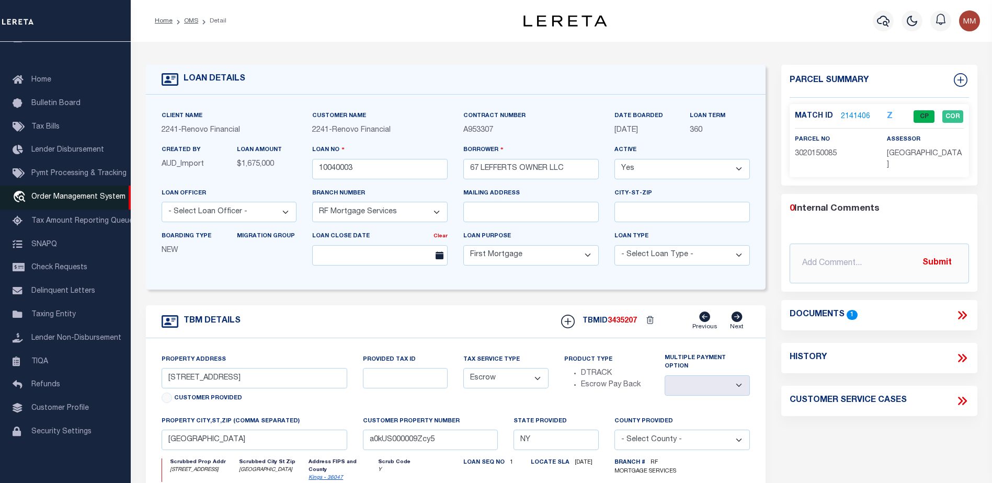
click at [88, 193] on span "Order Management System" at bounding box center [78, 196] width 94 height 7
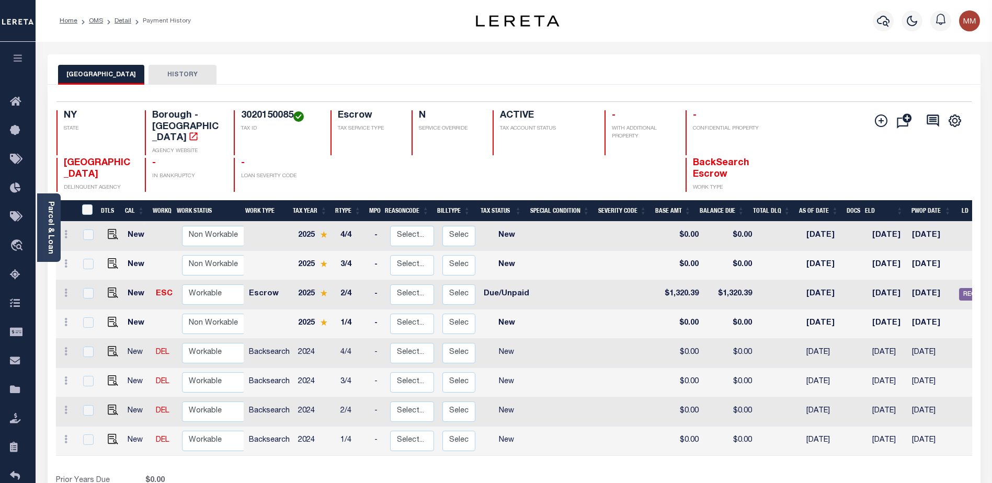
click at [87, 72] on button "[GEOGRAPHIC_DATA]" at bounding box center [101, 75] width 86 height 20
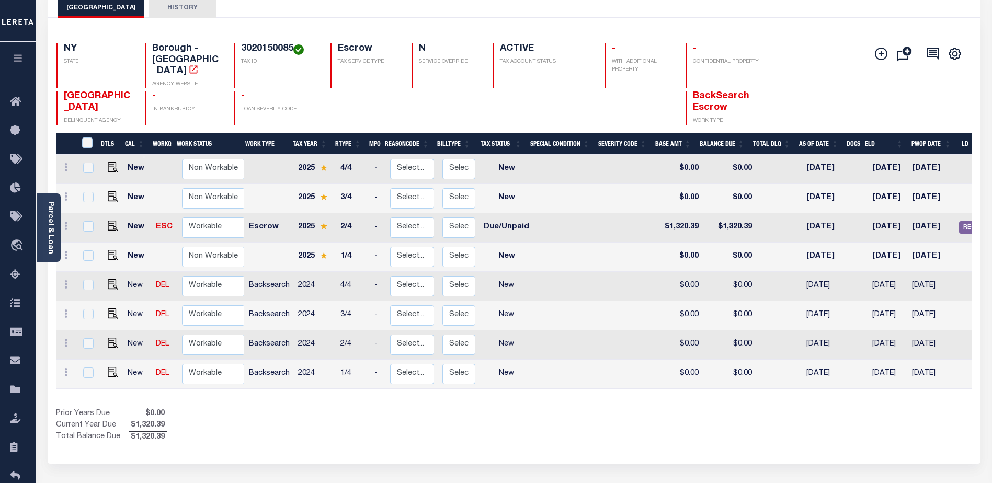
scroll to position [105, 0]
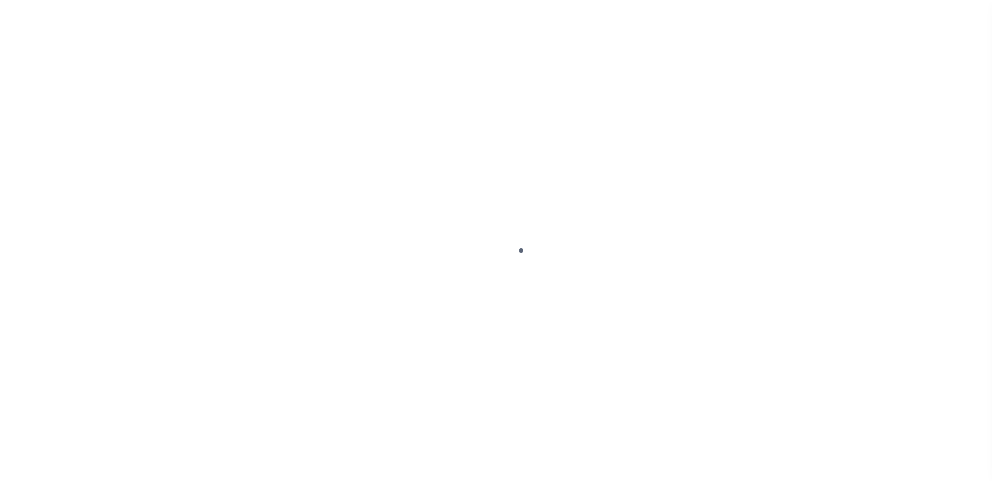
scroll to position [26, 0]
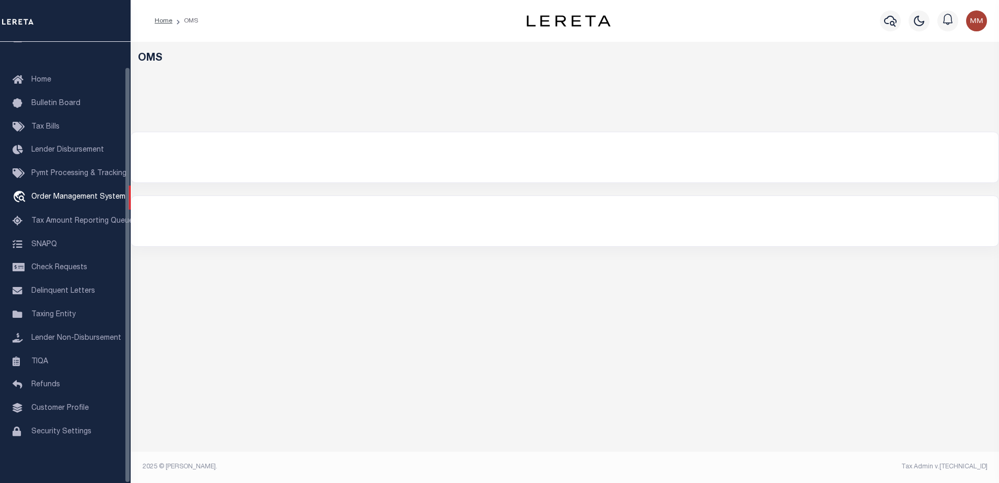
select select "200"
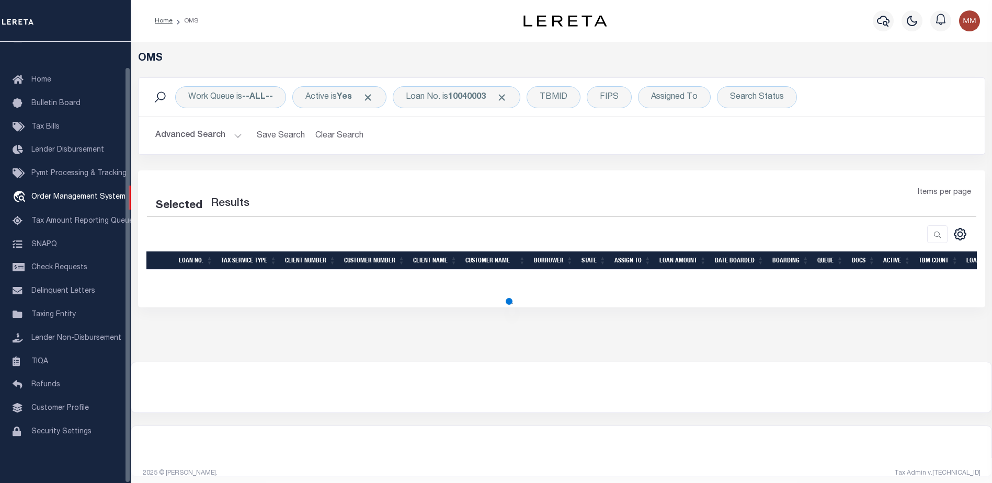
select select "200"
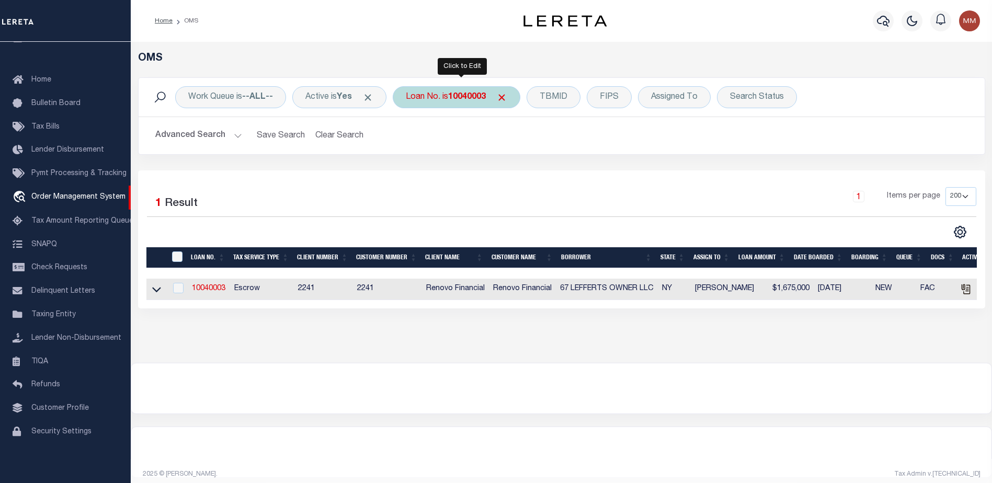
click at [469, 94] on b "10040003" at bounding box center [467, 97] width 38 height 8
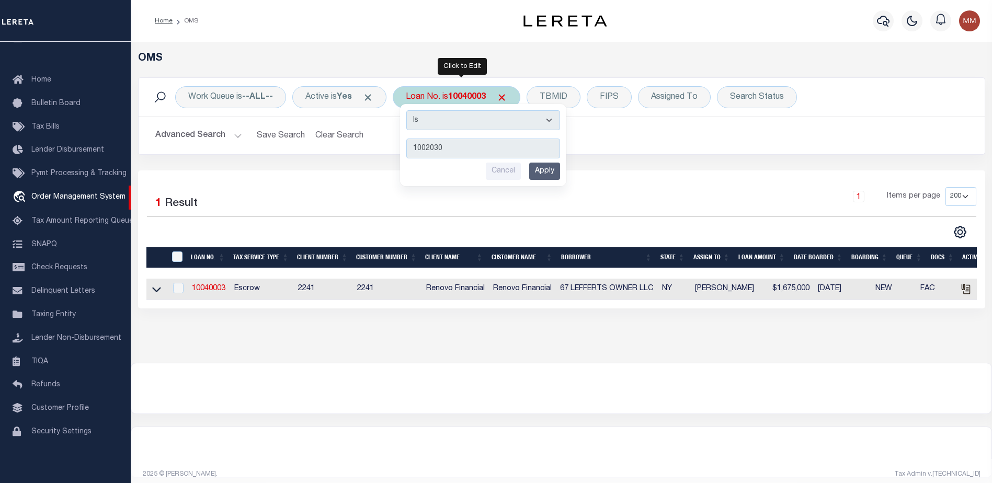
type input "10020304"
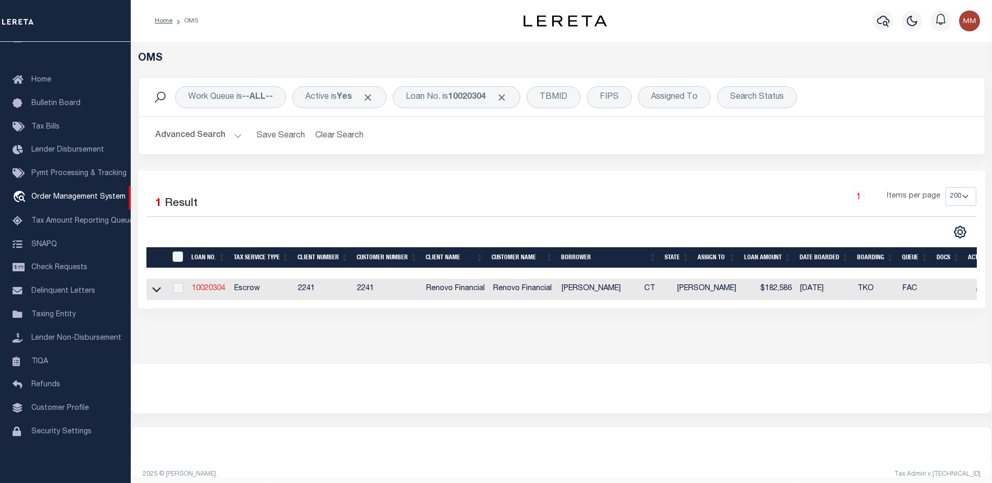
click at [215, 290] on link "10020304" at bounding box center [208, 288] width 33 height 7
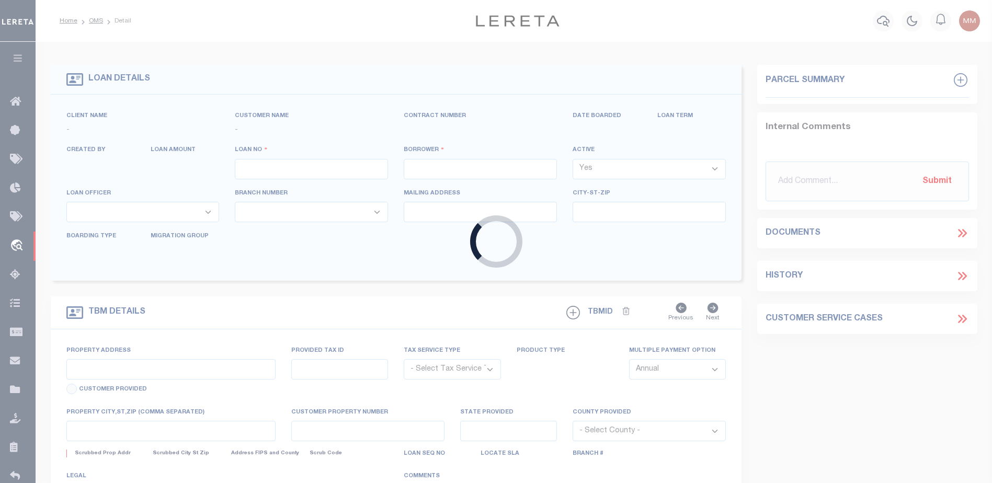
type input "10020304"
type input "[PERSON_NAME]"
select select
type input "[STREET_ADDRESS][PERSON_NAME]"
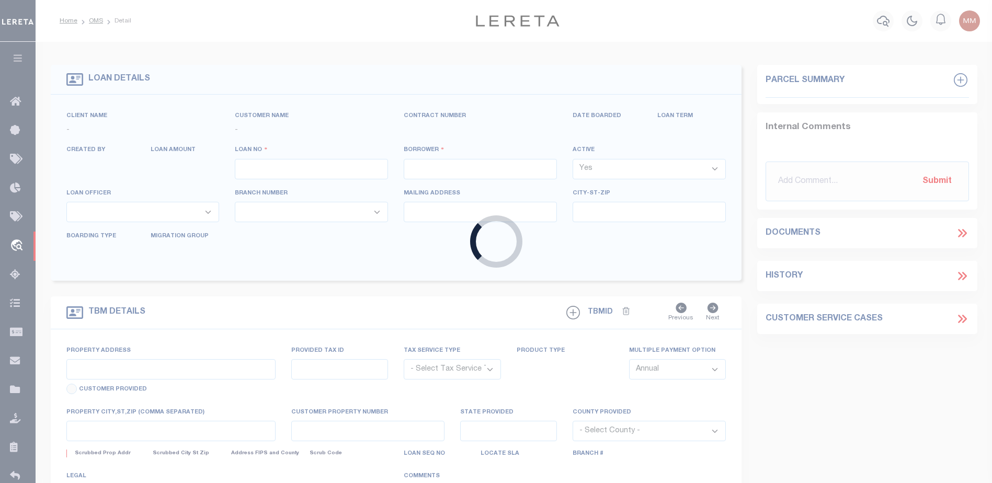
type input "NORWALK CT 06854"
select select "10"
select select "Escrow"
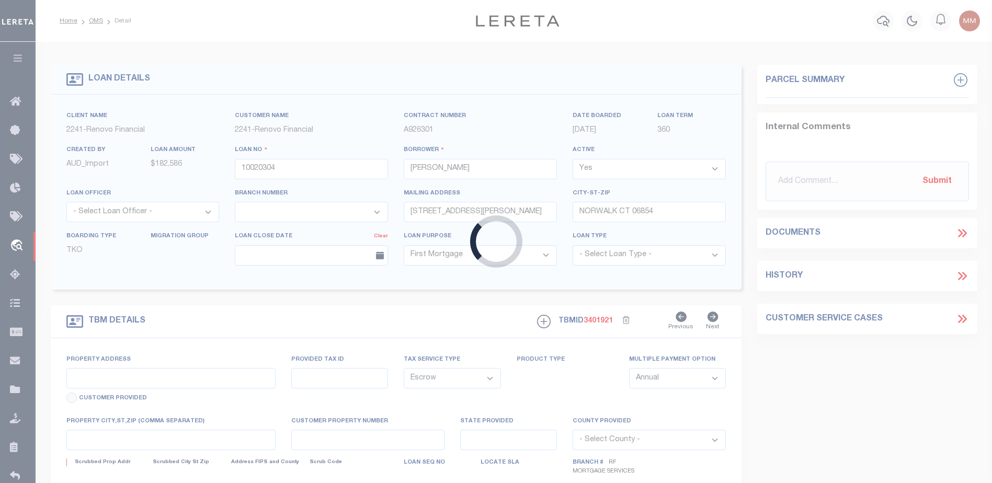
type input "[STREET_ADDRESS]"
type input "0128--16-------RE"
type input "[GEOGRAPHIC_DATA]"
type input "a0kUS000007e9qA"
type input "CT"
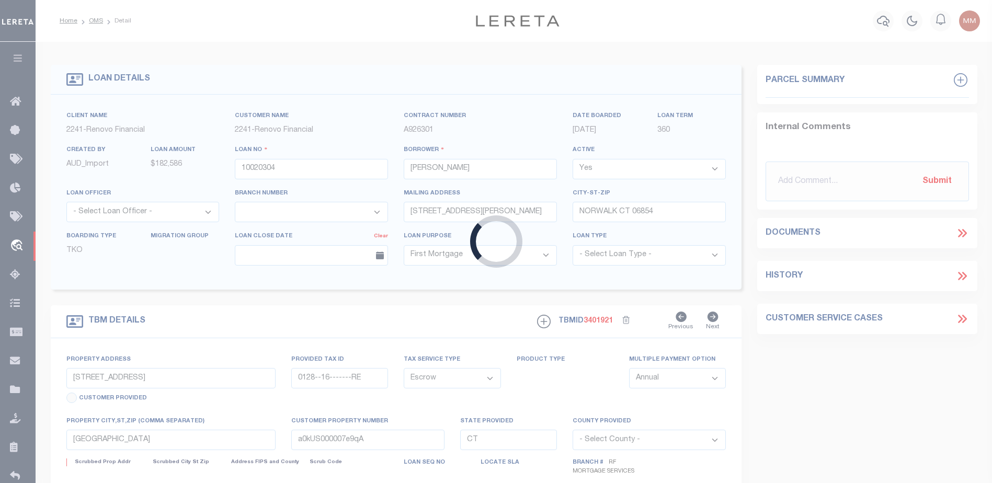
select select
type textarea "Liability Limited to Customer Provided Parcel"
select select "25067"
select select
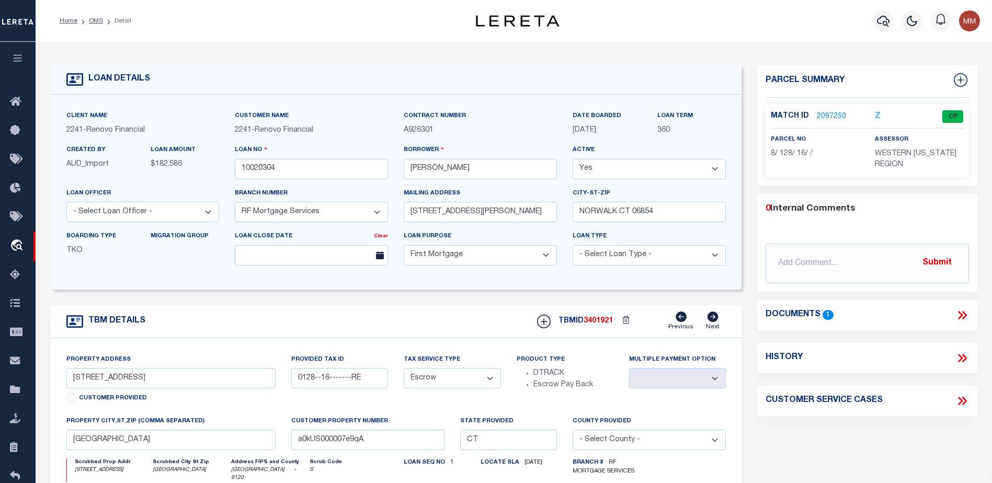
click at [834, 114] on link "2097250" at bounding box center [830, 116] width 29 height 11
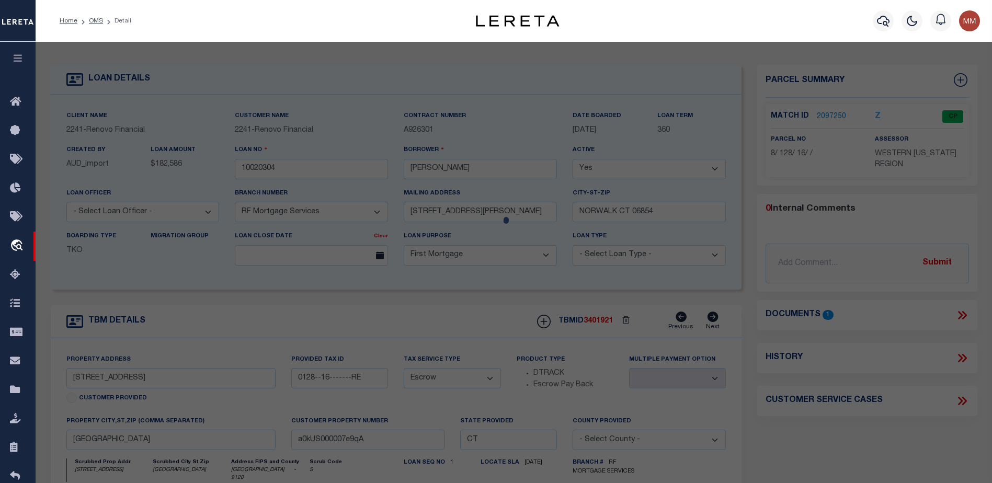
checkbox input "false"
select select "CP"
type input "AUGUSTYNIAK,GRZEGORZ"
select select "AGF"
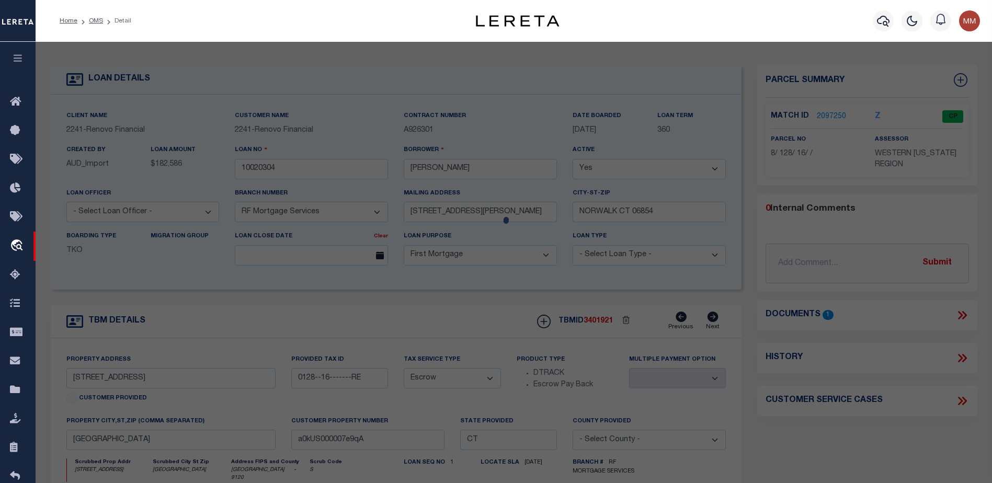
select select "ADD"
type input "[STREET_ADDRESS]"
type input "BRIDGEPORT CT 06605"
type textarea "LOT:16 BLK:128 CITY/MUNI/TWP:BRIDGEPORT"
type textarea "@Lisa: Agency below is inactive (far right flag on Tax Account tab), so we're o…"
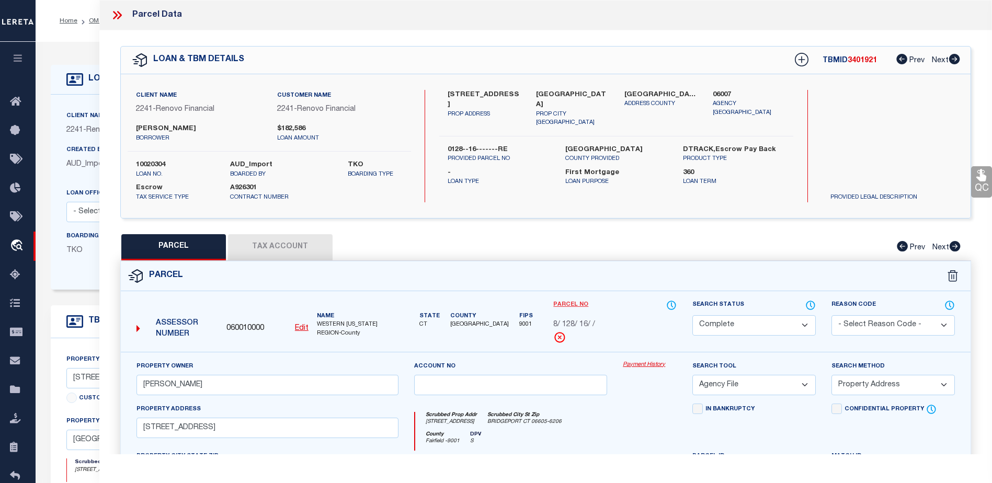
click at [564, 307] on link "Parcel No" at bounding box center [570, 305] width 35 height 9
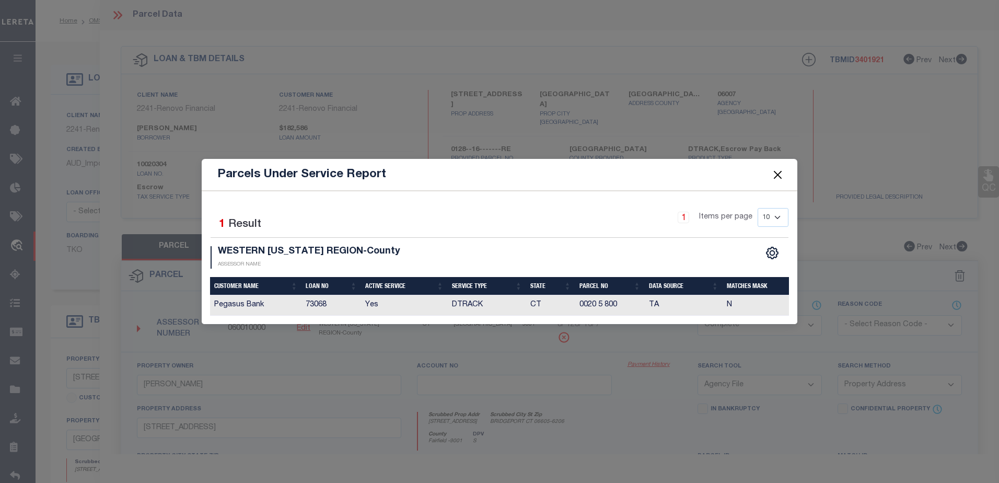
click at [778, 175] on button "Close" at bounding box center [778, 175] width 14 height 14
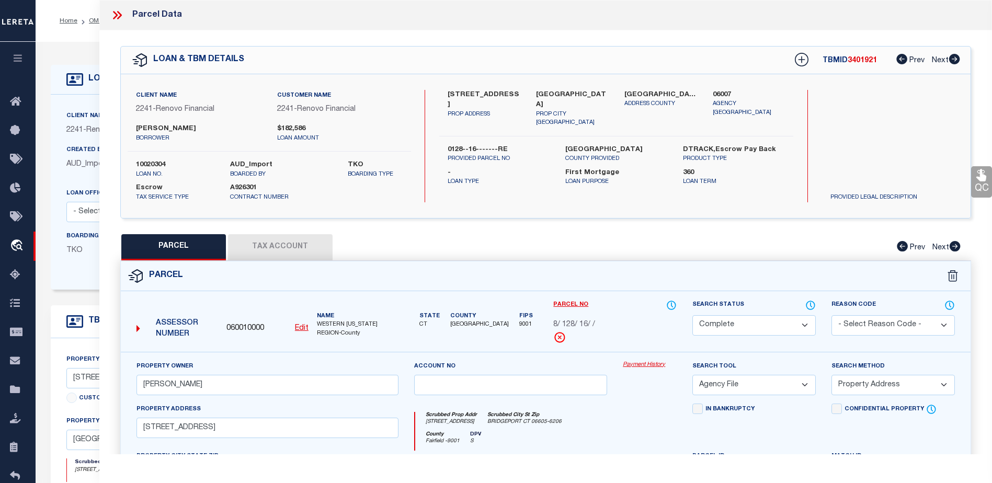
click at [855, 59] on span "3401921" at bounding box center [861, 60] width 29 height 7
click at [635, 365] on link "Payment History" at bounding box center [649, 365] width 54 height 9
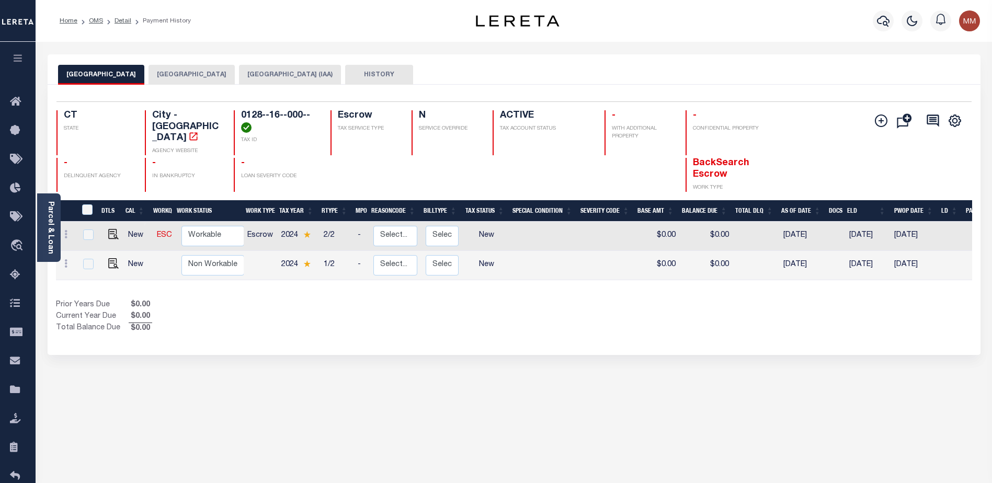
click at [345, 74] on button "HISTORY" at bounding box center [379, 75] width 68 height 20
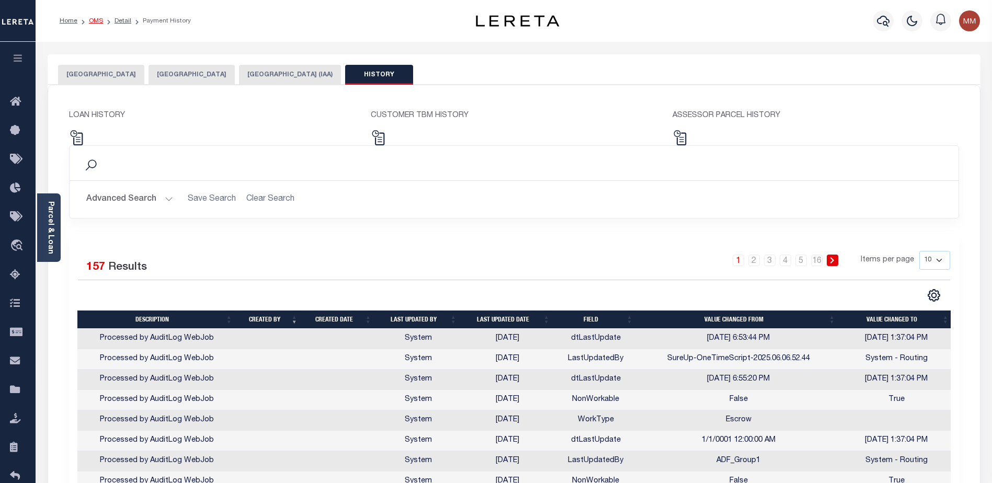
click at [90, 20] on link "OMS" at bounding box center [96, 21] width 14 height 6
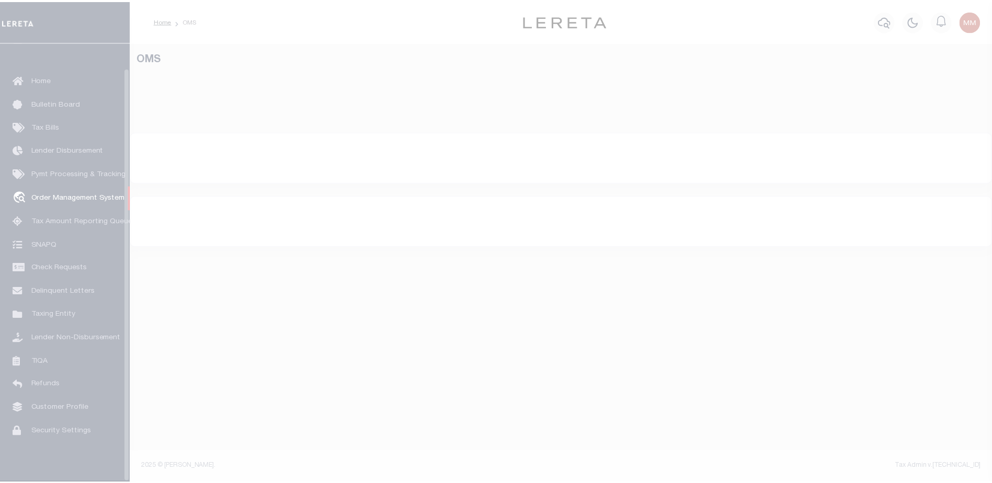
scroll to position [26, 0]
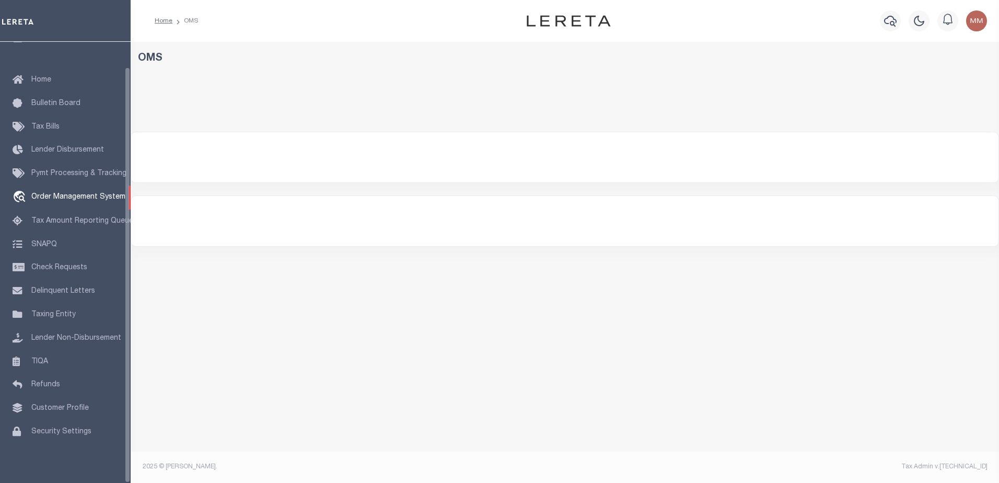
select select "200"
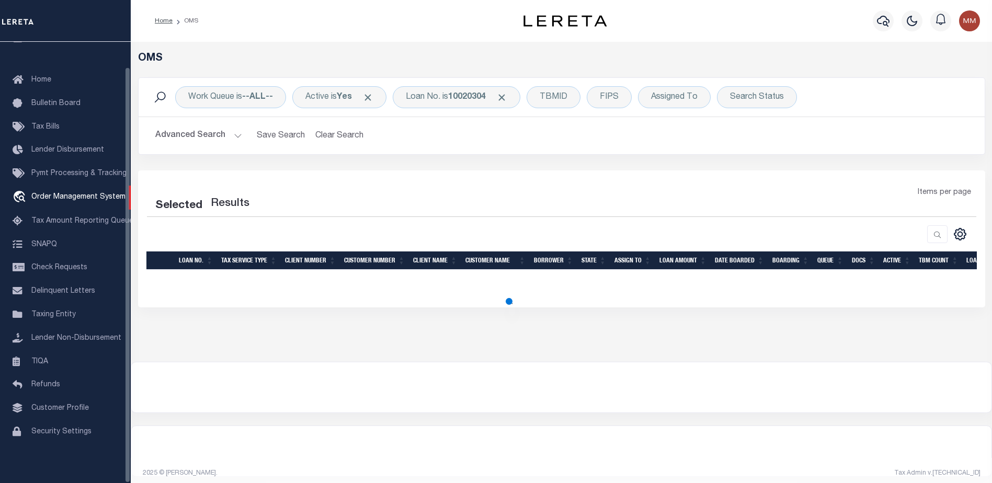
select select "200"
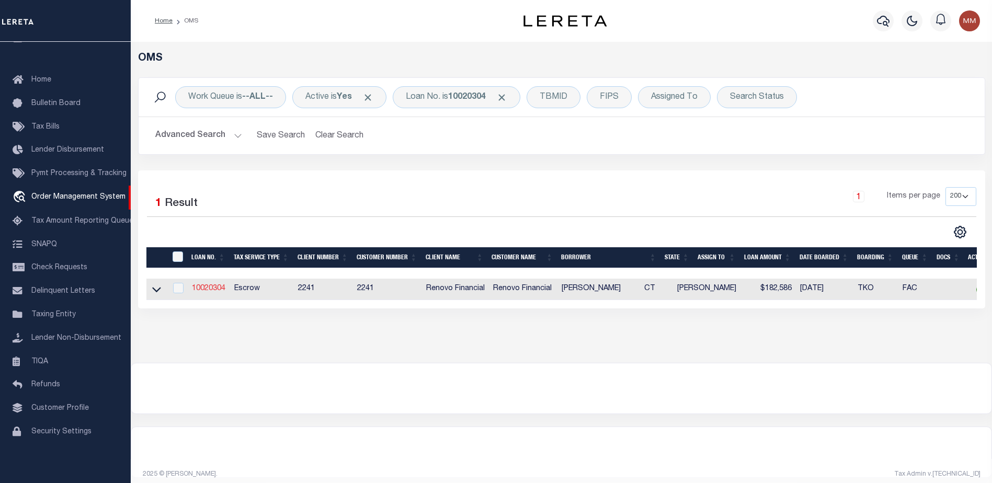
click at [210, 291] on link "10020304" at bounding box center [208, 288] width 33 height 7
type input "10020304"
type input "GRZEGORZ AUGUSTYNIAK"
select select
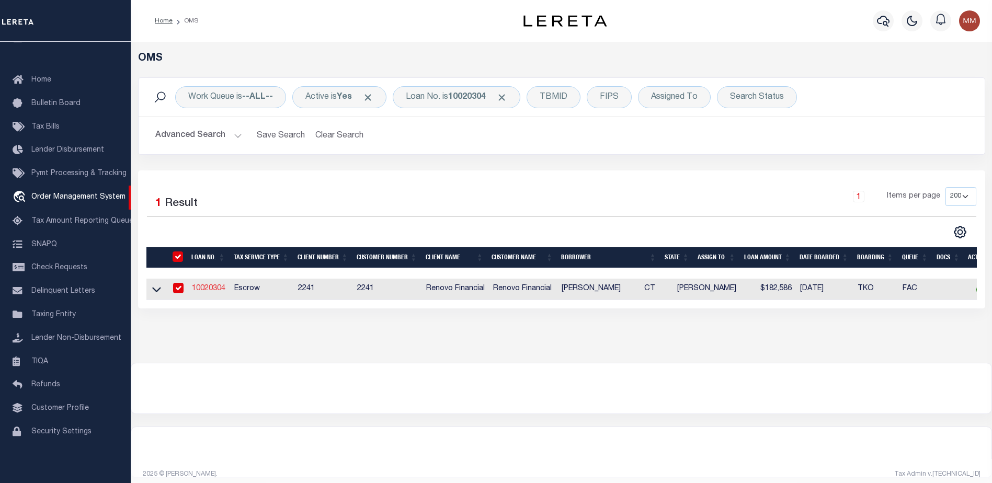
type input "201 SCRIBNER AVENUE"
type input "NORWALK CT 06854"
select select "10"
select select "Escrow"
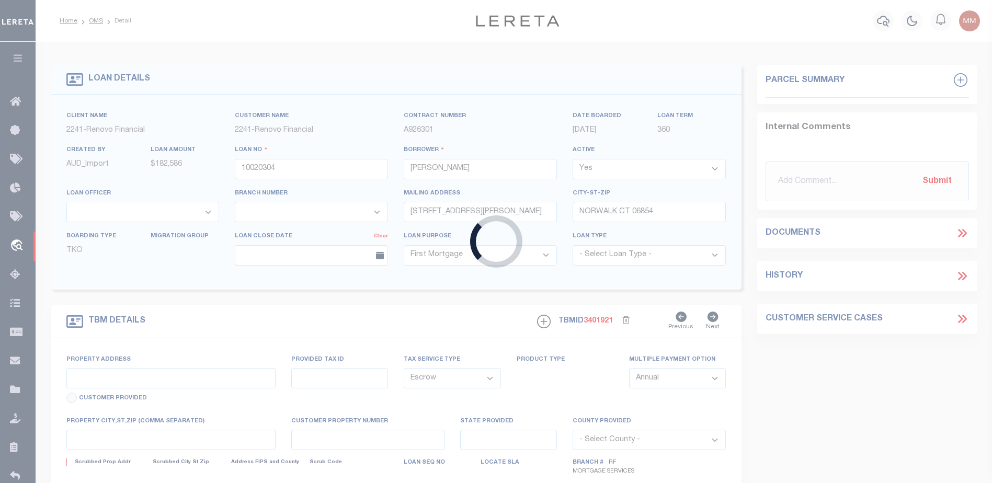
type input "411-413 DAVIDSON ST"
type input "0128--16-------RE"
type input "BRIDGEPORT, CT 06605"
type input "a0kUS000007e9qA"
type input "CT"
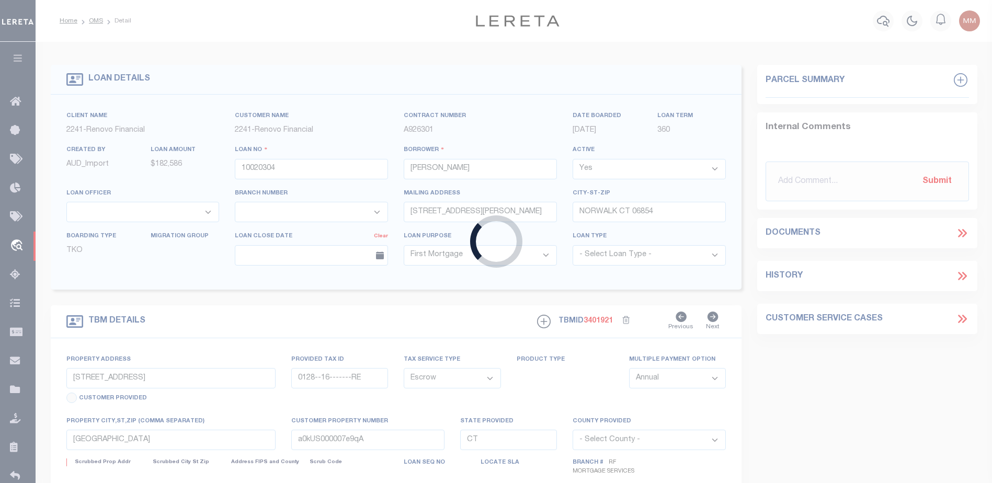
select select
type textarea "Liability Limited to Customer Provided Parcel"
select select "25067"
select select
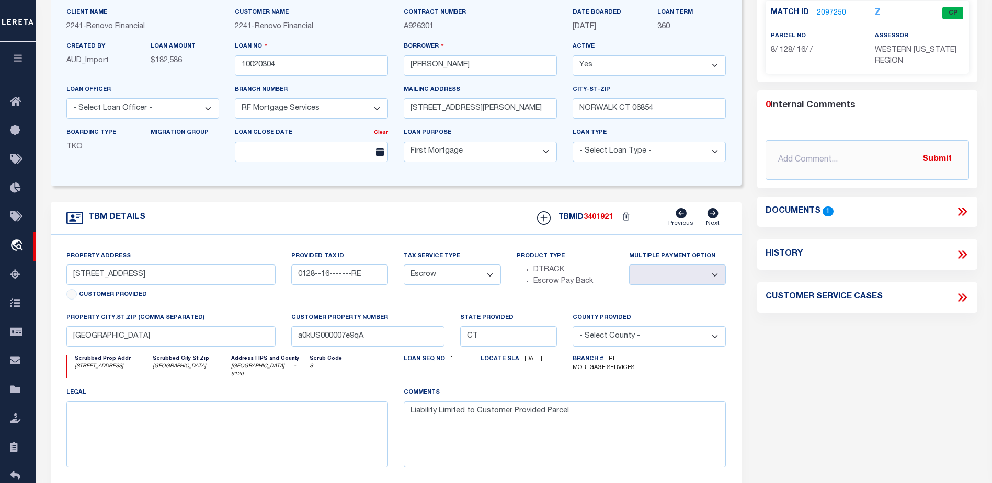
scroll to position [105, 0]
click at [16, 57] on icon "button" at bounding box center [18, 57] width 12 height 9
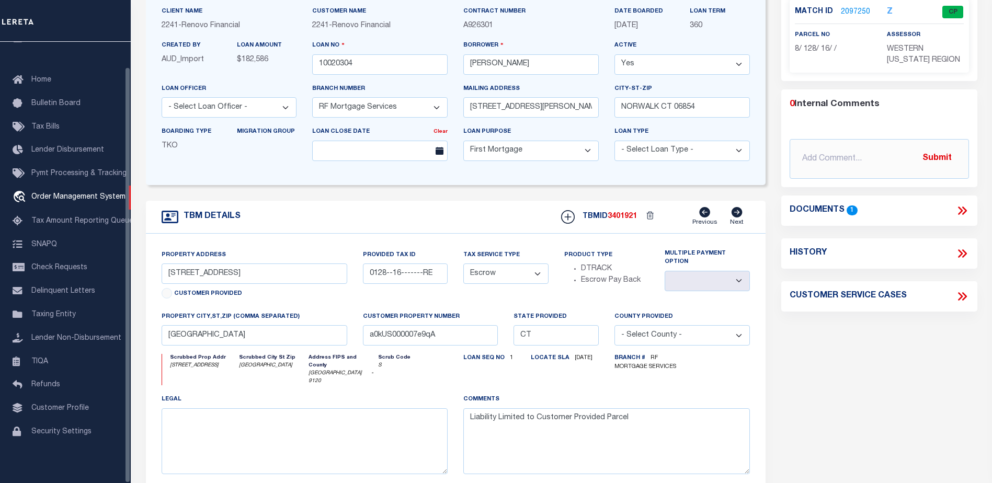
scroll to position [26, 0]
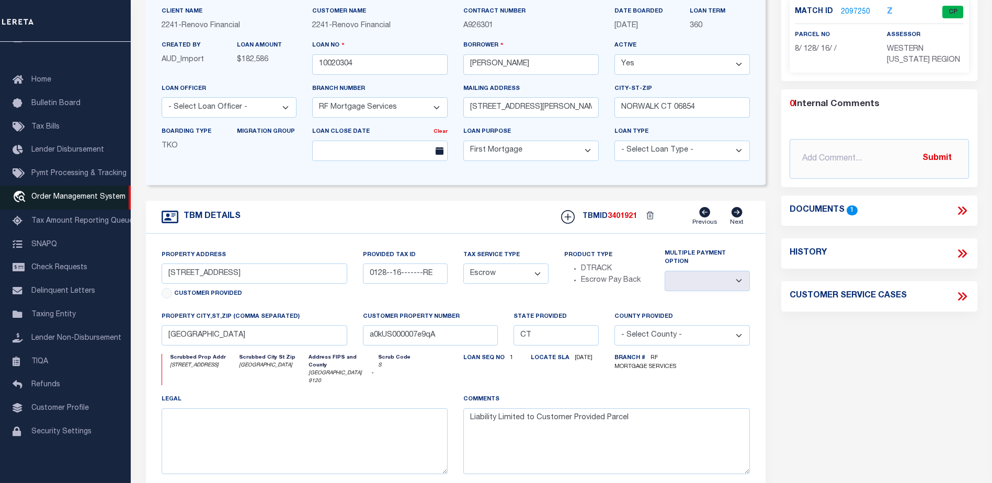
click at [85, 188] on link "travel_explore Order Management System" at bounding box center [65, 198] width 131 height 24
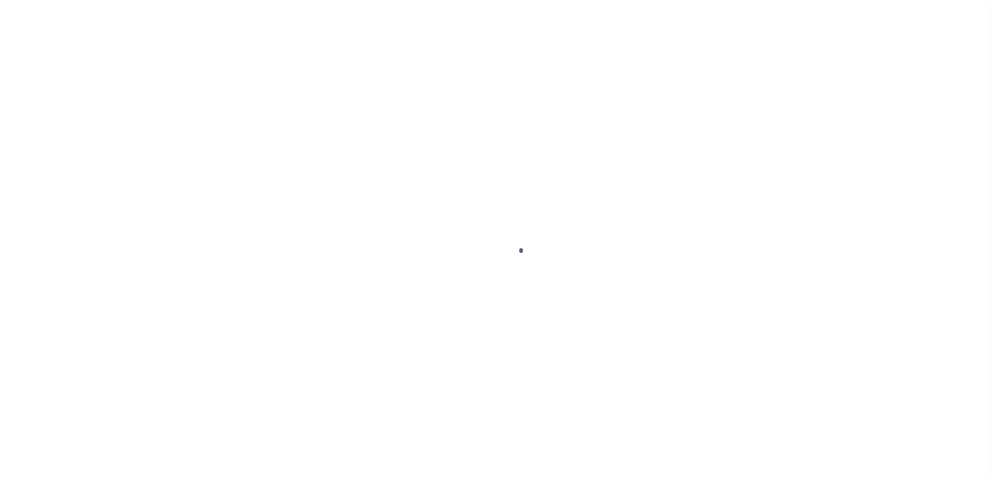
scroll to position [26, 0]
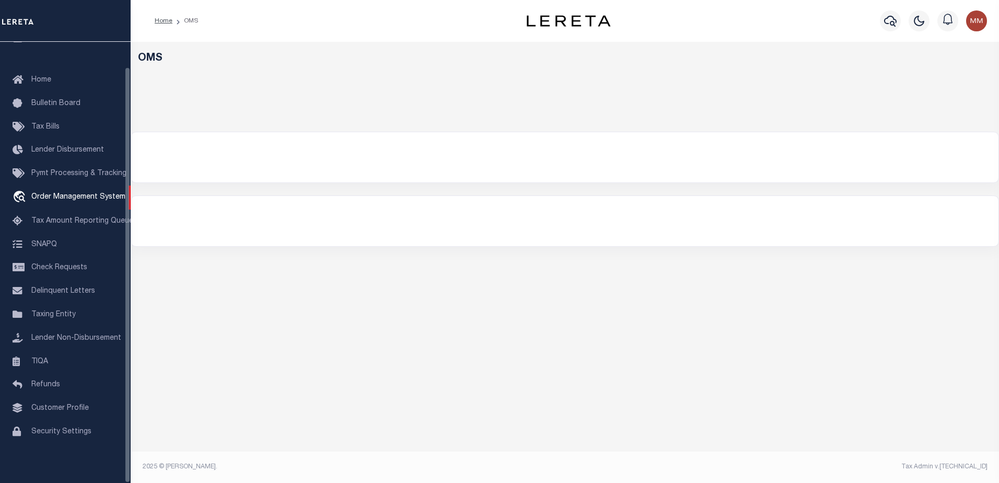
select select "200"
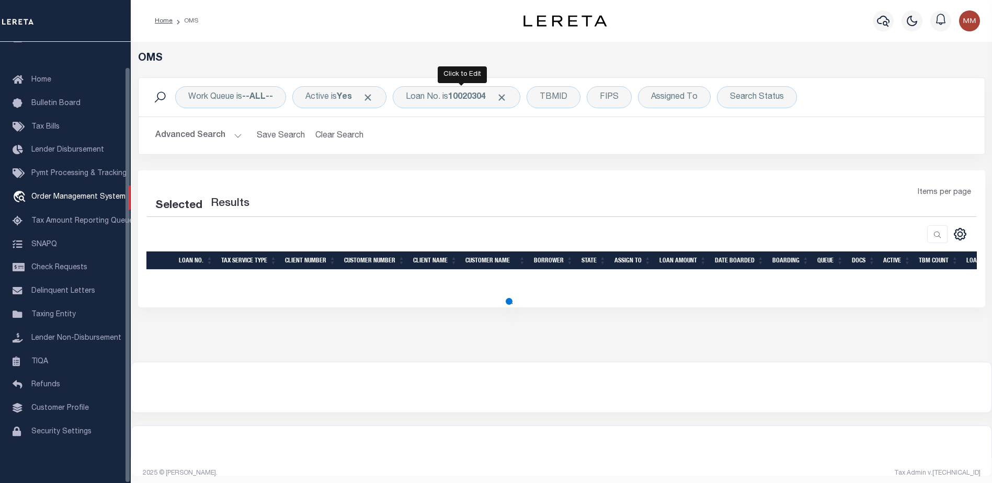
select select "200"
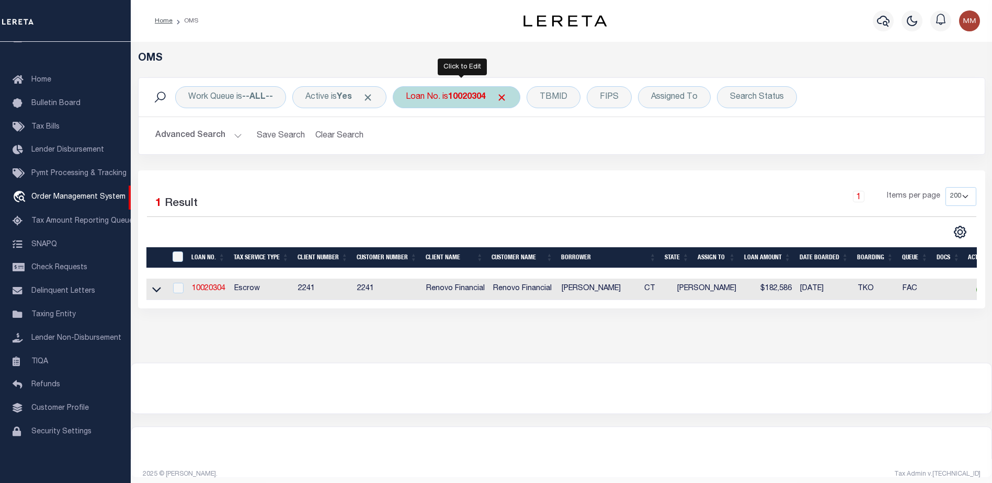
click at [480, 100] on b "10020304" at bounding box center [467, 97] width 38 height 8
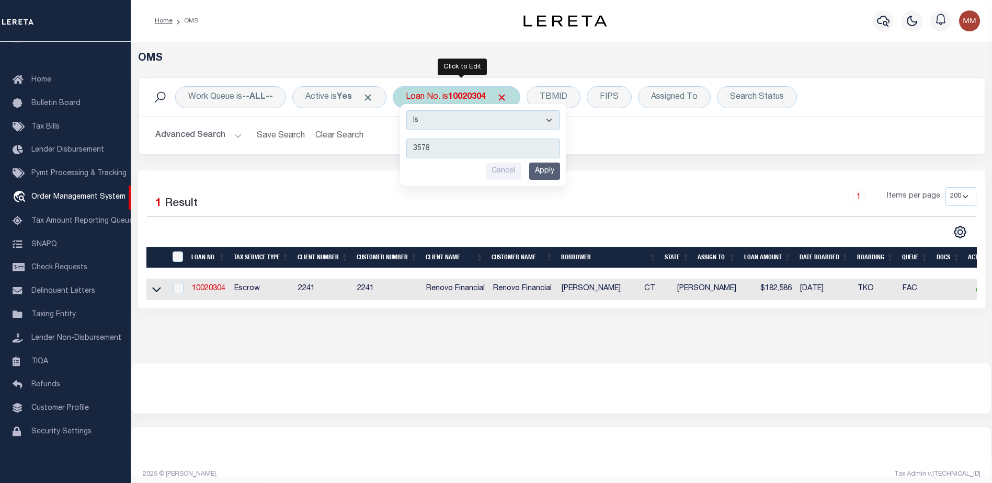
type input "3578"
click at [541, 168] on input "Apply" at bounding box center [544, 171] width 31 height 17
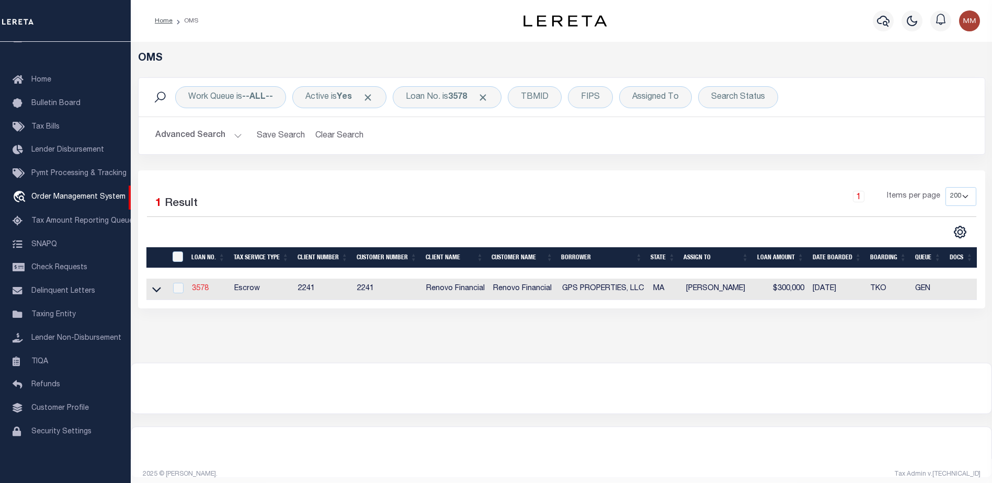
click at [205, 287] on link "3578" at bounding box center [200, 288] width 17 height 7
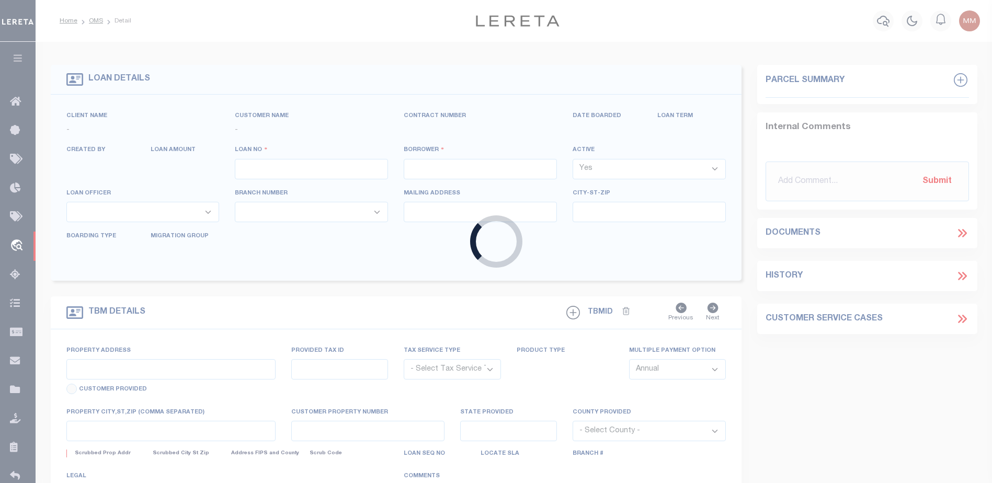
type input "3578"
type input "GPS PROPERTIES, LLC"
select select
type input "54 Roosevelt Road"
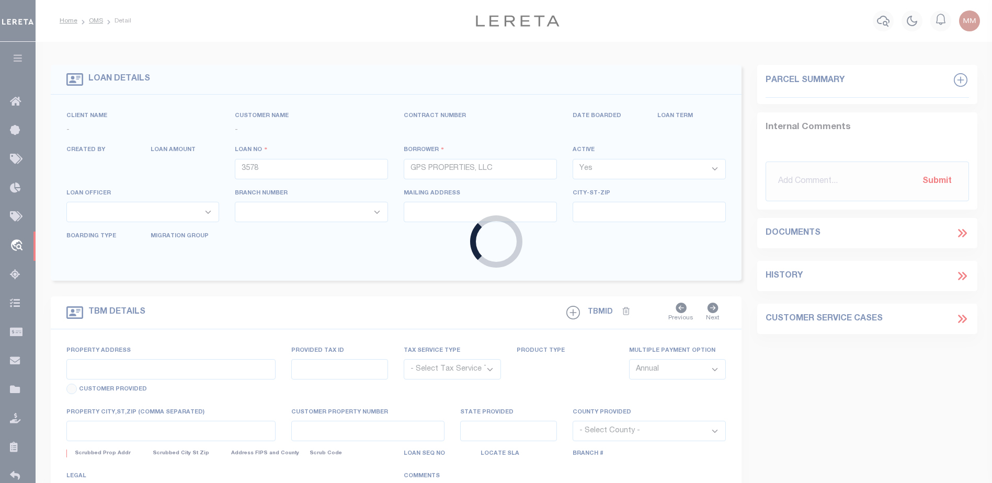
type input "Wilmington MA 01887"
select select "Escrow"
select select "25066"
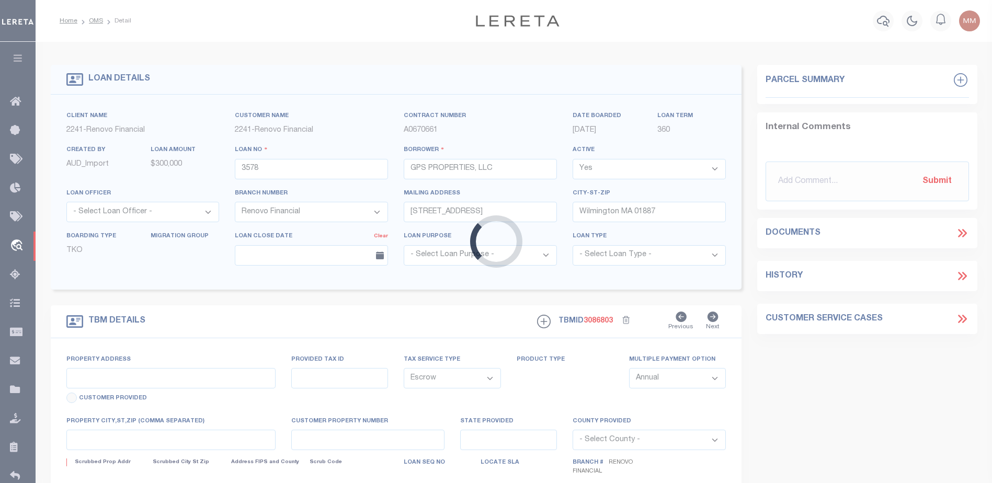
type input "31 Pearl Street"
type input "16.2945"
select select
type input "Clinton, MA 01510"
type input "a0k2L00001Q9Q3x"
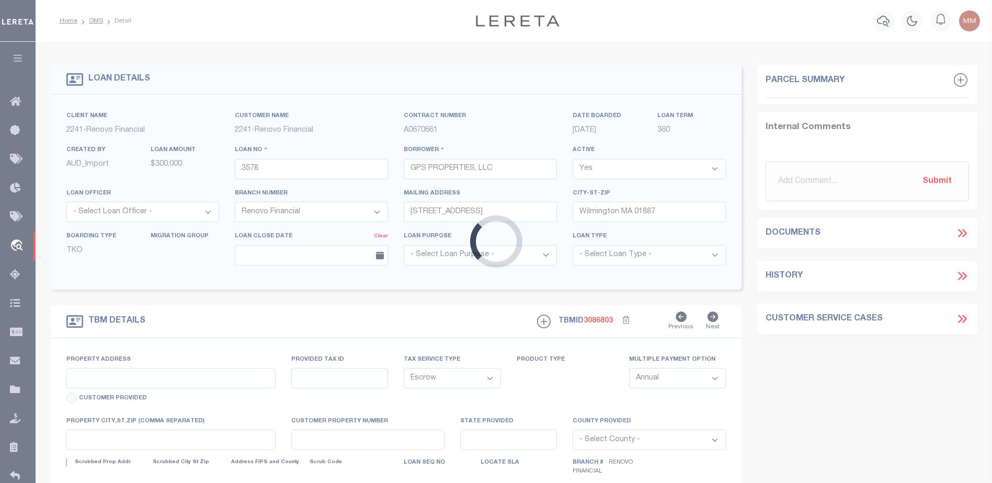
type input "MA"
select select
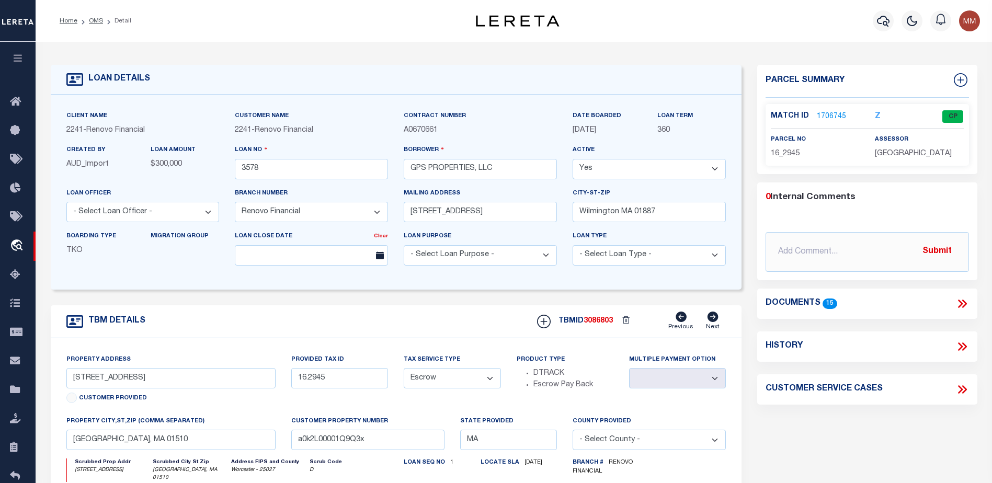
click at [826, 112] on link "1706745" at bounding box center [830, 116] width 29 height 11
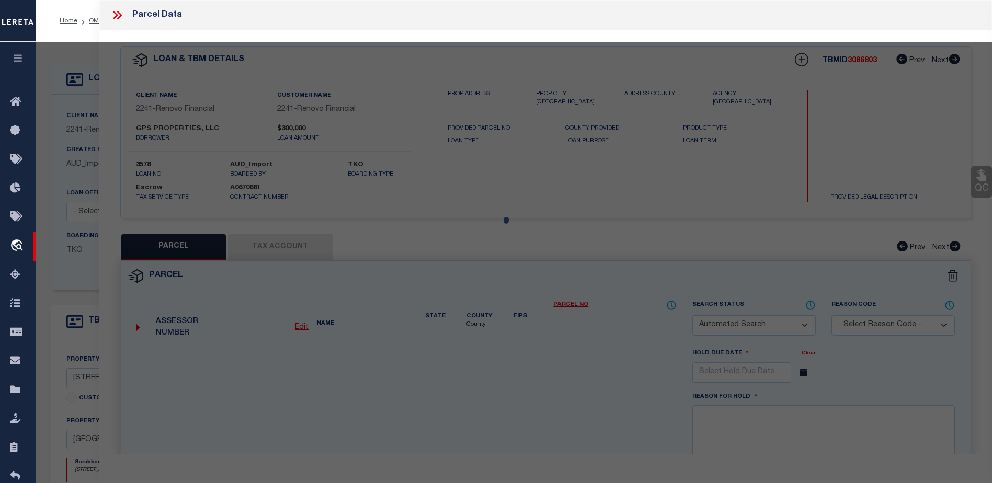
checkbox input "false"
select select "CP"
select select "ACT"
type input "GPS PROPERTIES LLC"
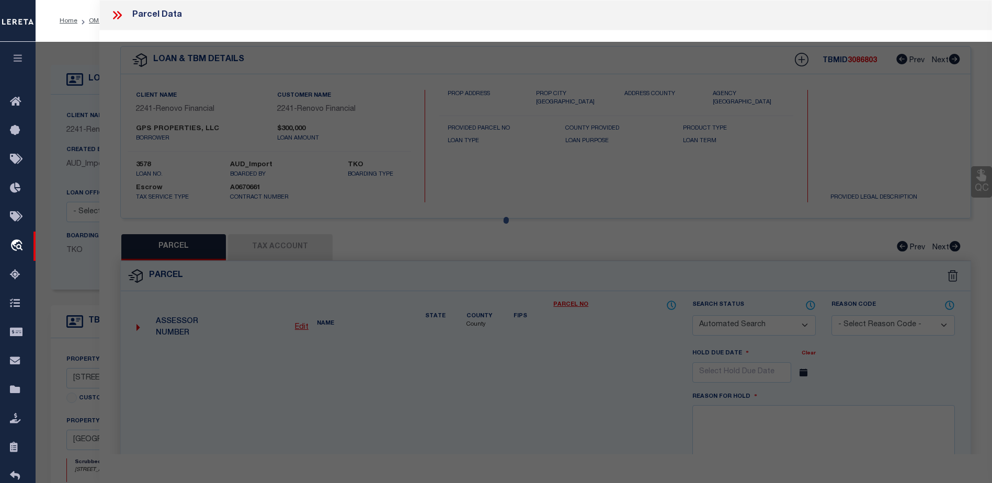
select select "AGW"
select select "ADD"
type input "31 PEARL ST"
type input "MA"
type textarea "Tax ID Special Project"
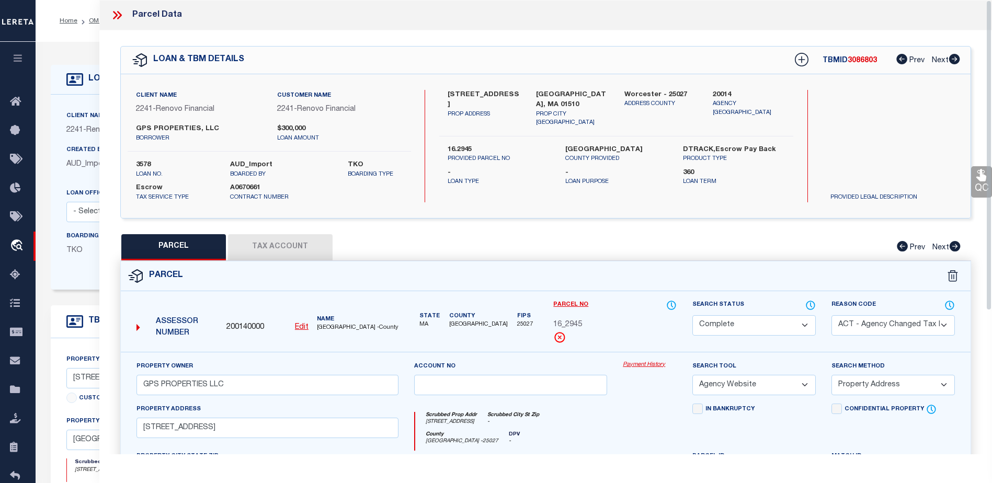
click at [652, 361] on link "Payment History" at bounding box center [649, 365] width 54 height 9
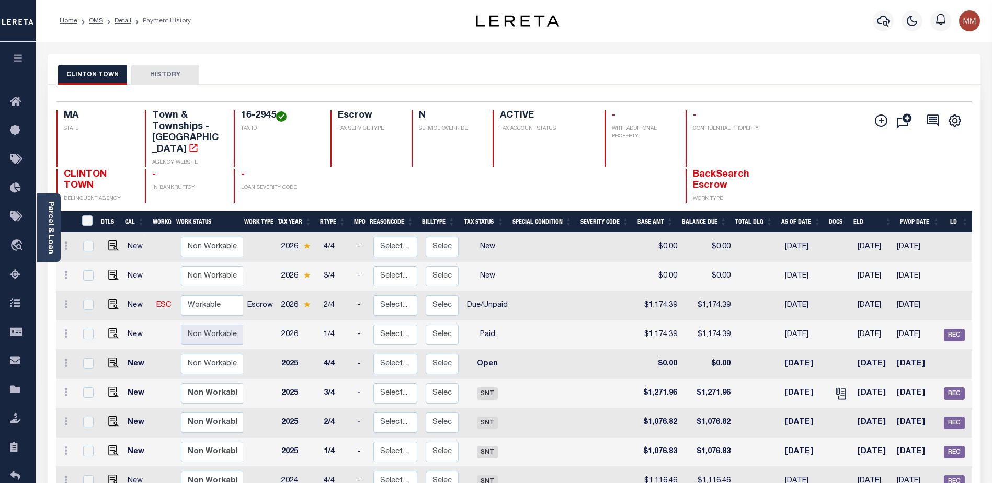
click at [21, 56] on icon "button" at bounding box center [18, 57] width 12 height 9
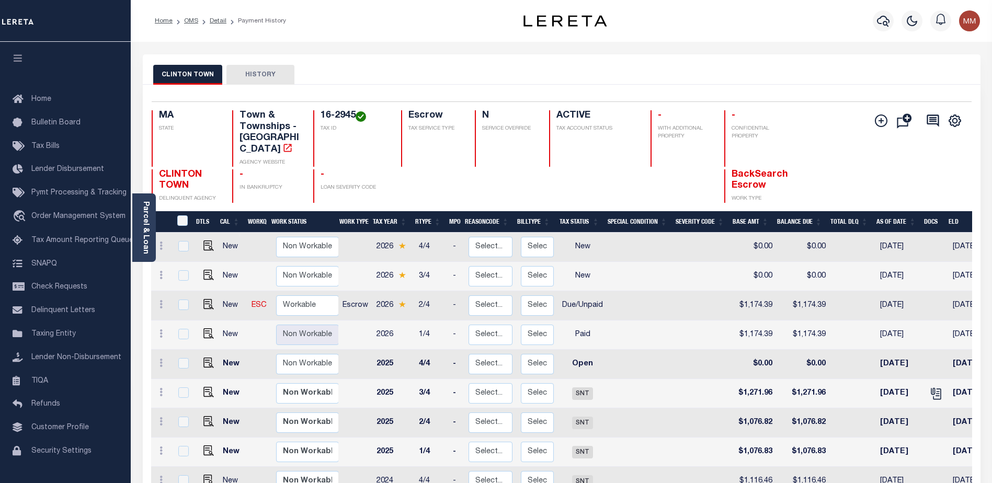
click at [743, 170] on span "BackSearch Escrow" at bounding box center [759, 180] width 56 height 21
click at [204, 71] on button "CLINTON TOWN" at bounding box center [187, 75] width 69 height 20
click at [72, 215] on span "Order Management System" at bounding box center [78, 216] width 94 height 7
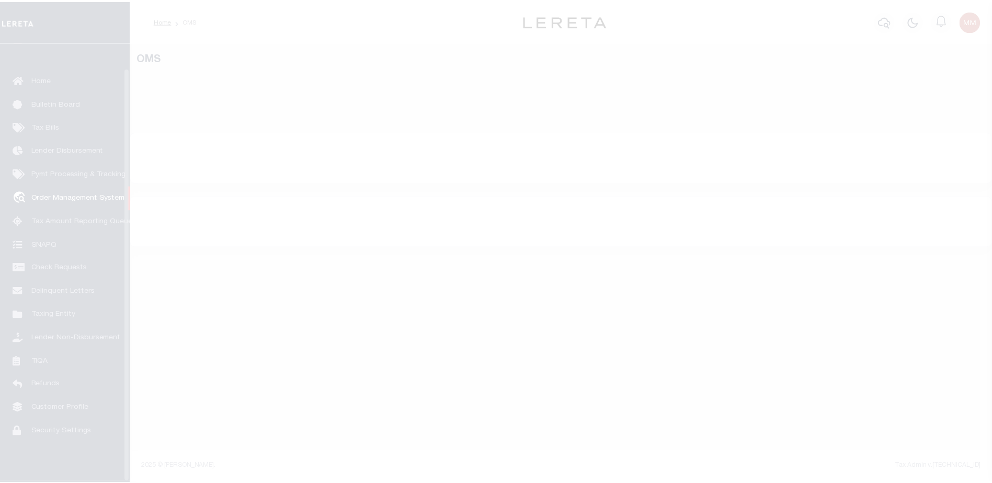
scroll to position [26, 0]
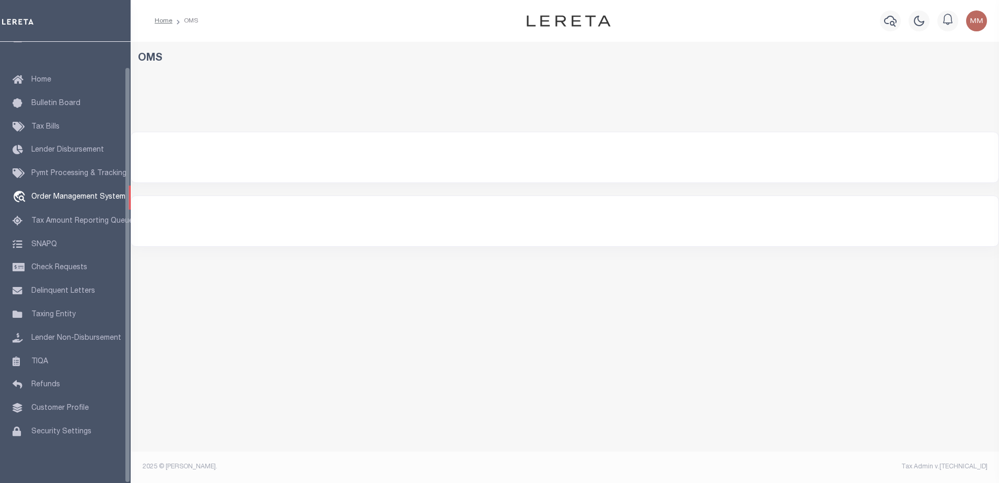
select select "200"
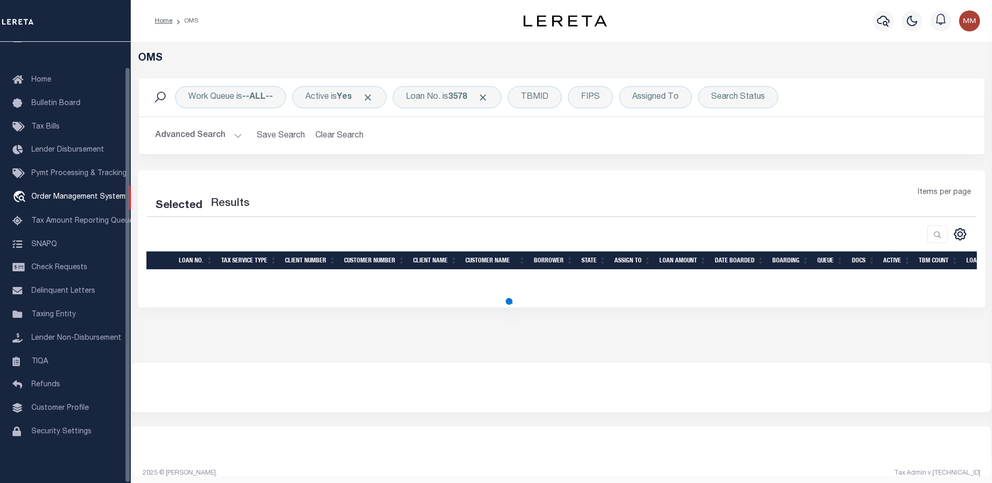
select select "200"
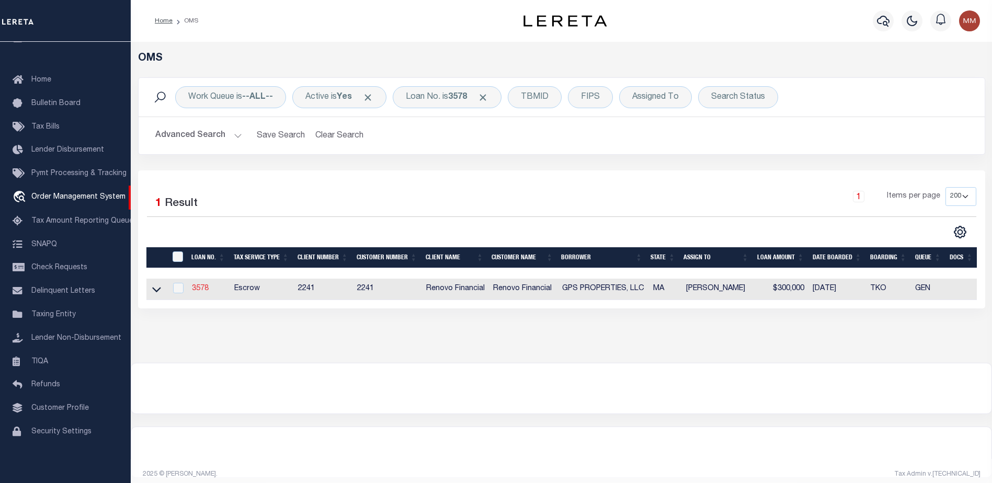
click at [198, 291] on link "3578" at bounding box center [200, 288] width 17 height 7
type input "3578"
type input "GPS PROPERTIES, LLC"
select select
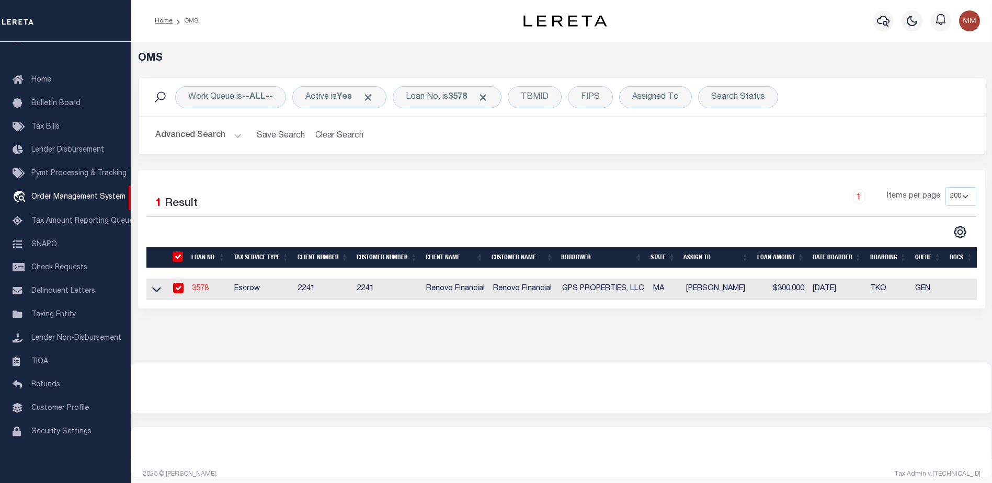
type input "[STREET_ADDRESS]"
type input "Wilmington MA 01887"
select select "Escrow"
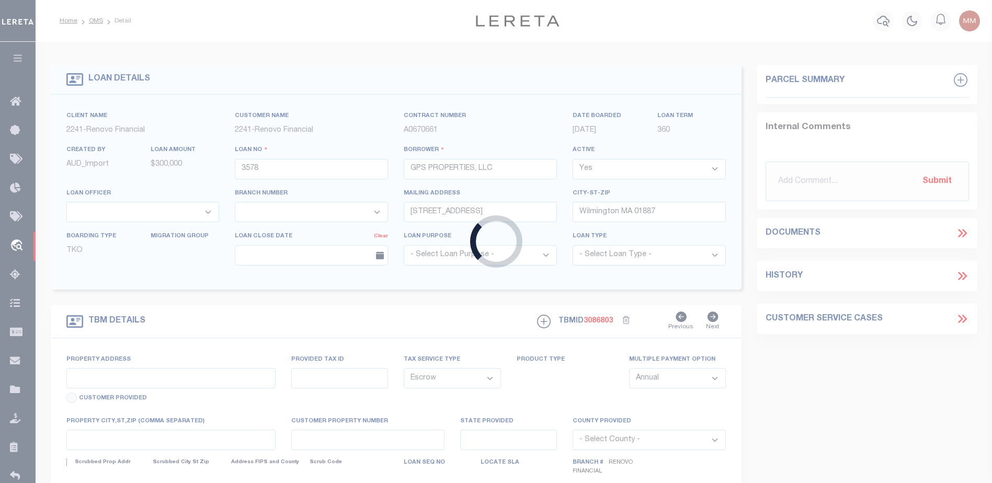
type input "[STREET_ADDRESS]"
type input "16.2945"
select select
type input "[GEOGRAPHIC_DATA], MA 01510"
type input "a0k2L00001Q9Q3x"
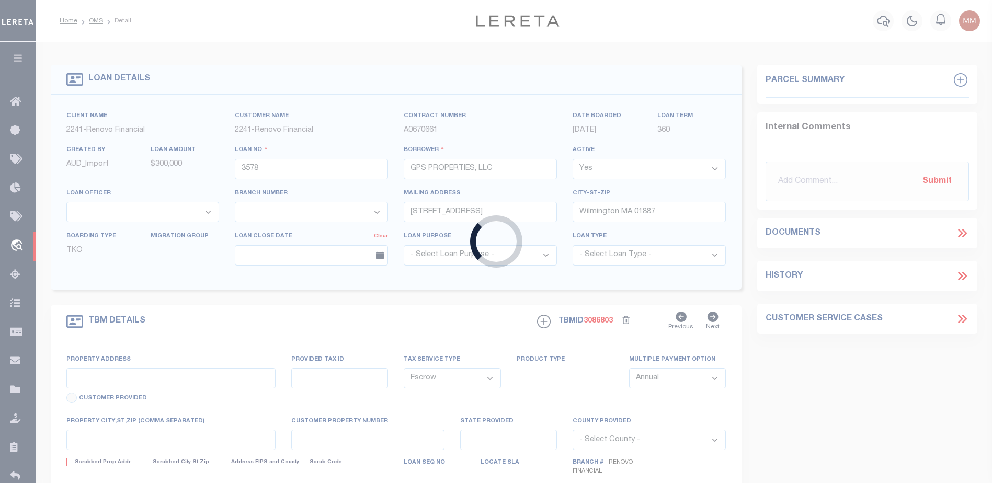
type input "MA"
select select
select select "25066"
